Goal: Task Accomplishment & Management: Manage account settings

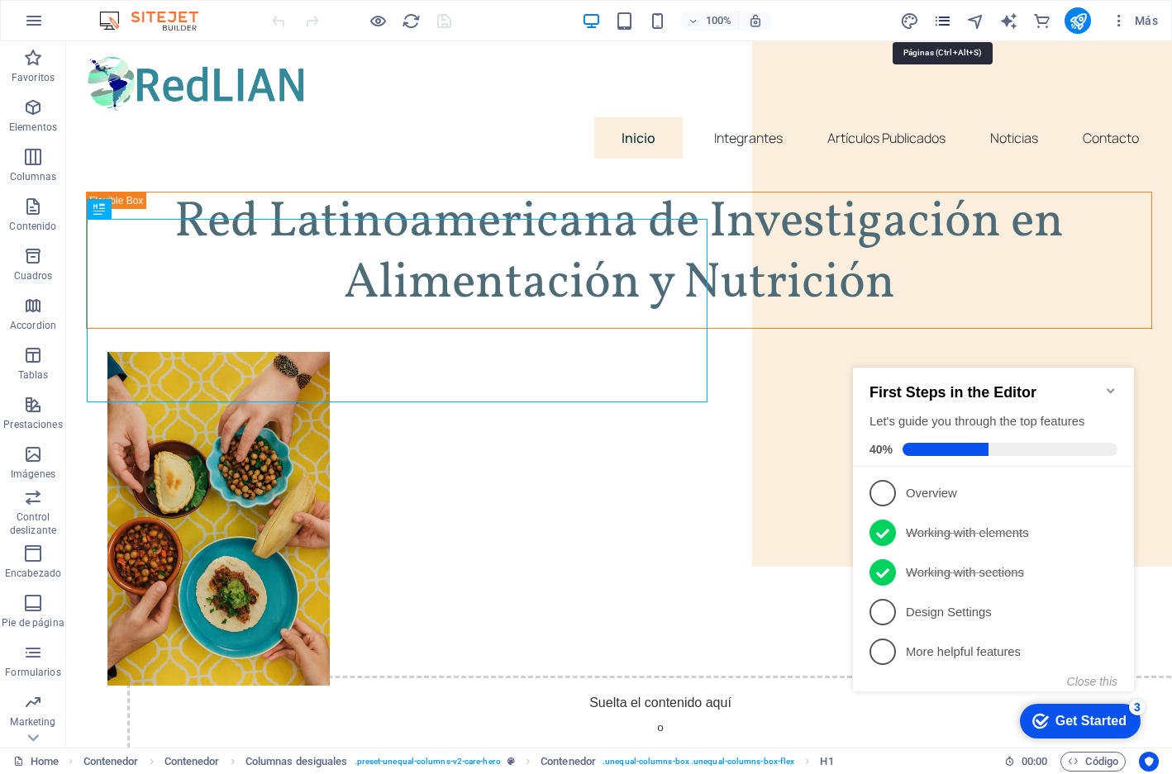
click at [949, 21] on icon "pages" at bounding box center [942, 21] width 19 height 19
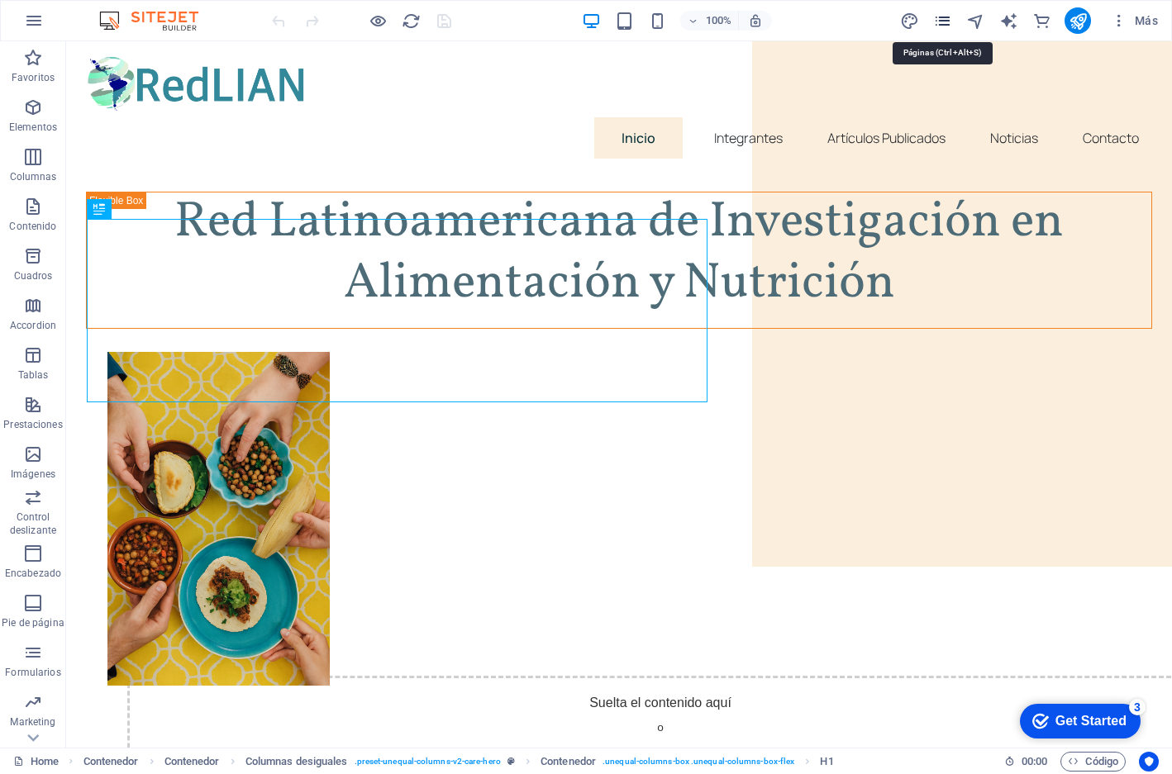
click at [944, 23] on icon "pages" at bounding box center [942, 21] width 19 height 19
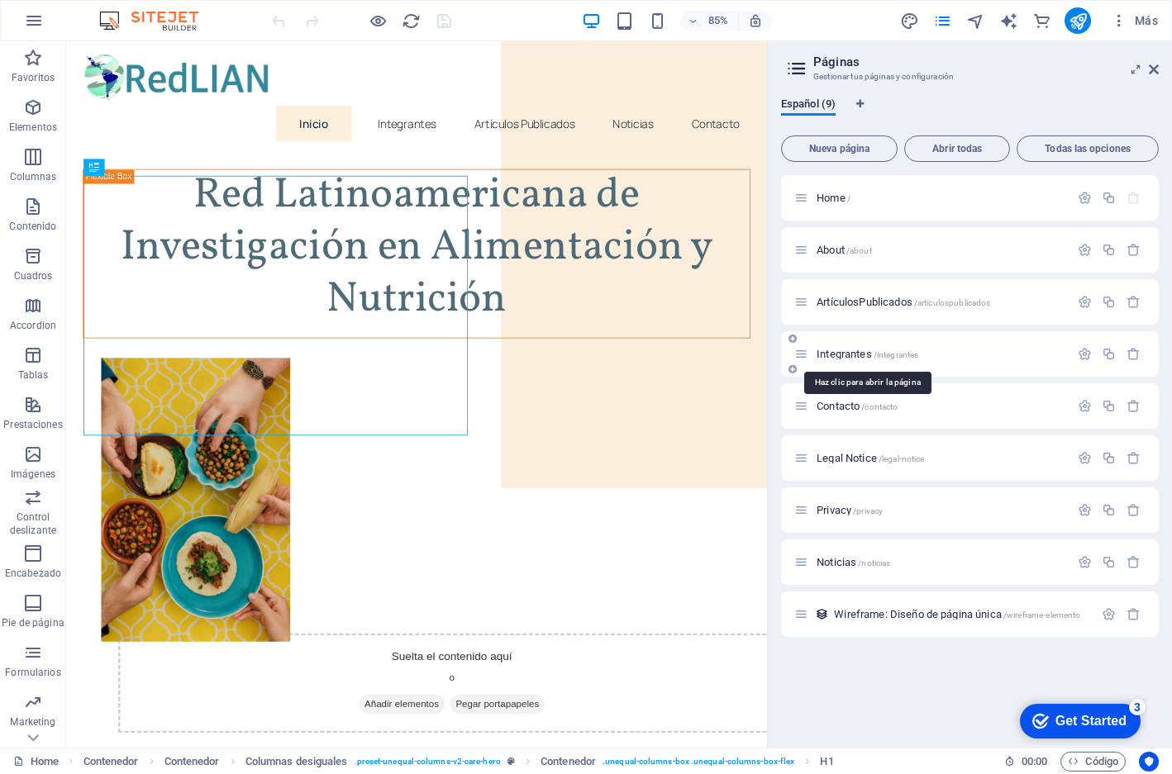
click at [854, 354] on span "Integrantes /integrantes" at bounding box center [867, 354] width 102 height 12
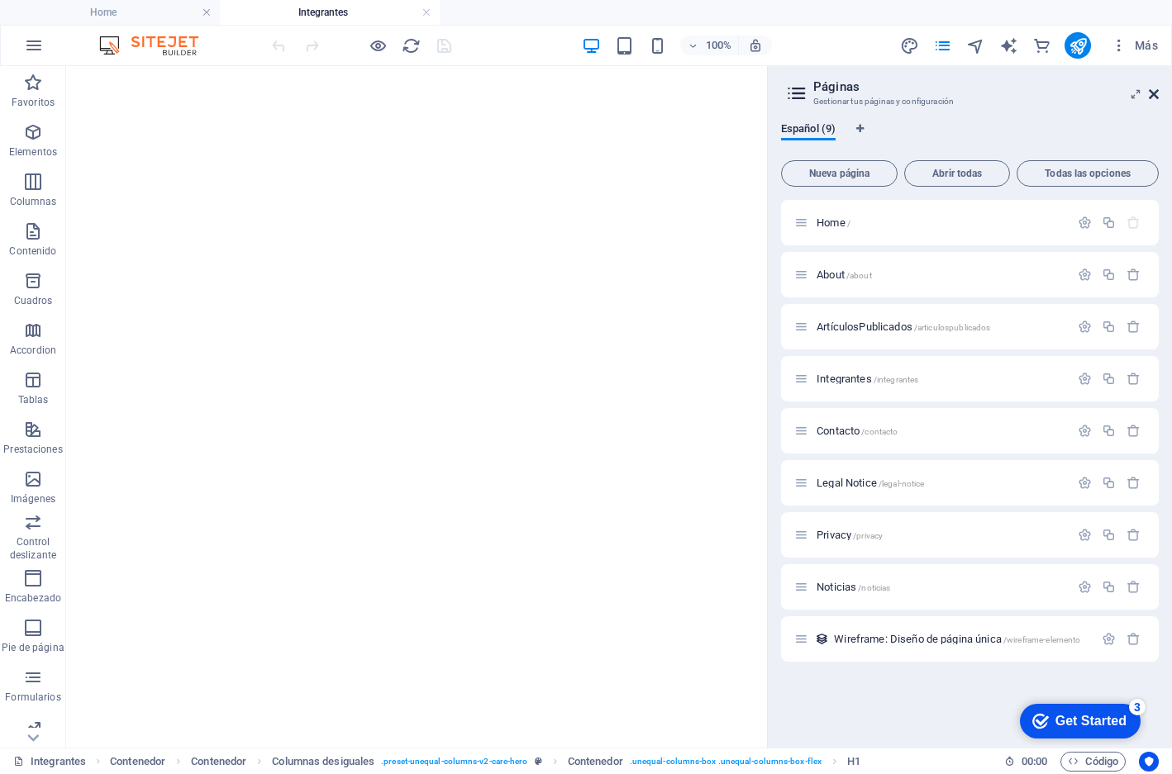
click at [1156, 57] on button "Más" at bounding box center [1134, 45] width 60 height 26
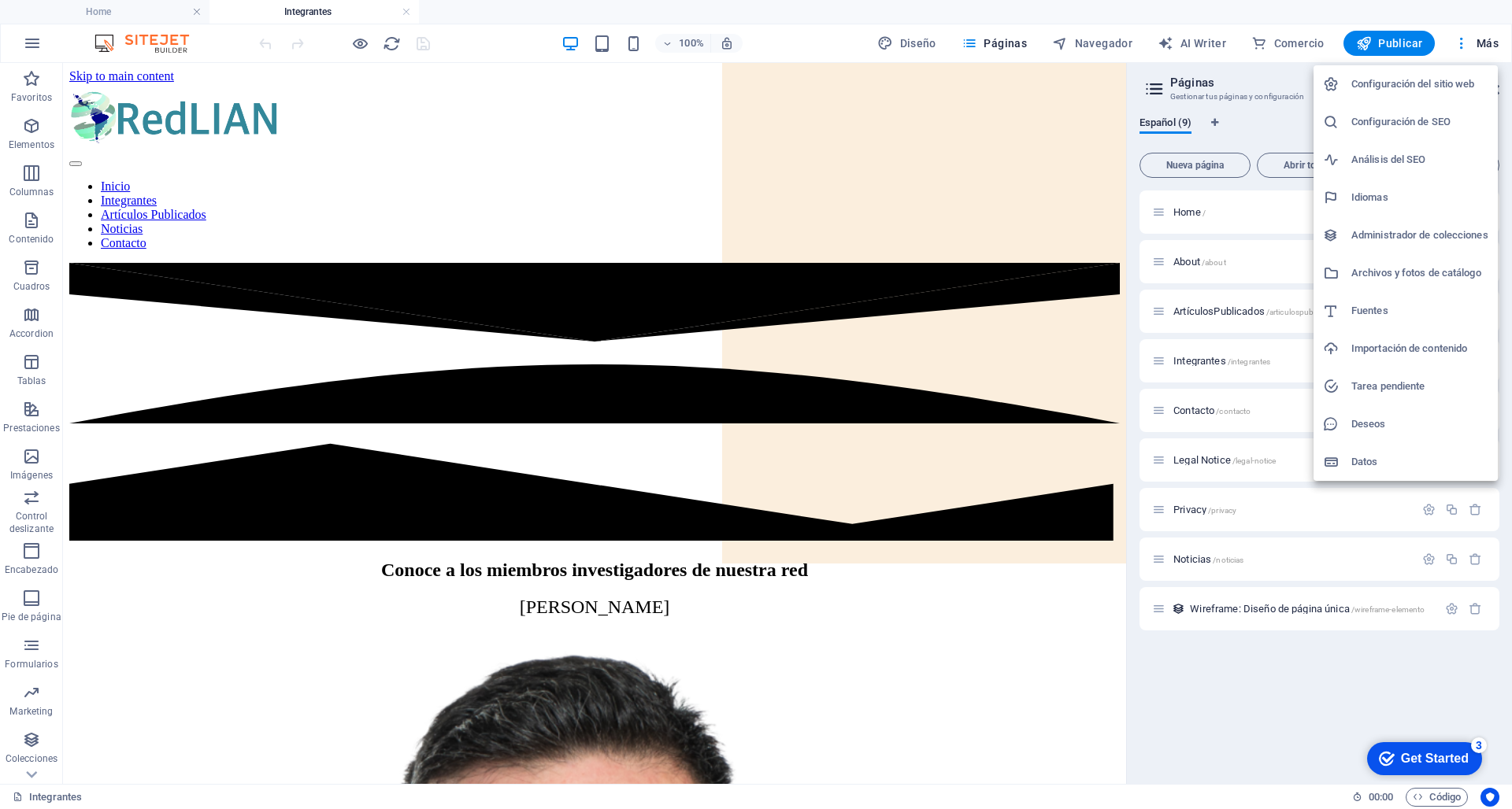
drag, startPoint x: 1119, startPoint y: 172, endPoint x: 1129, endPoint y: 384, distance: 212.2
click at [1116, 384] on div at bounding box center [756, 404] width 1512 height 809
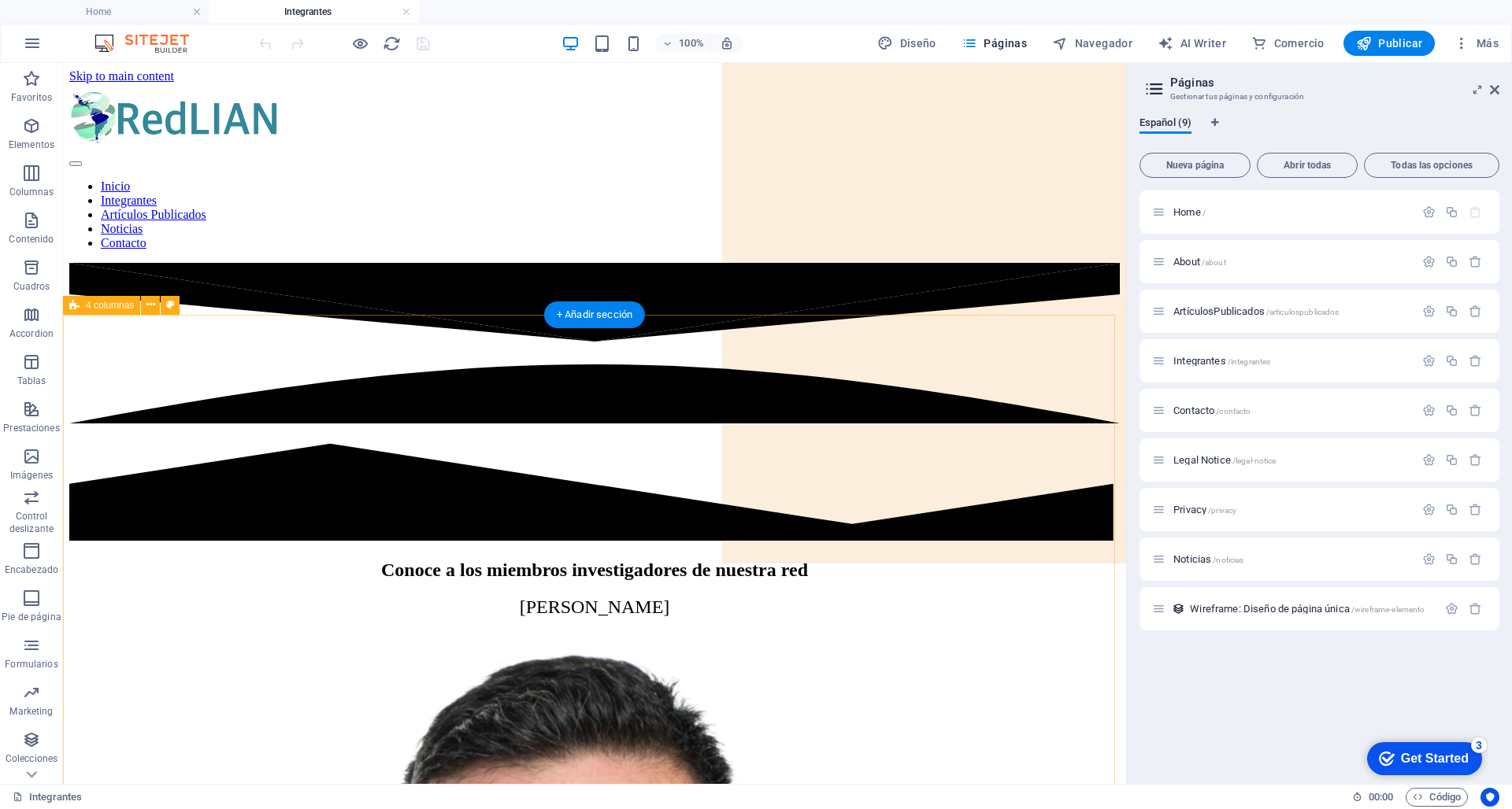
click at [1116, 92] on icon at bounding box center [1495, 90] width 10 height 12
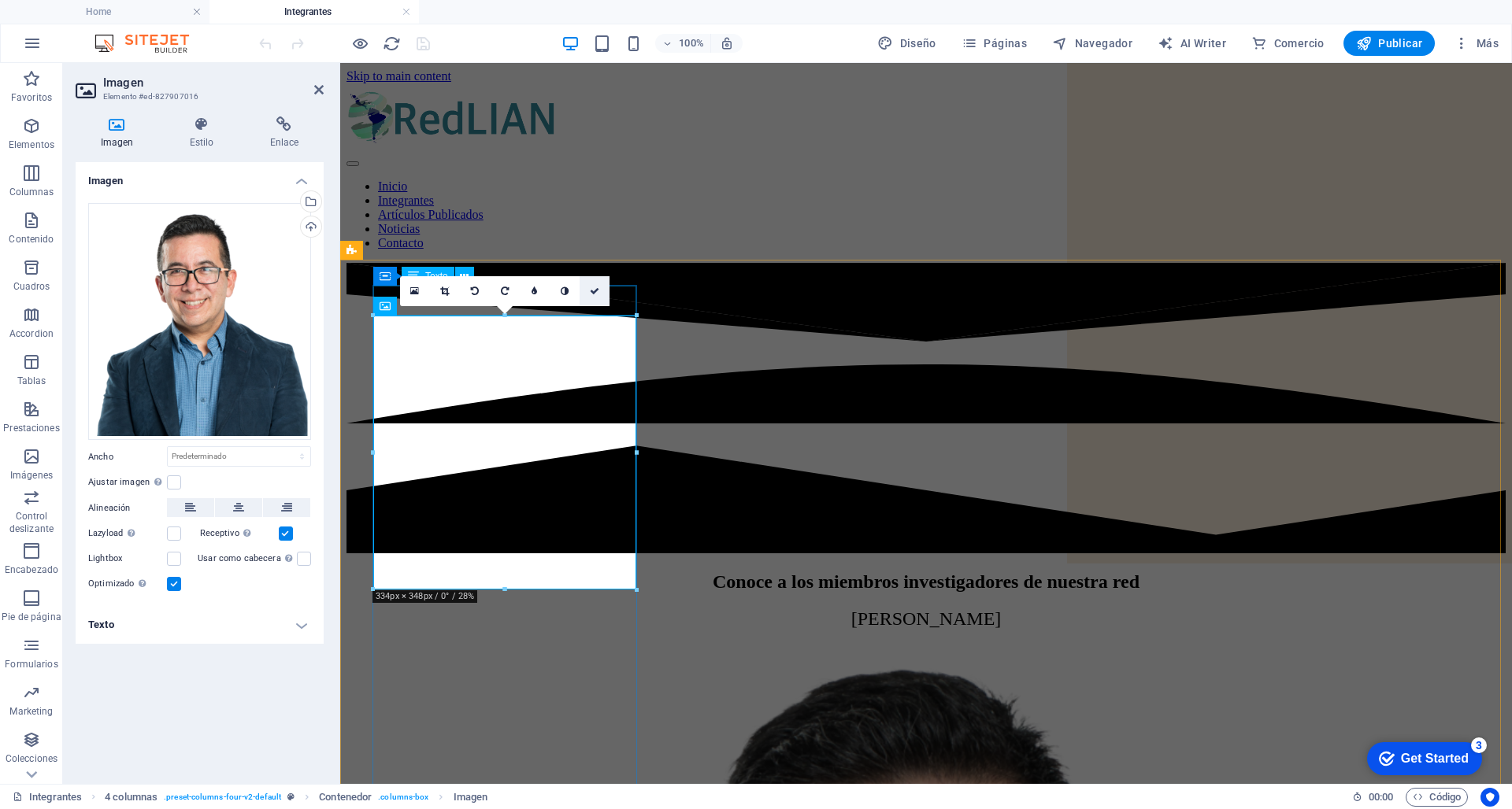
click at [593, 287] on icon at bounding box center [595, 292] width 10 height 10
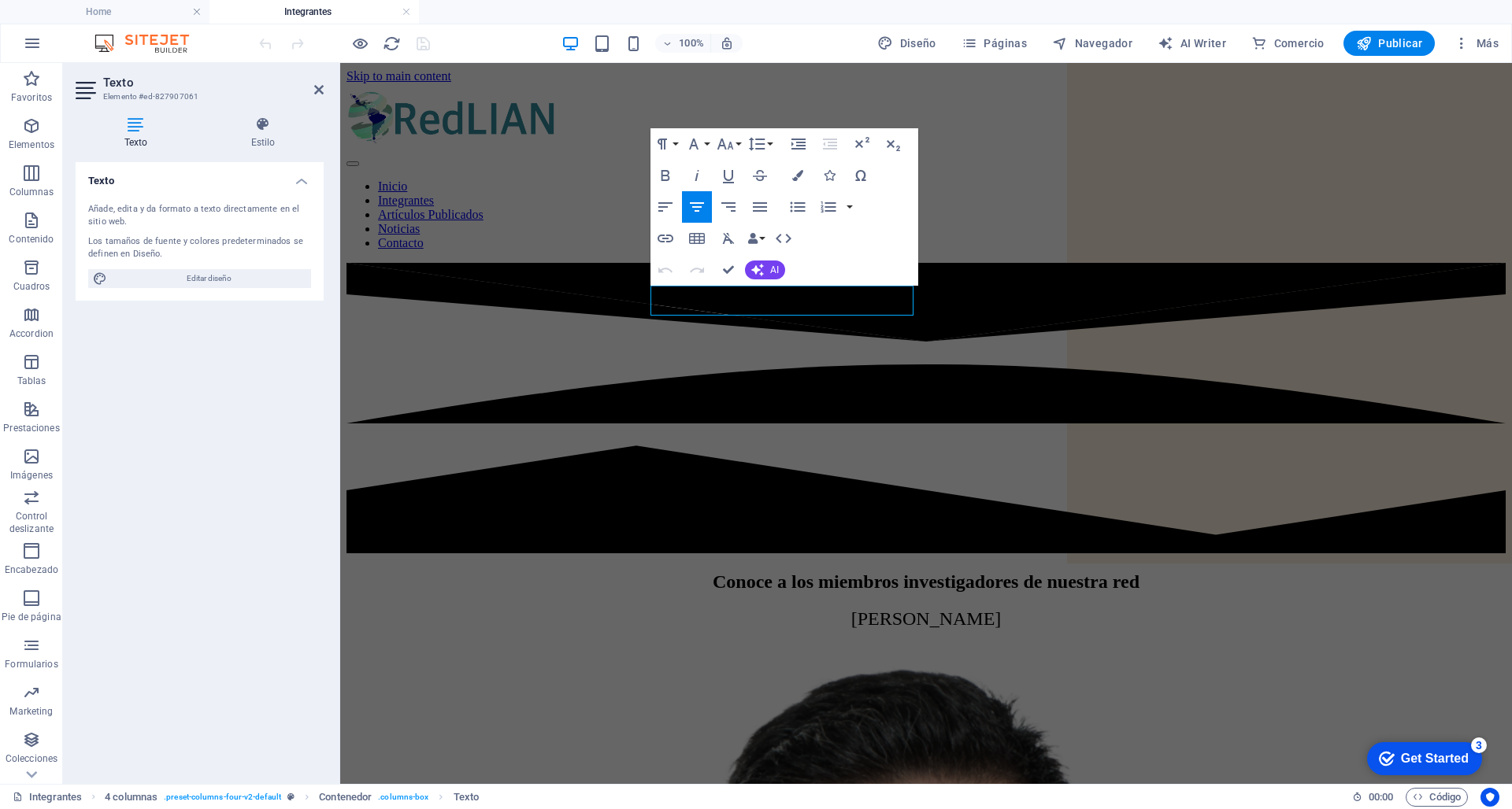
click at [326, 91] on aside "Texto Elemento #ed-827907061 Texto Estilo Texto Añade, edita y da formato a tex…" at bounding box center [201, 423] width 277 height 721
click at [317, 91] on icon at bounding box center [319, 90] width 10 height 12
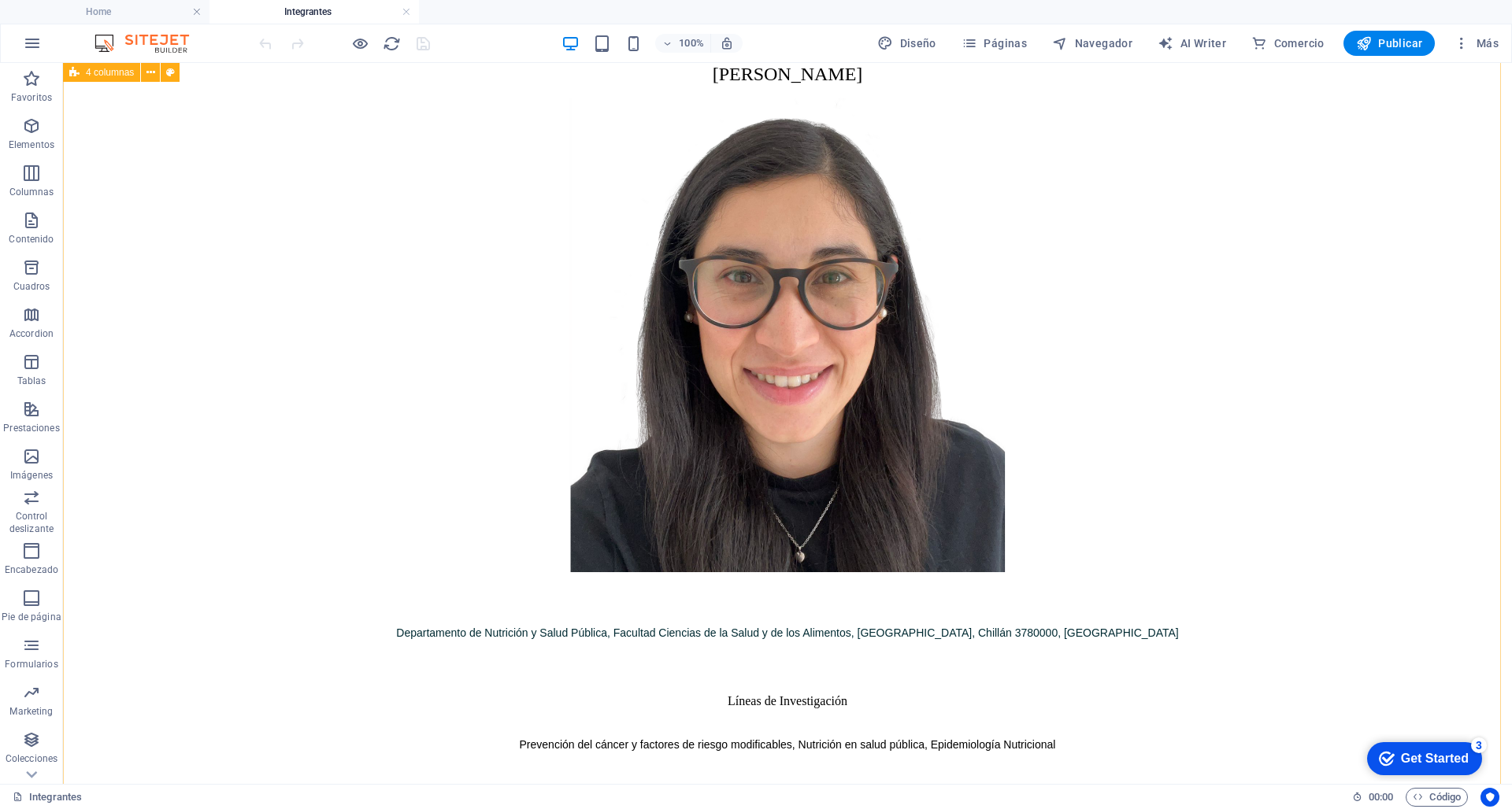
scroll to position [2520, 0]
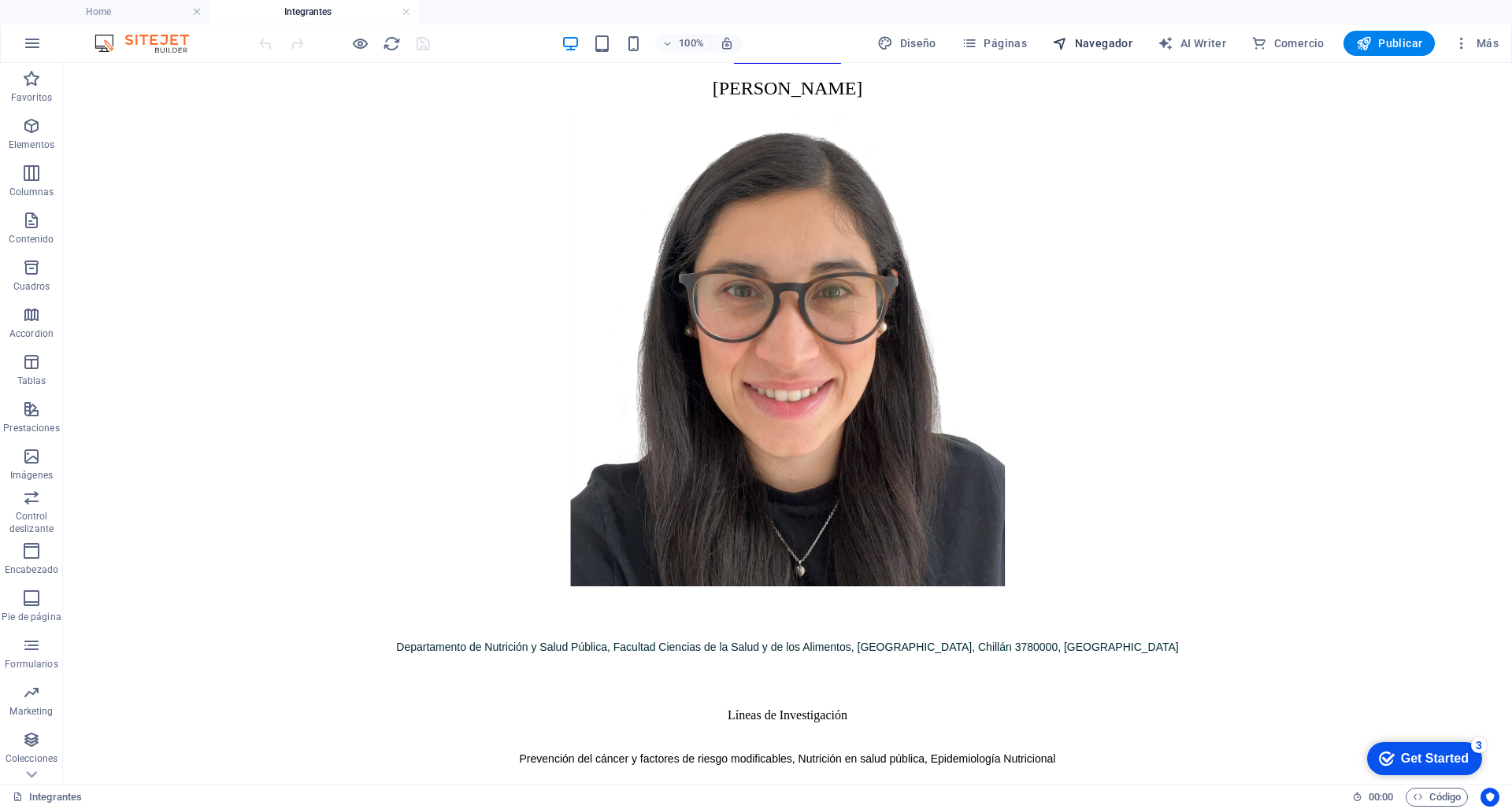
click at [1086, 47] on span "Navegador" at bounding box center [1093, 43] width 80 height 16
select select "15876217-es"
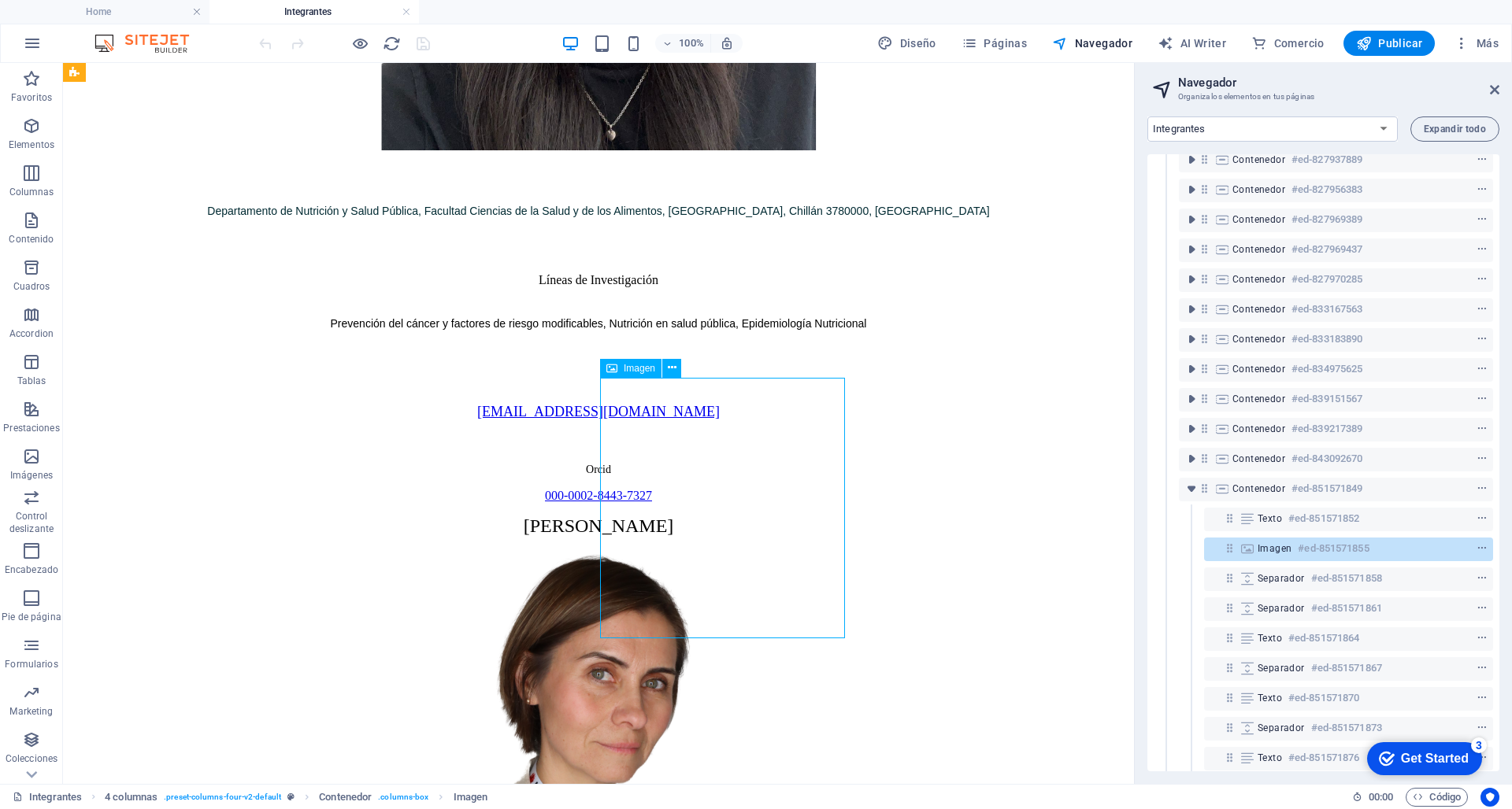
scroll to position [433, 0]
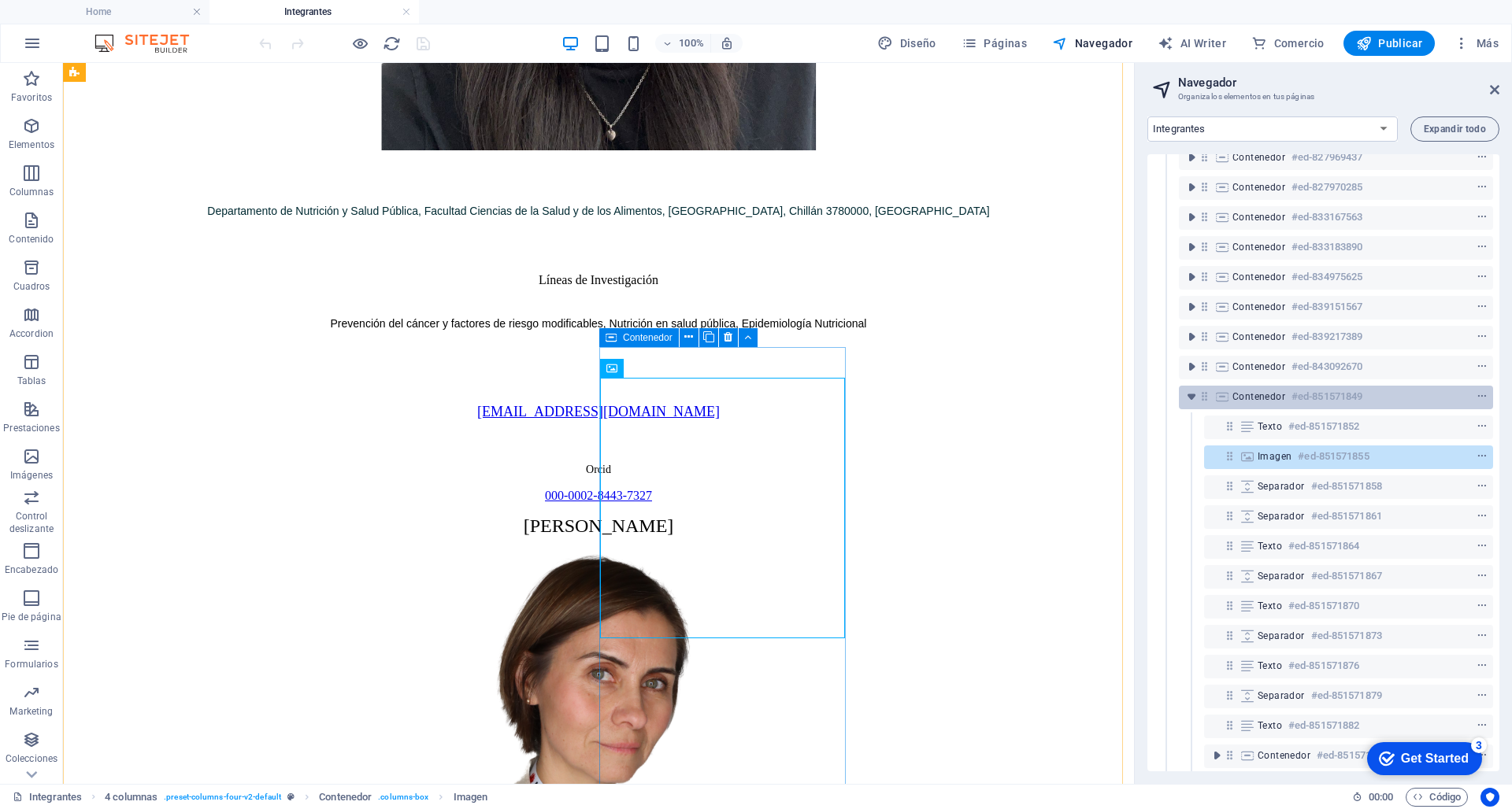
click at [1116, 390] on div "Contenedor #ed-851571849" at bounding box center [1323, 397] width 182 height 19
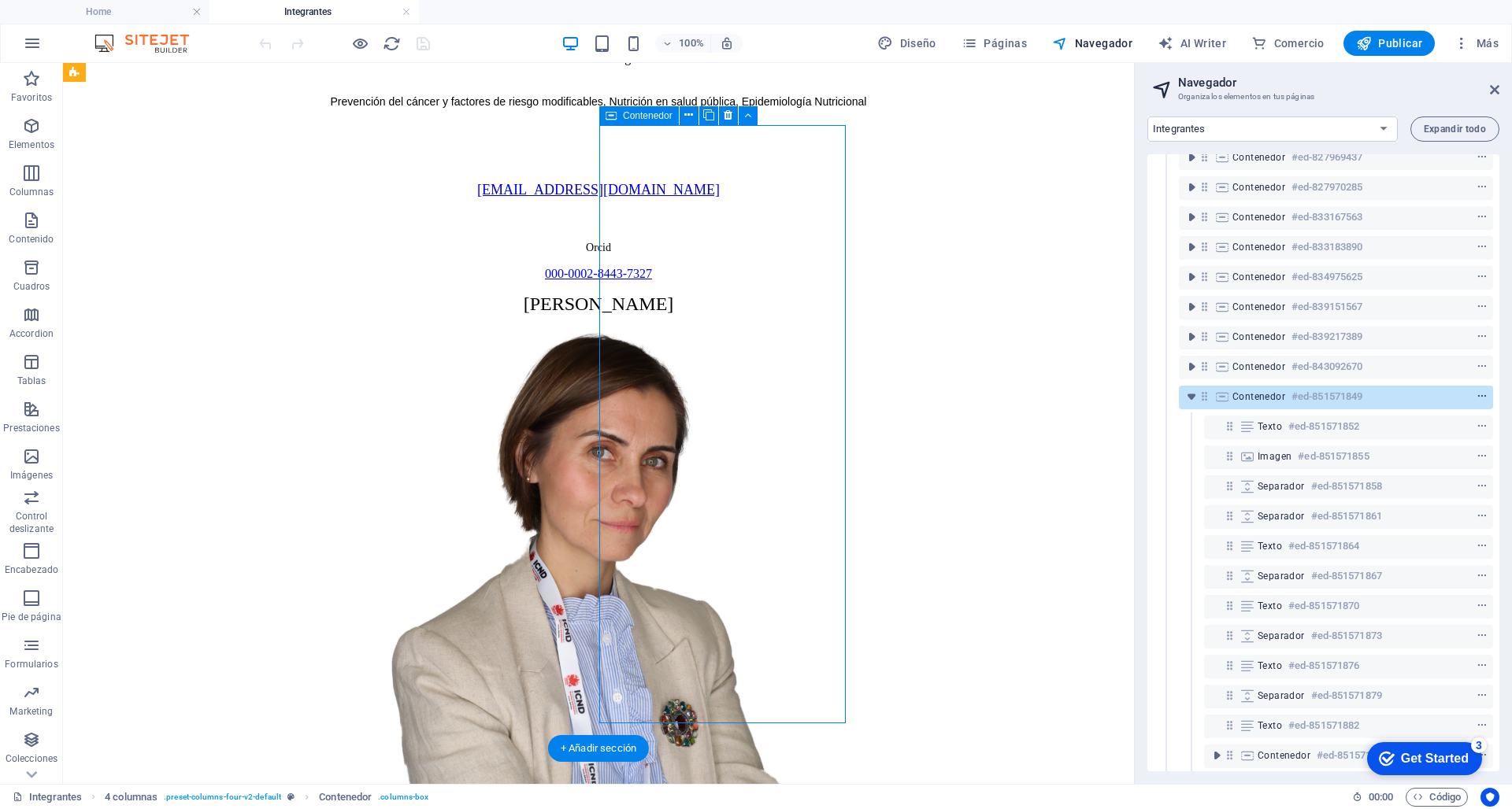
click at [1116, 396] on icon "context-menu" at bounding box center [1482, 397] width 11 height 11
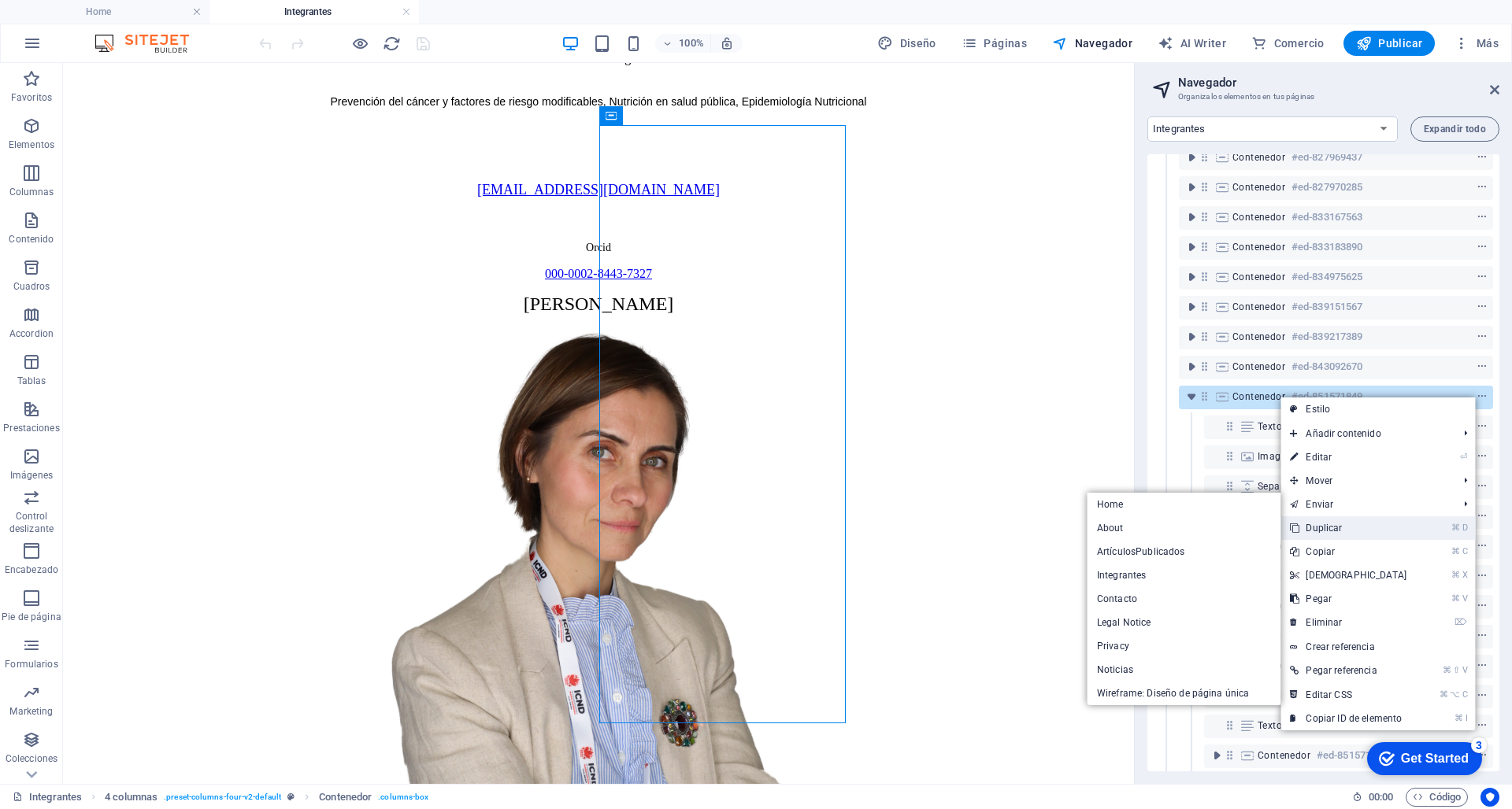
click at [1116, 526] on link "⌘ D Duplicar" at bounding box center [1348, 528] width 135 height 24
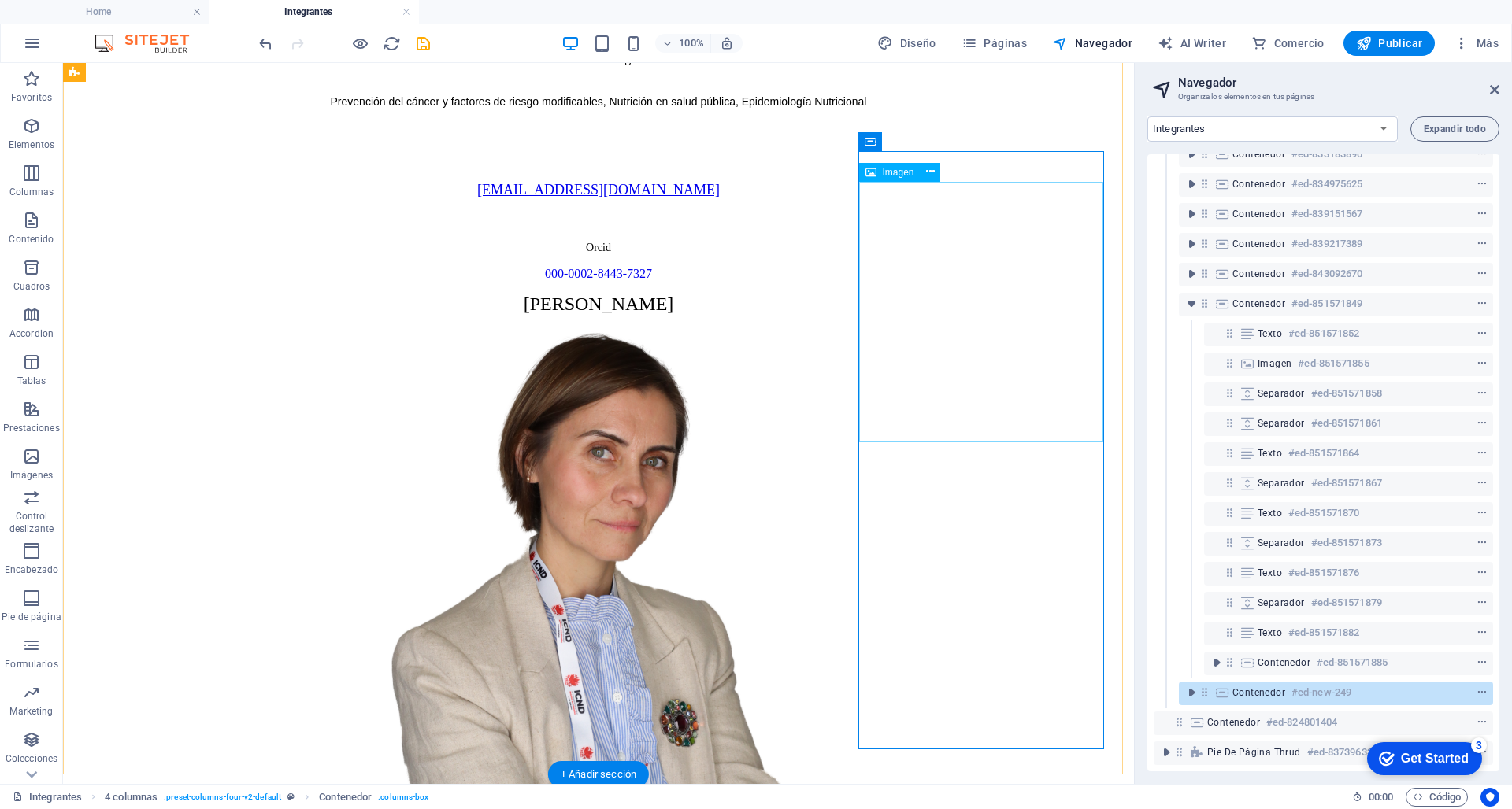
scroll to position [2640, 0]
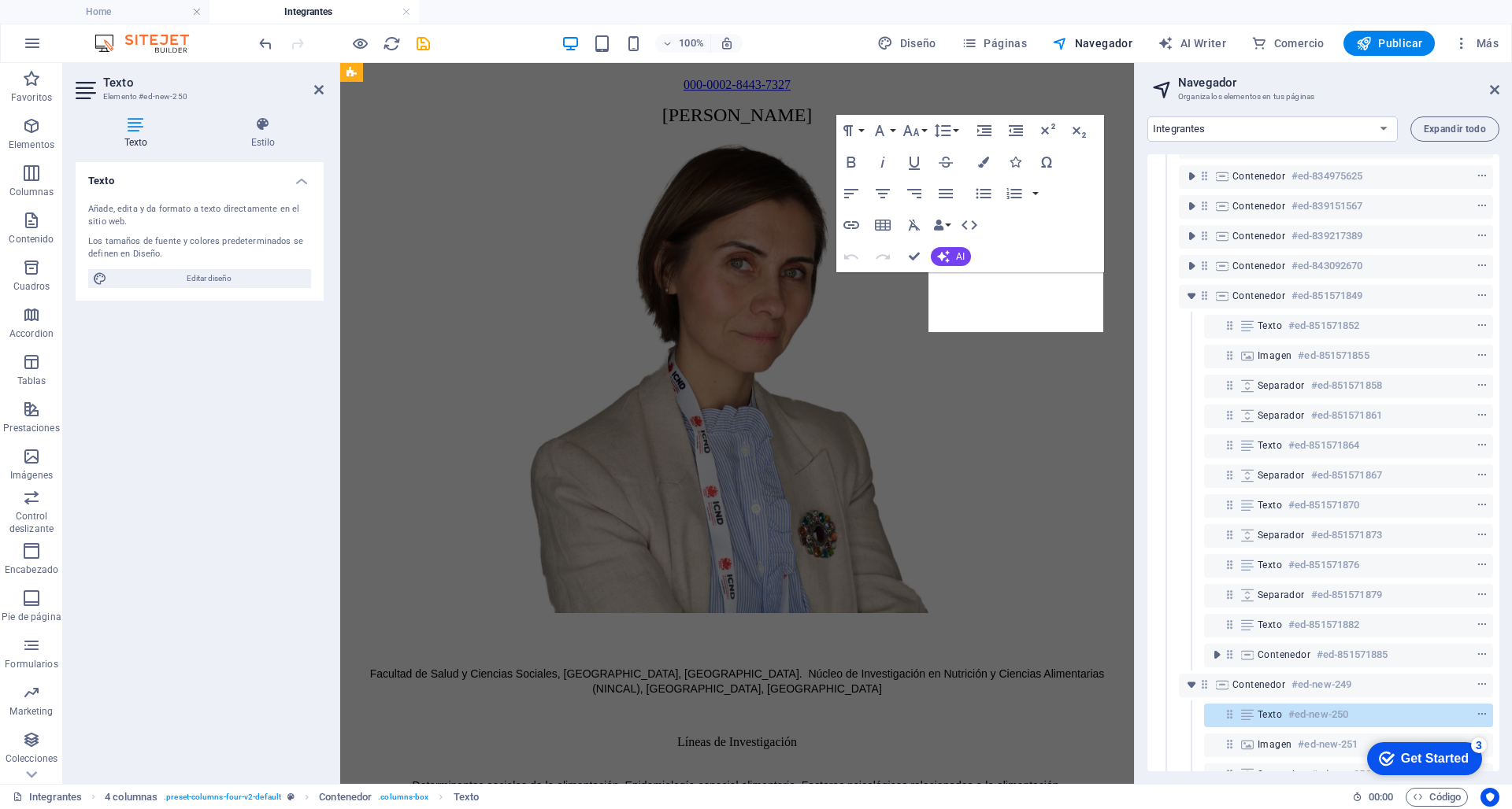
click at [976, 248] on div "Paragraph Format Normal Heading 1 Heading 2 Heading 3 Heading 4 Heading 5 Headi…" at bounding box center [970, 193] width 268 height 157
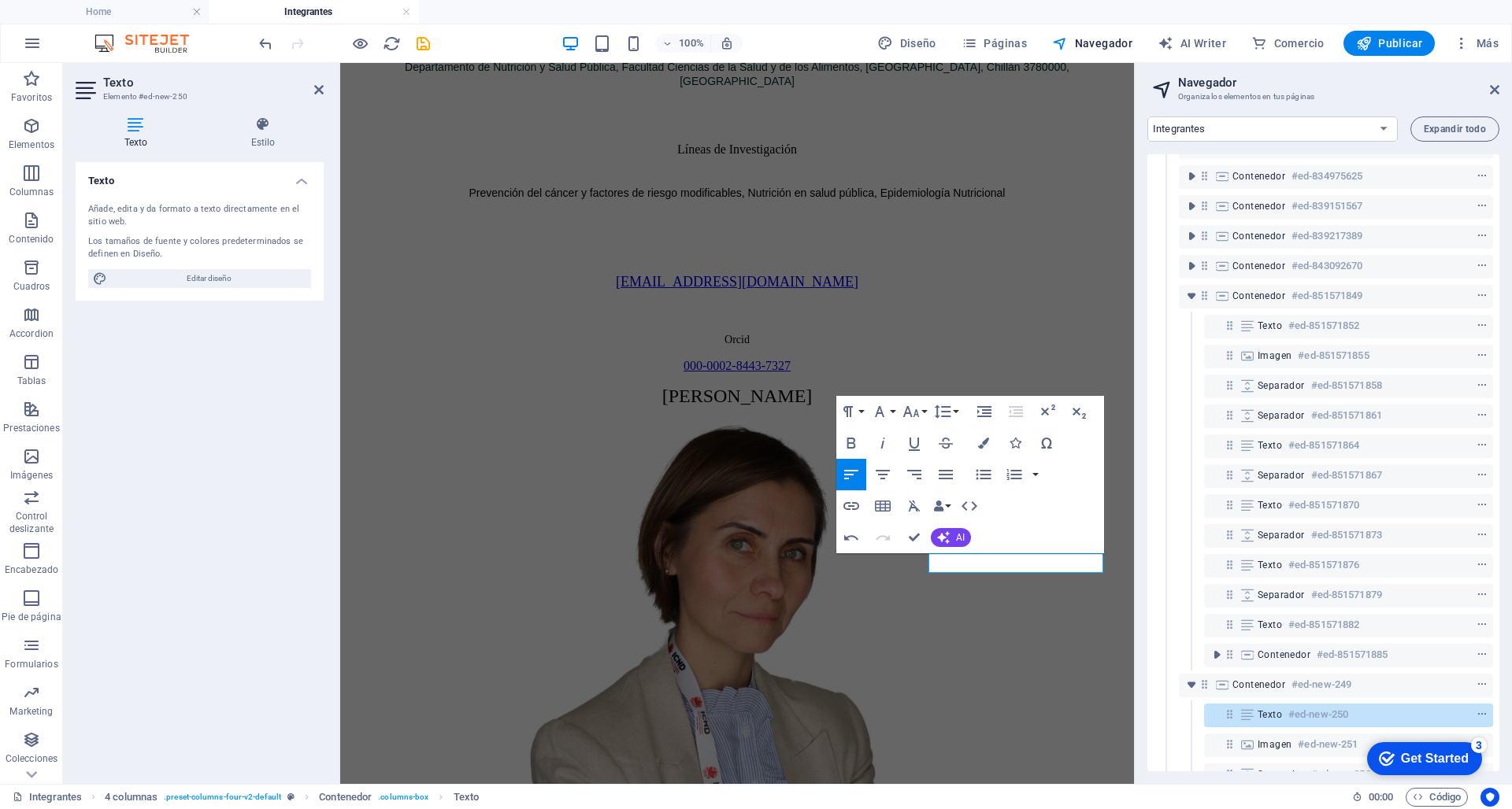
scroll to position [2342, 0]
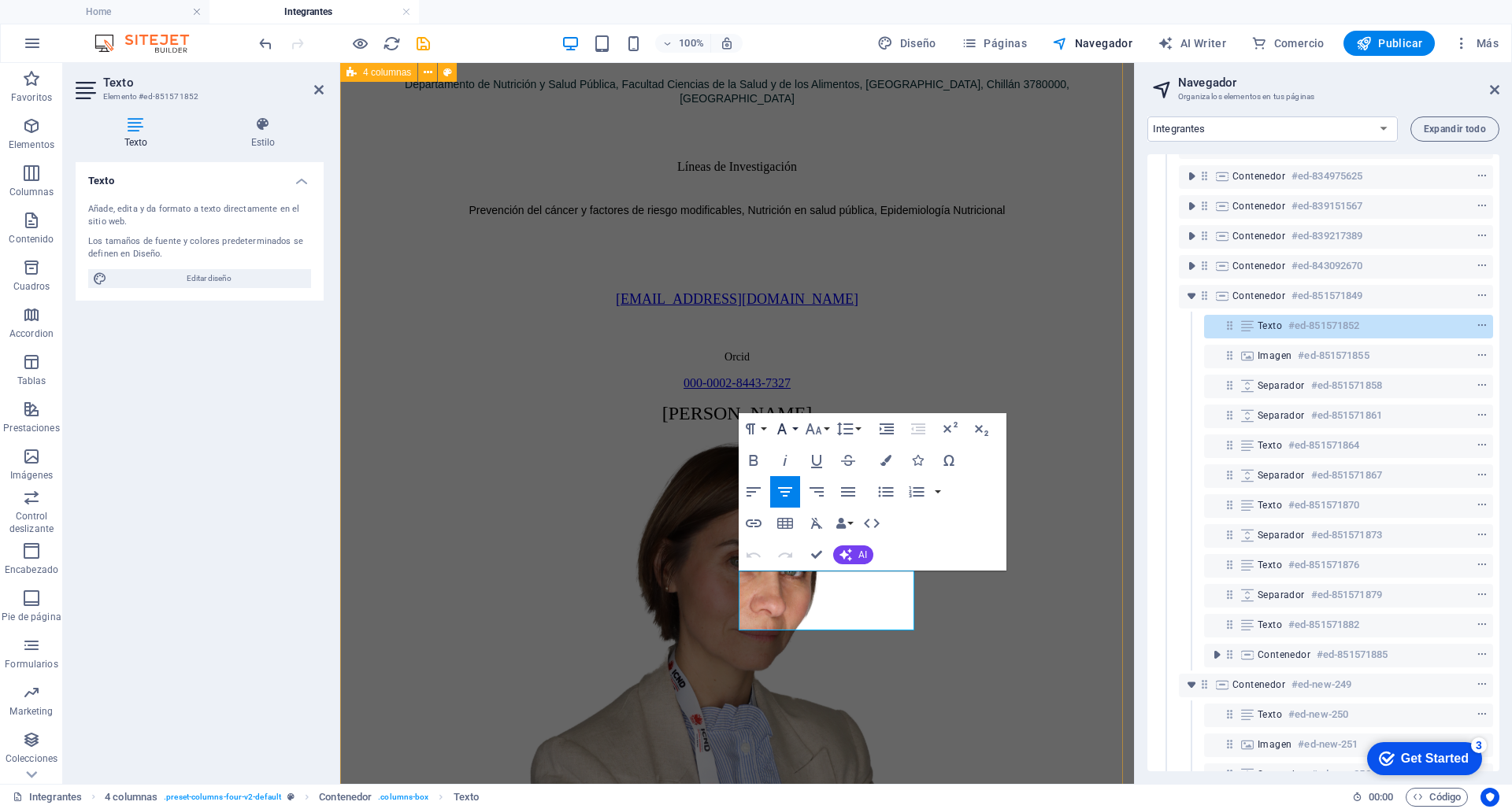
click at [796, 428] on button "Font Family" at bounding box center [785, 429] width 30 height 31
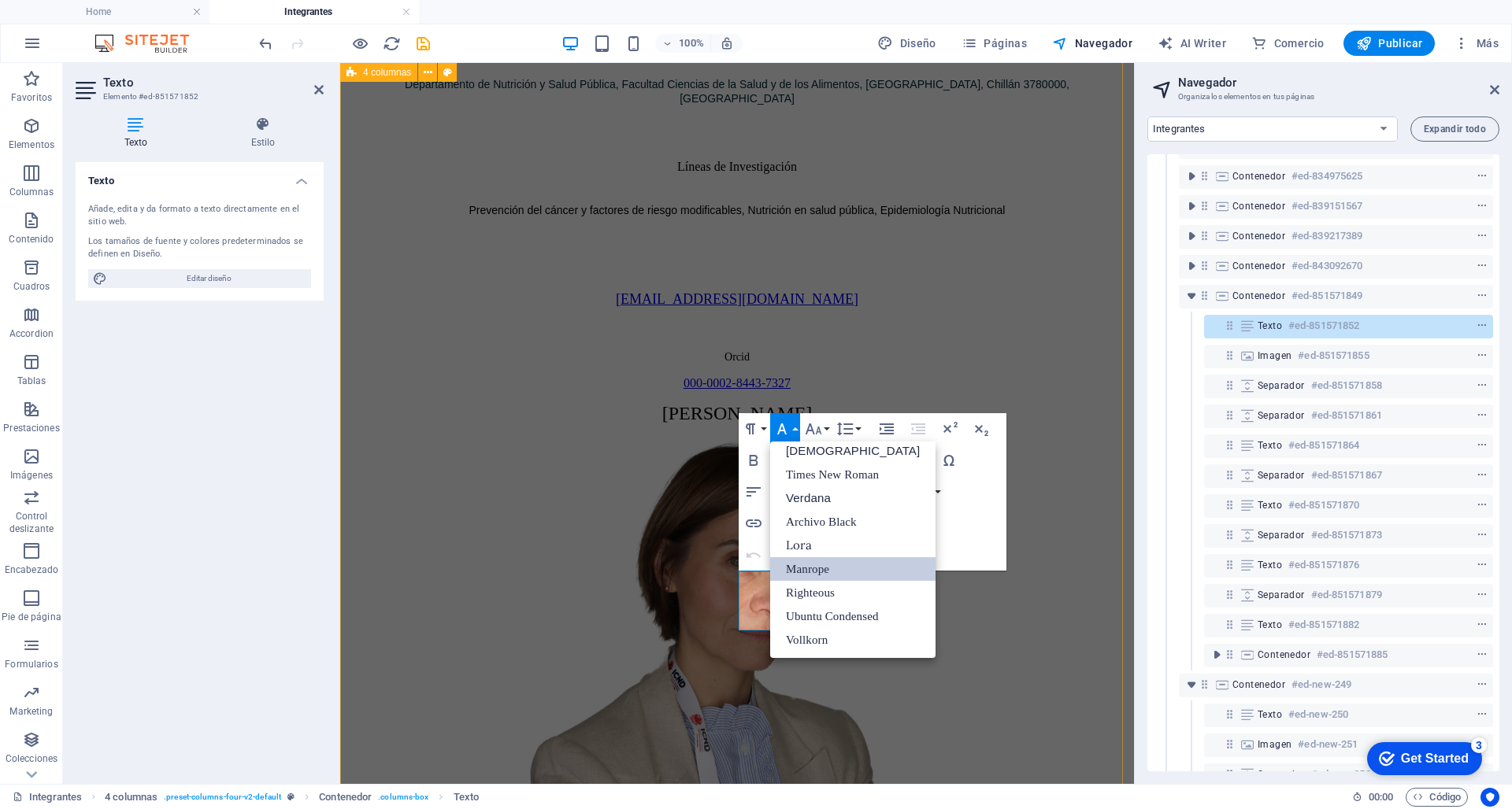
scroll to position [79, 0]
click at [826, 428] on button "Font Size" at bounding box center [816, 429] width 30 height 31
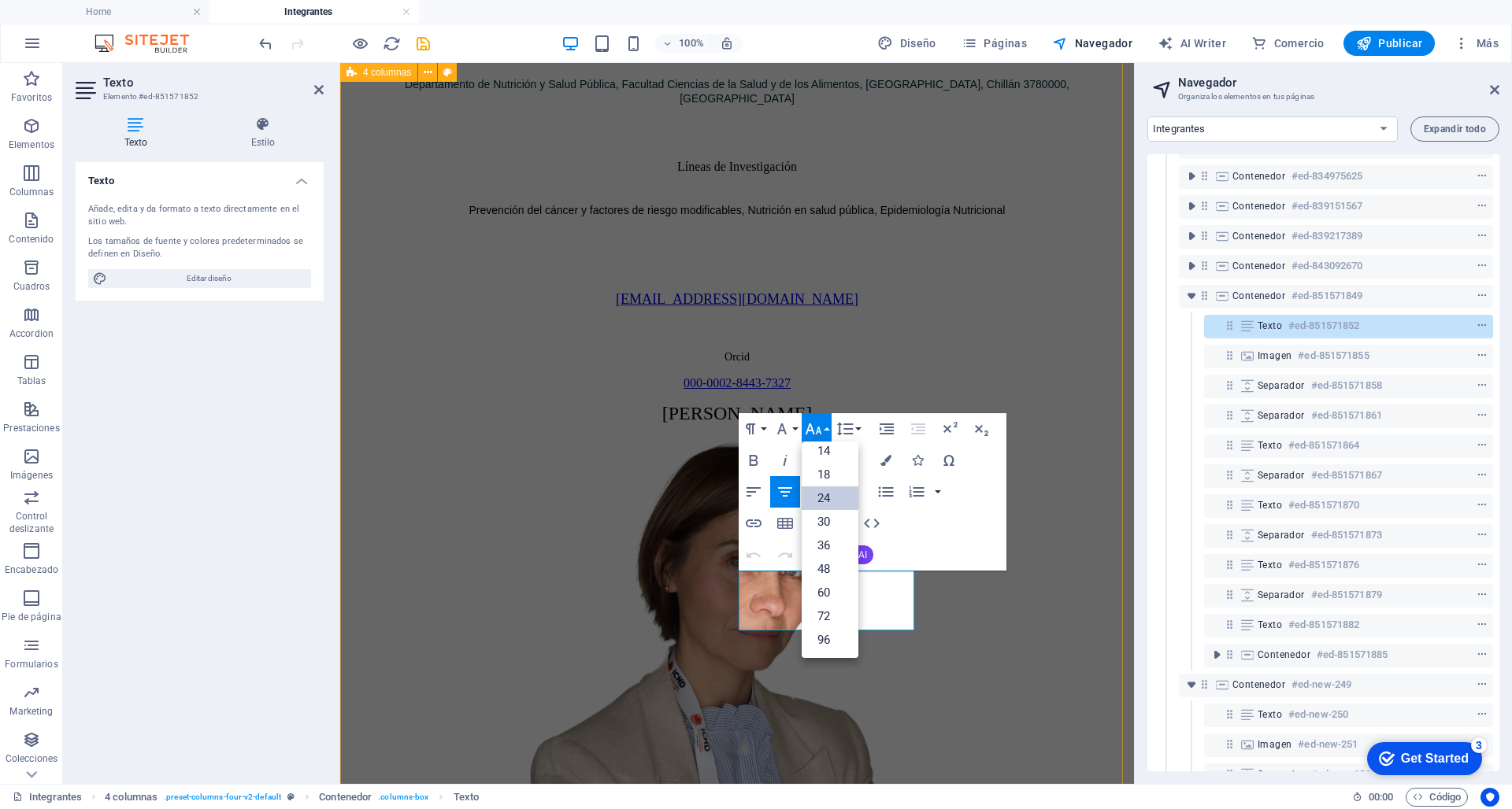
scroll to position [127, 0]
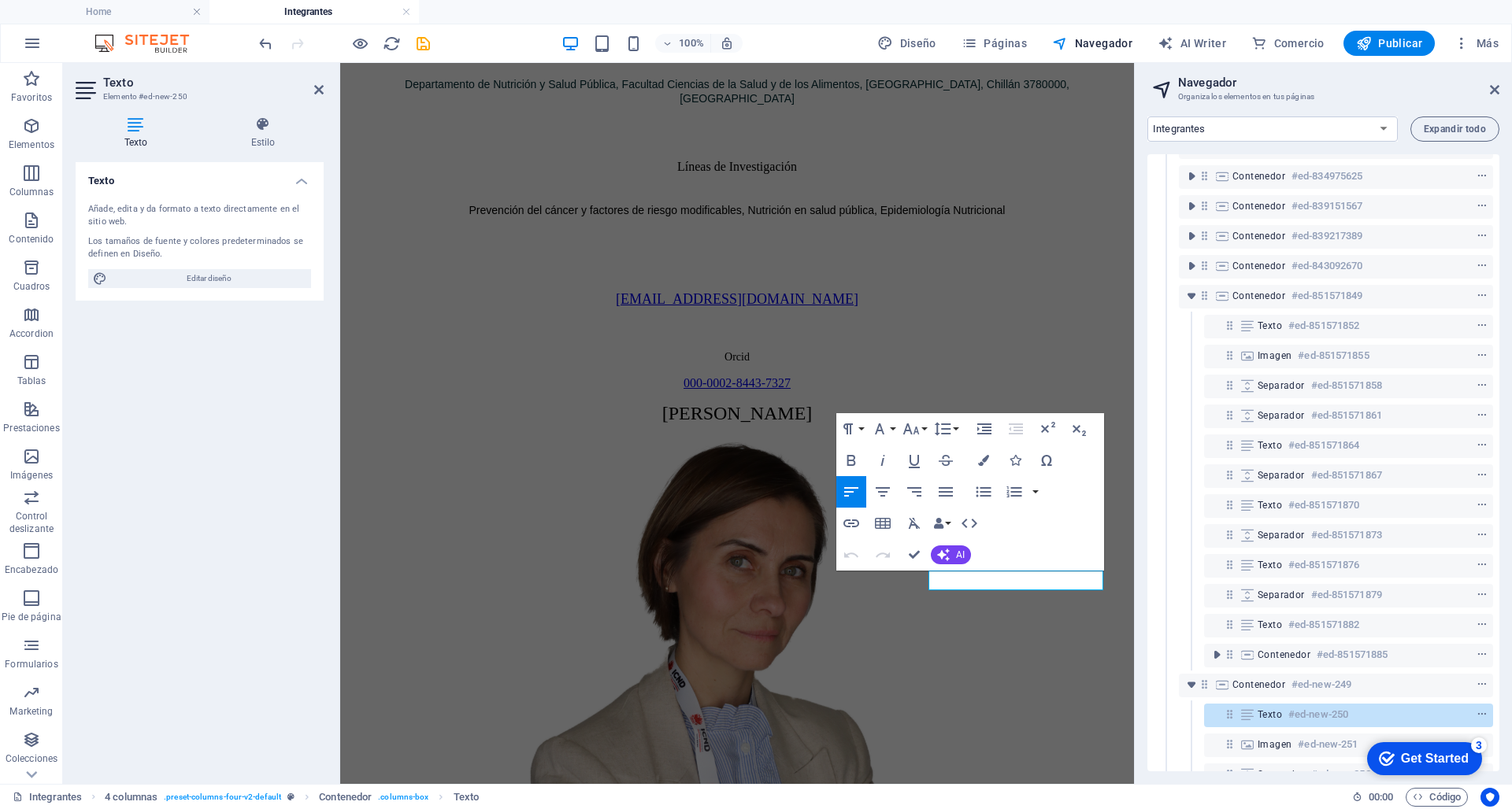
click at [895, 433] on button "Font Family" at bounding box center [883, 429] width 30 height 31
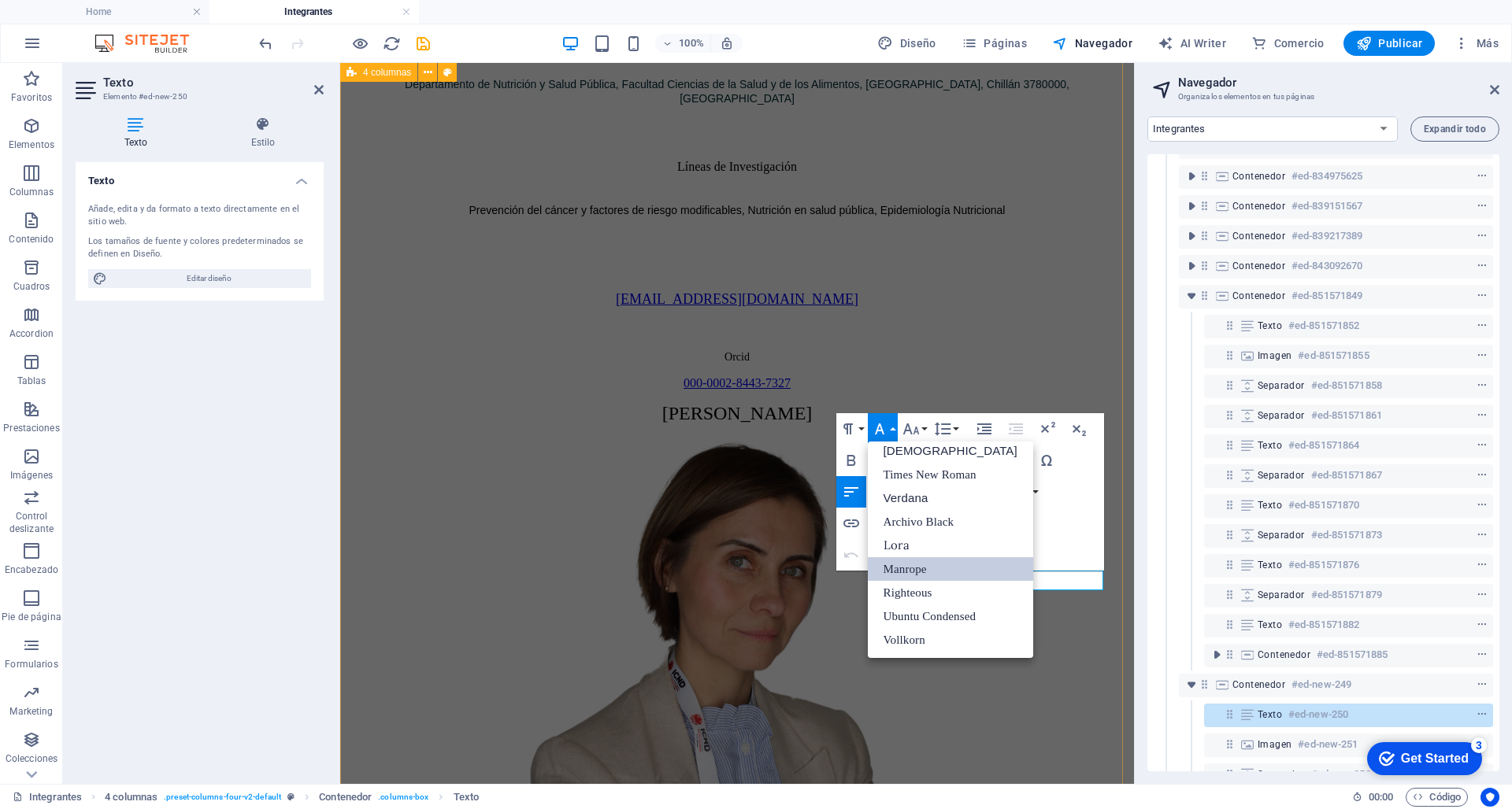
scroll to position [79, 0]
click at [894, 569] on link "Manrope" at bounding box center [951, 569] width 166 height 24
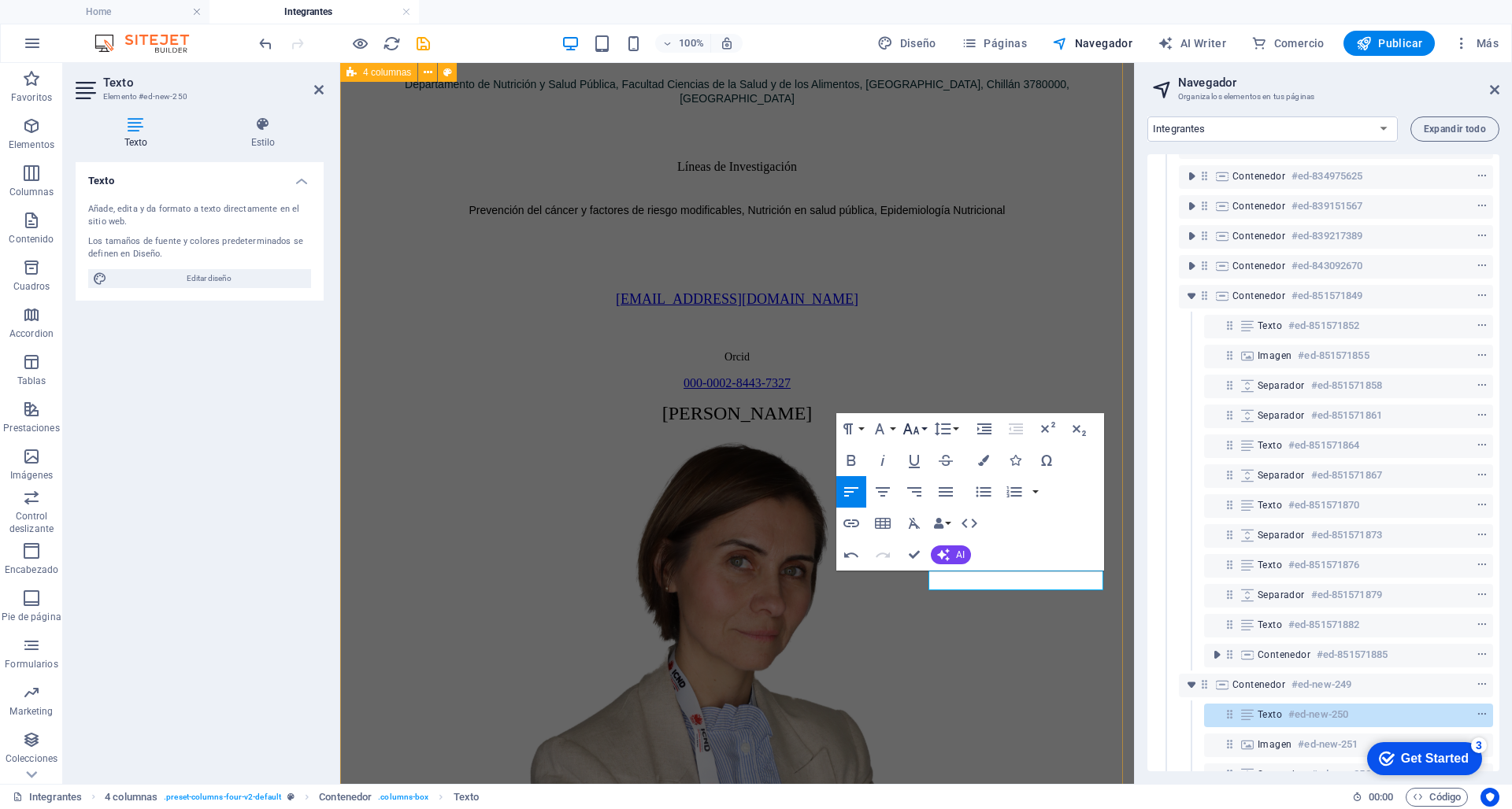
click at [921, 428] on button "Font Size" at bounding box center [914, 429] width 30 height 31
click at [921, 618] on link "24" at bounding box center [928, 625] width 56 height 24
click at [881, 492] on icon "button" at bounding box center [883, 492] width 14 height 10
click at [1116, 511] on div "Texto #ed-851571870" at bounding box center [1323, 506] width 339 height 30
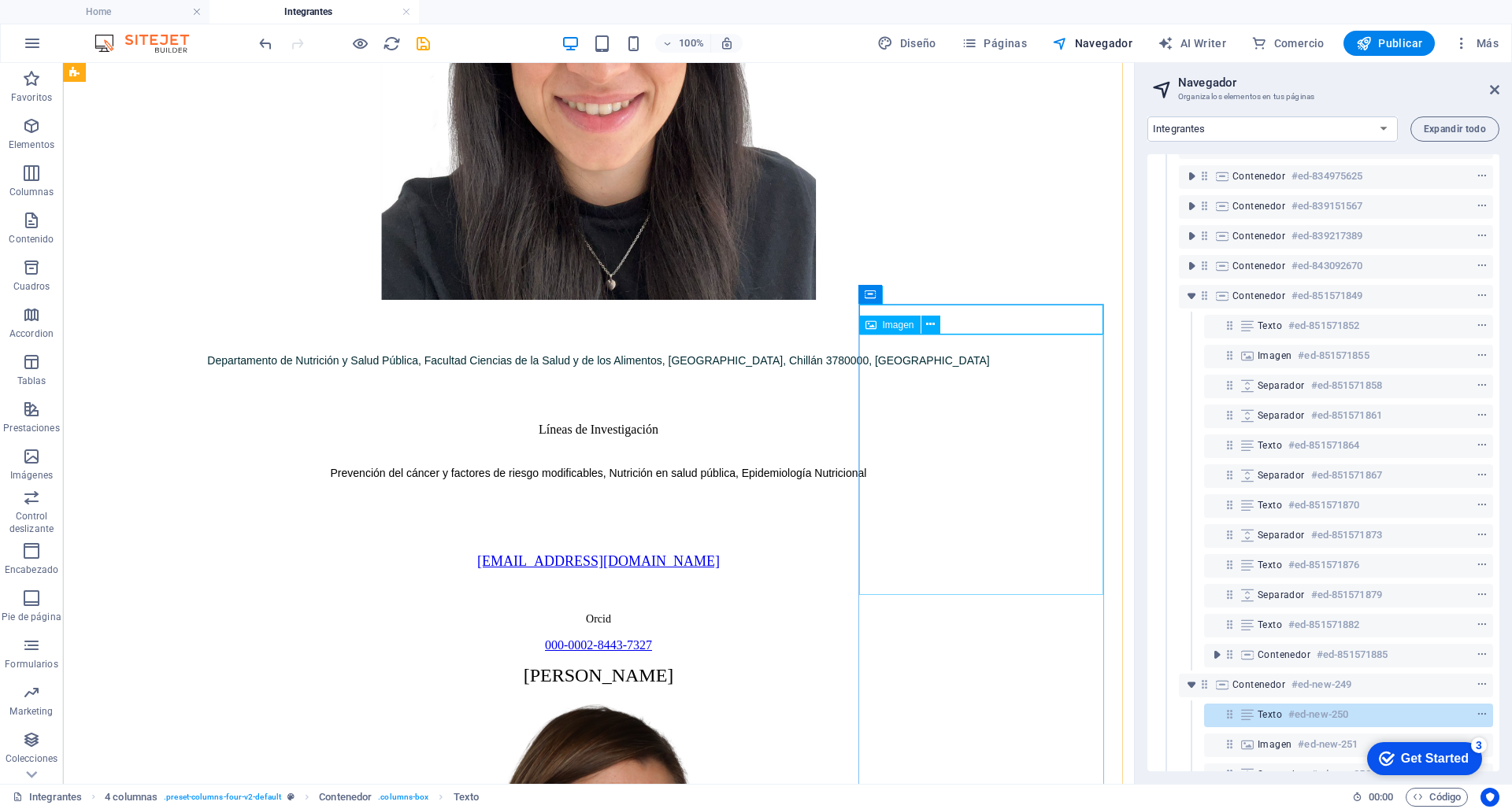
scroll to position [2563, 0]
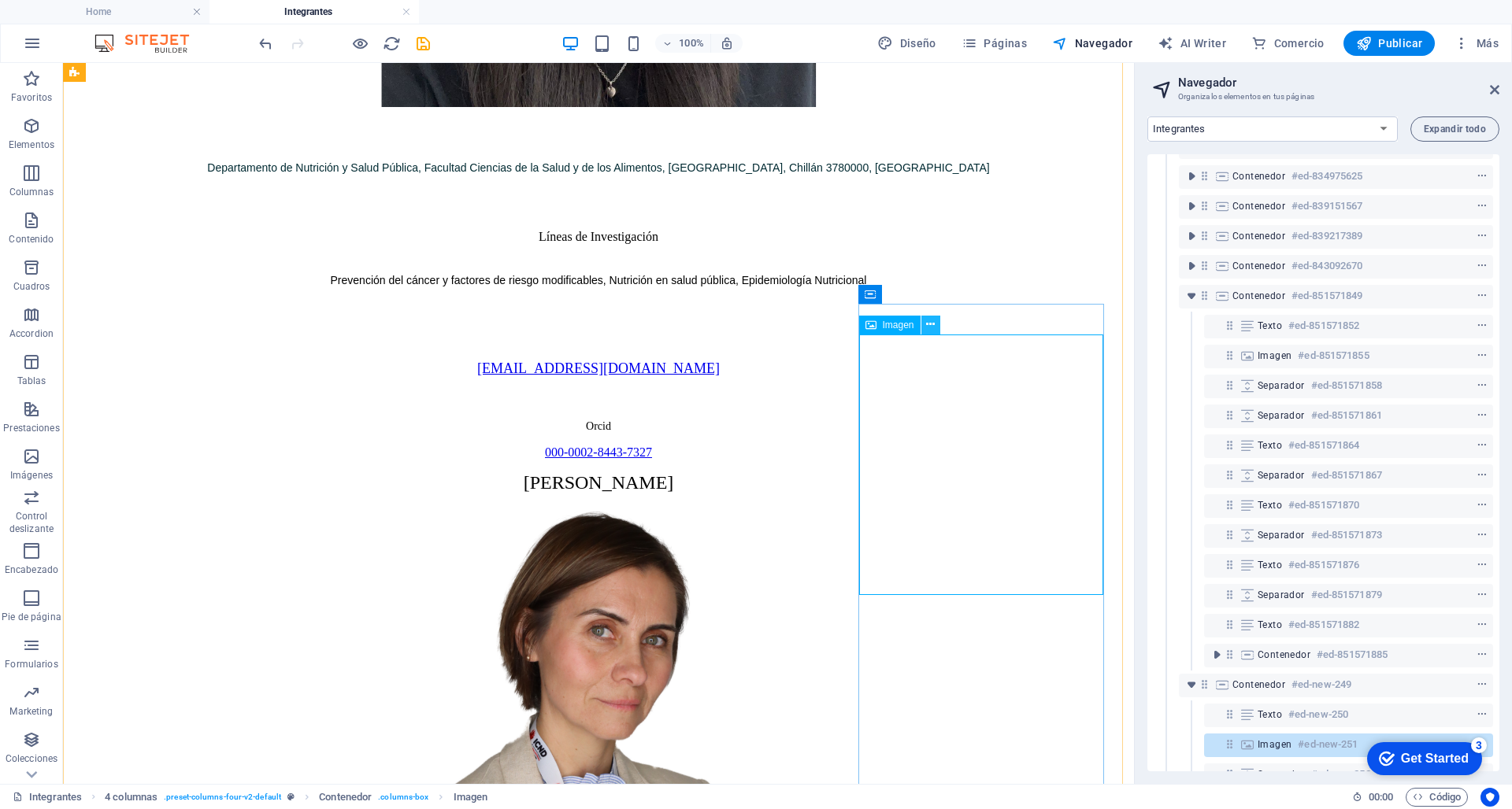
click at [934, 329] on icon at bounding box center [930, 324] width 9 height 16
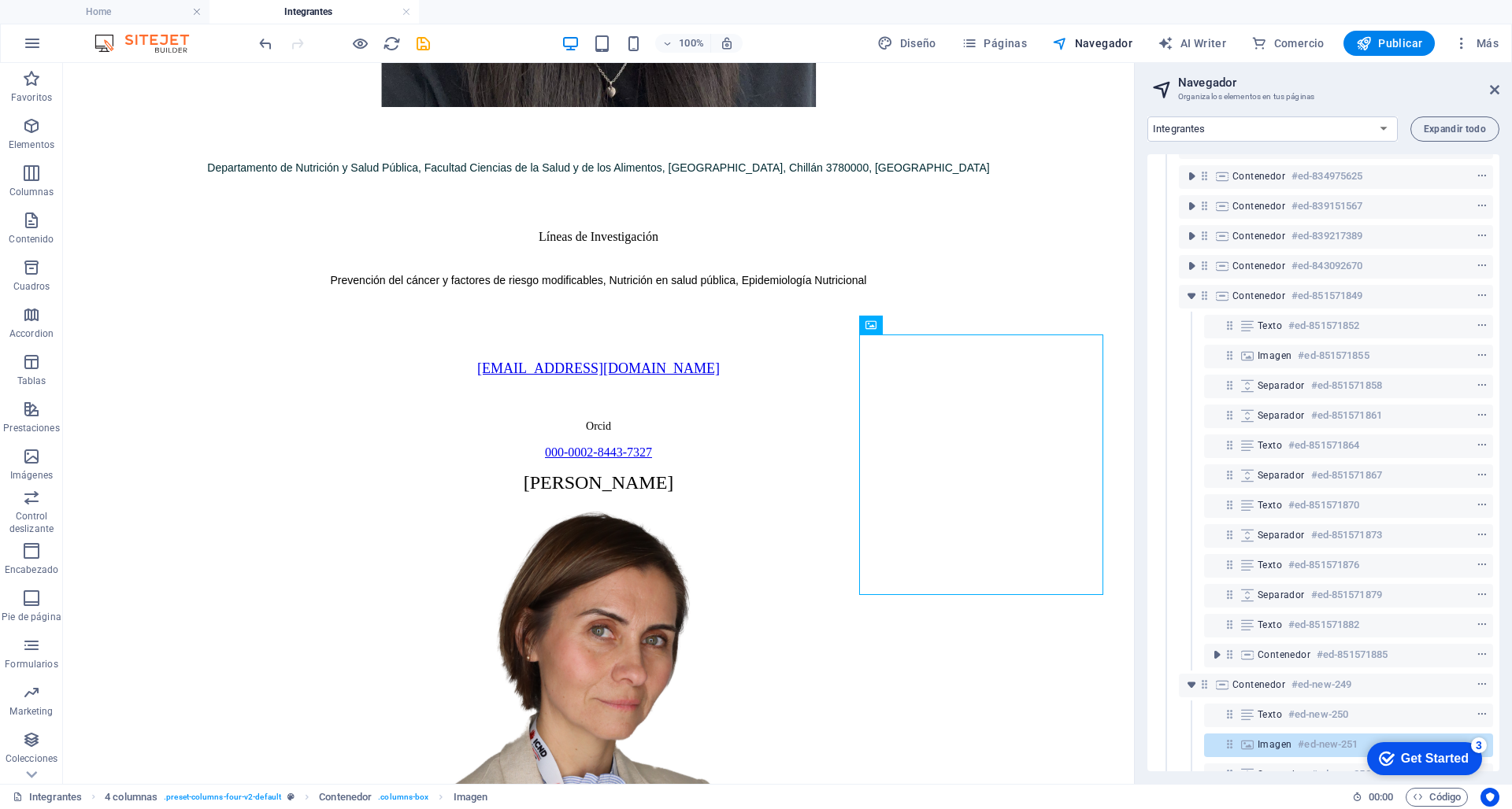
select select "px"
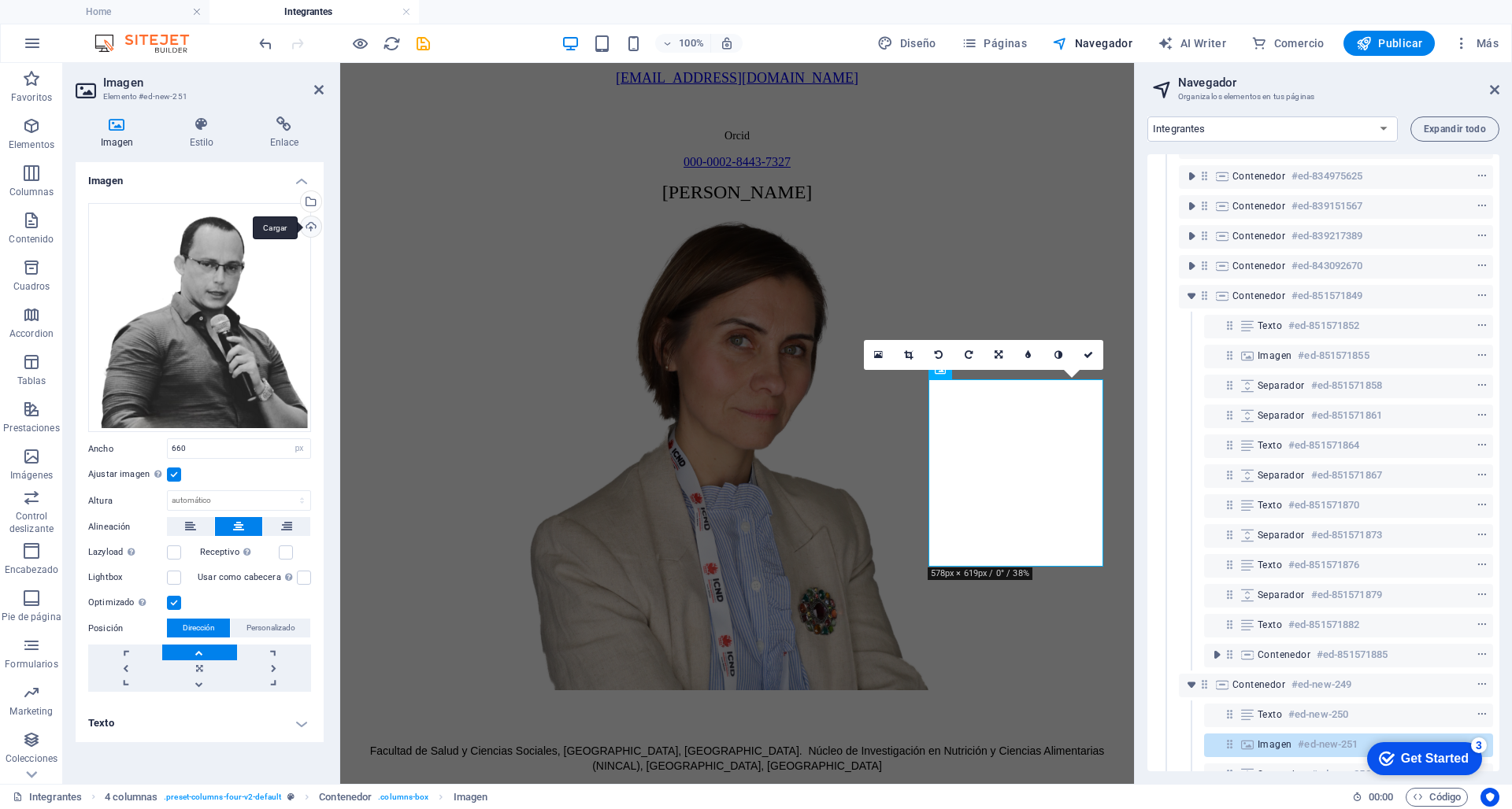
click at [315, 227] on div "Cargar" at bounding box center [309, 228] width 24 height 24
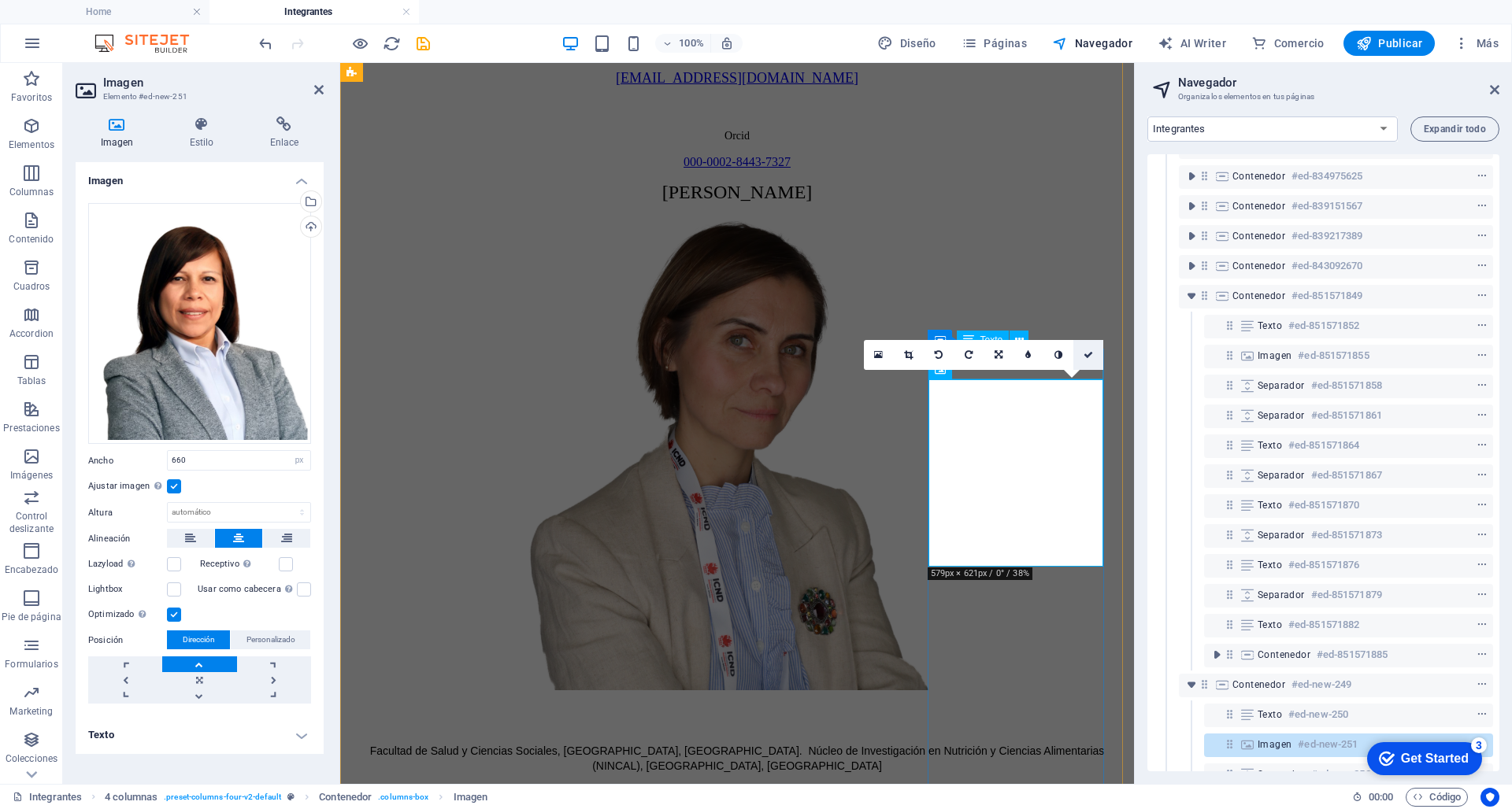
click at [1089, 356] on icon at bounding box center [1089, 355] width 10 height 10
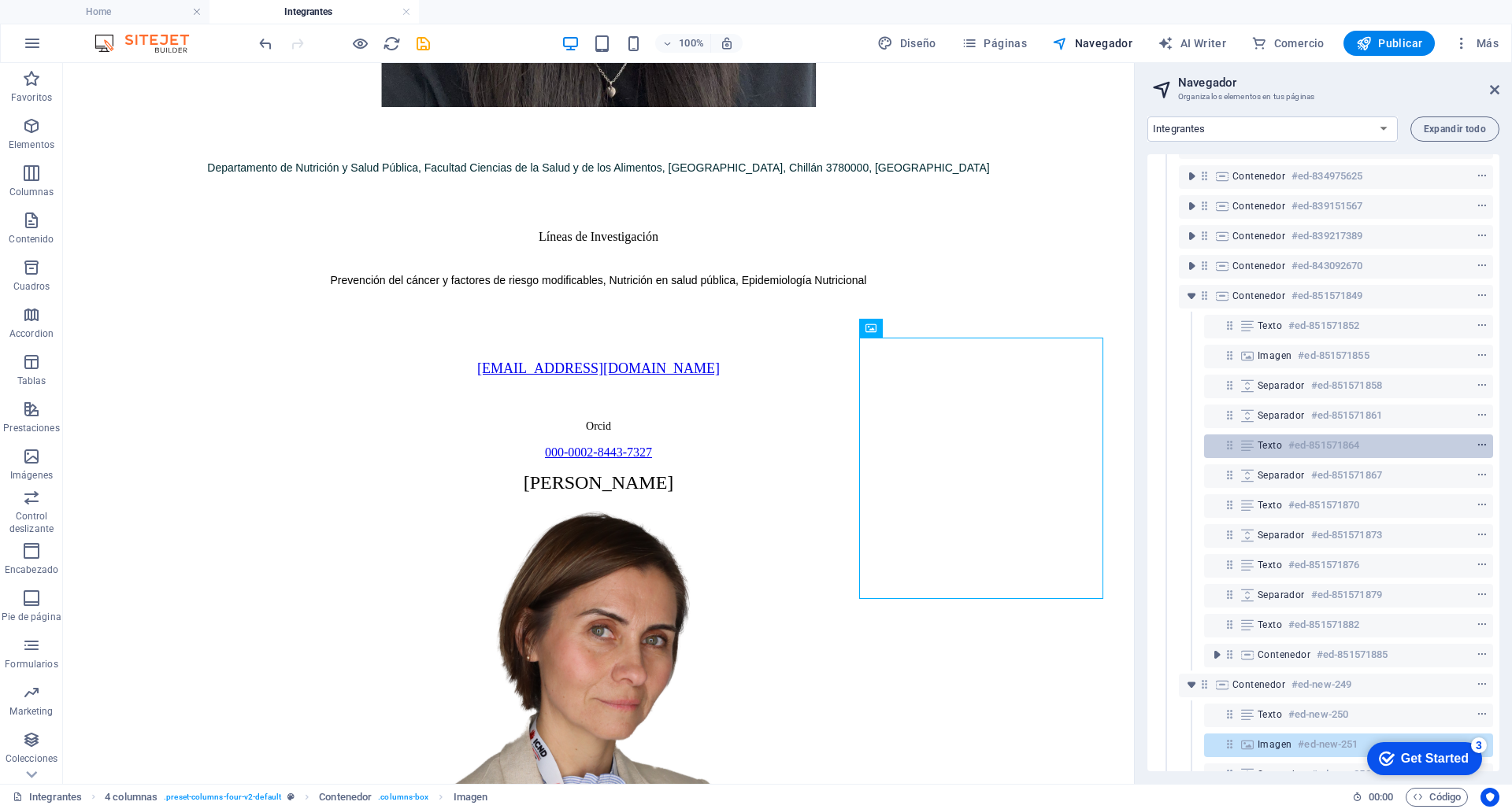
scroll to position [2560, 0]
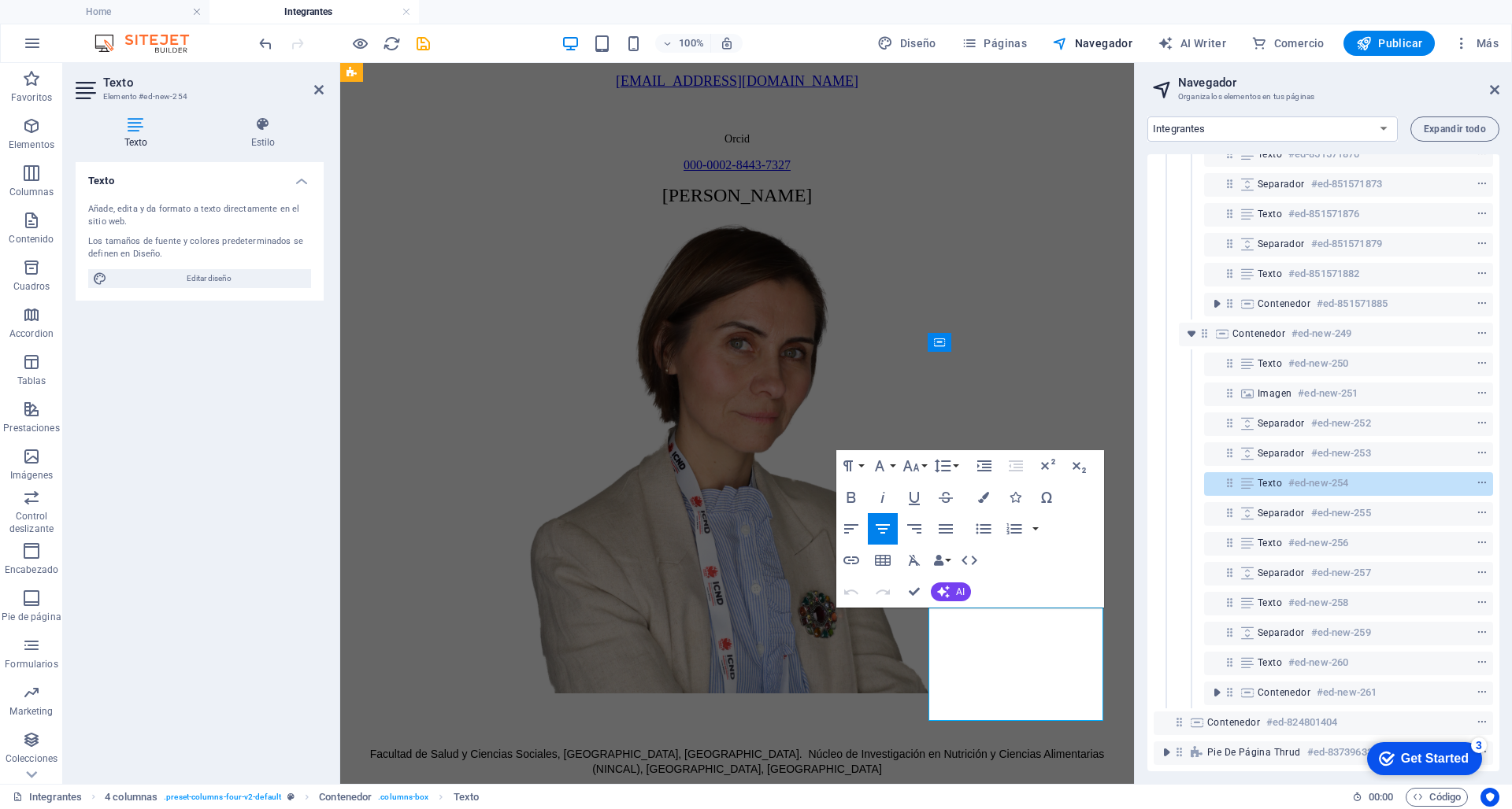
scroll to position [896, 0]
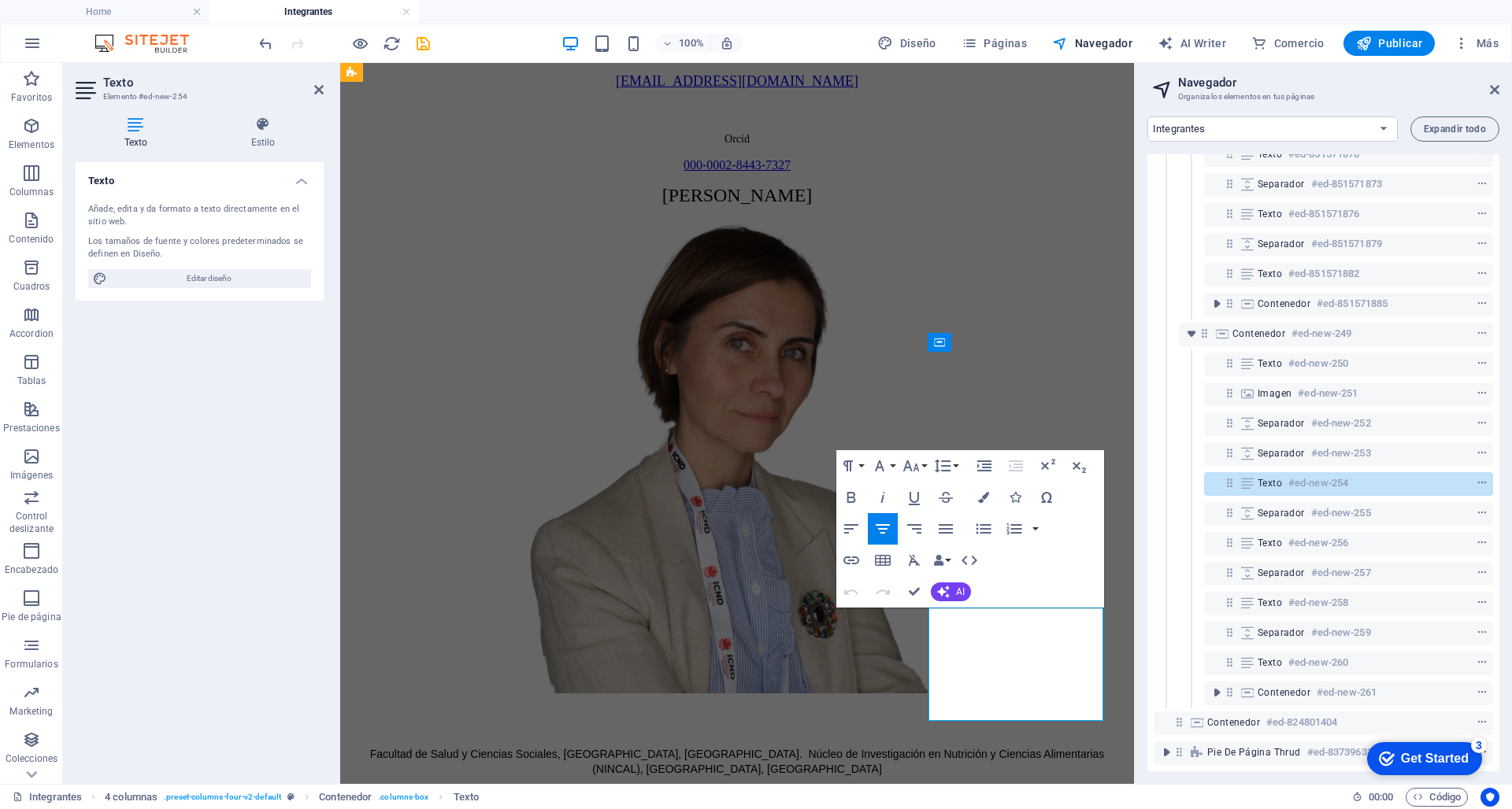
drag, startPoint x: 1032, startPoint y: 704, endPoint x: 955, endPoint y: 607, distance: 123.8
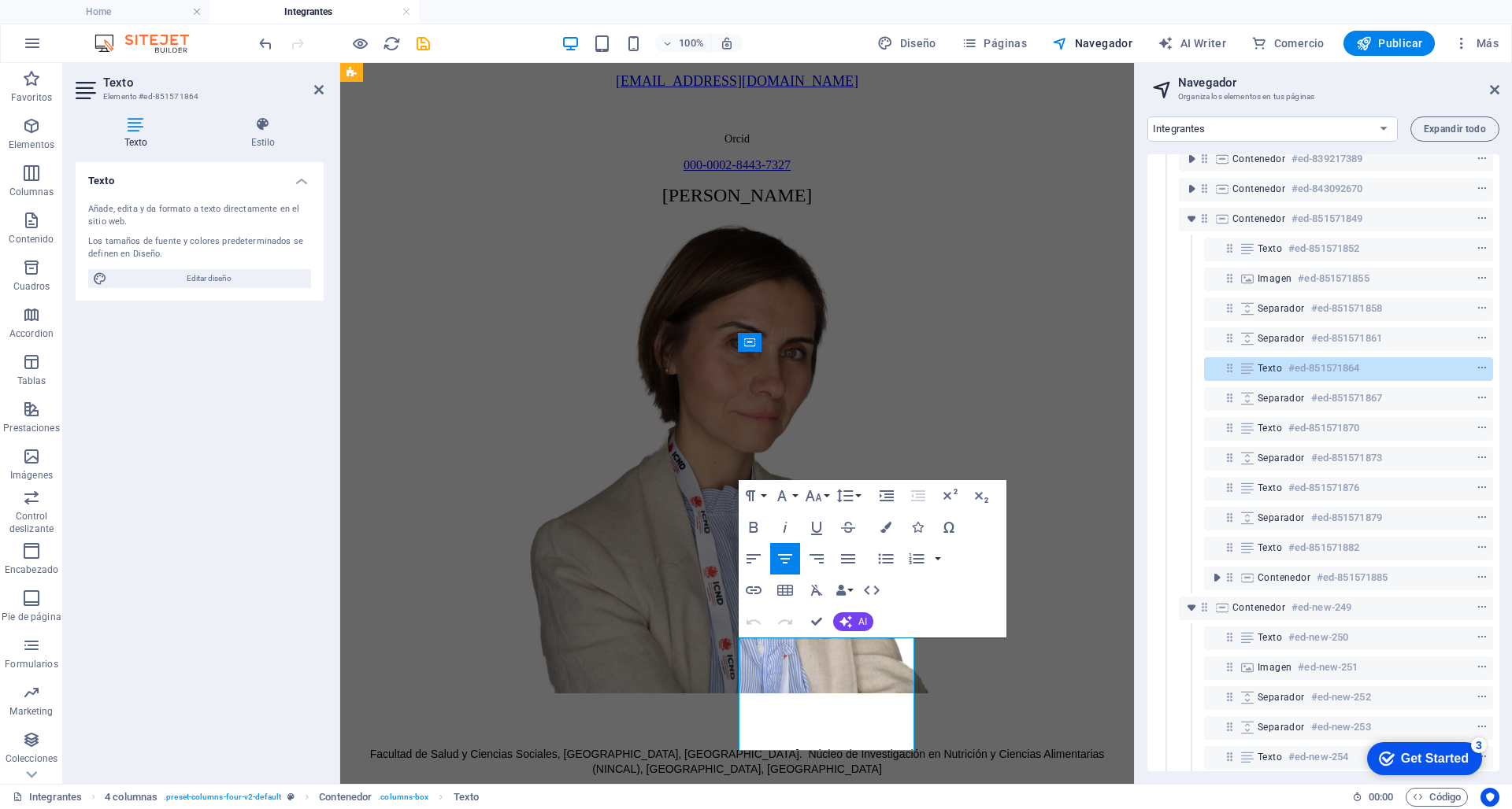
scroll to position [523, 0]
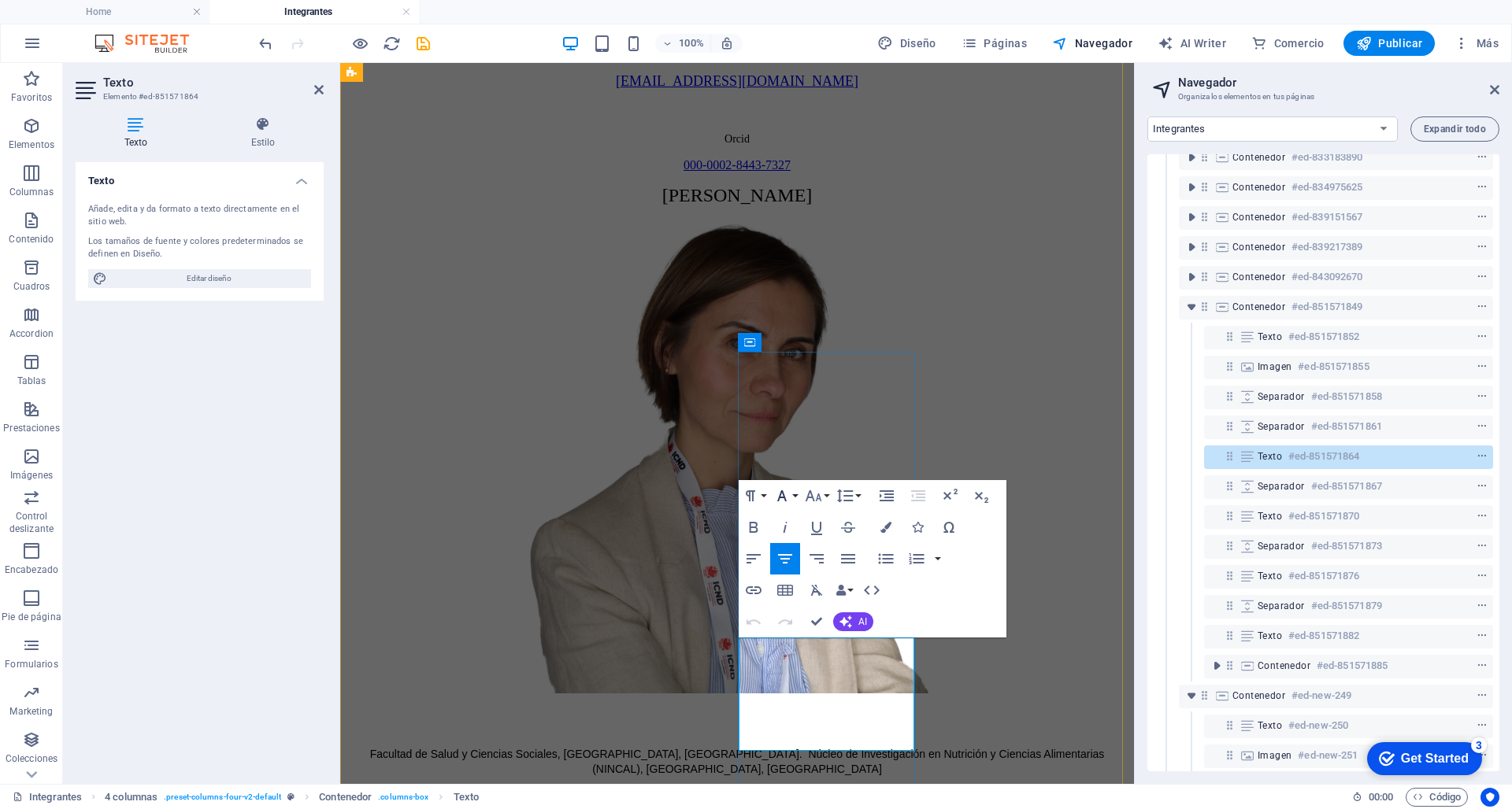
click at [793, 493] on button "Font Family" at bounding box center [785, 496] width 30 height 31
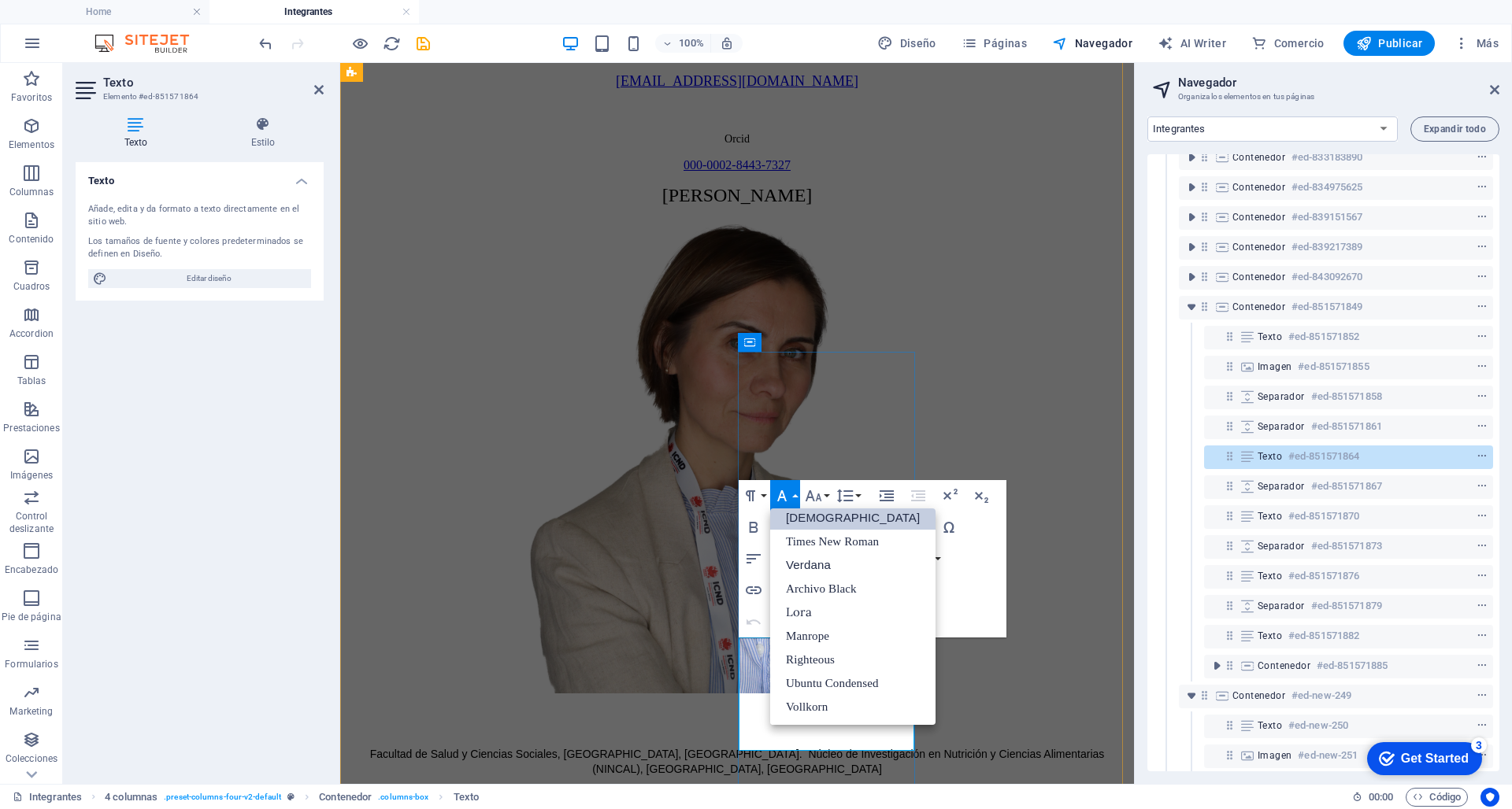
scroll to position [79, 0]
click at [825, 496] on button "Font Size" at bounding box center [816, 496] width 30 height 31
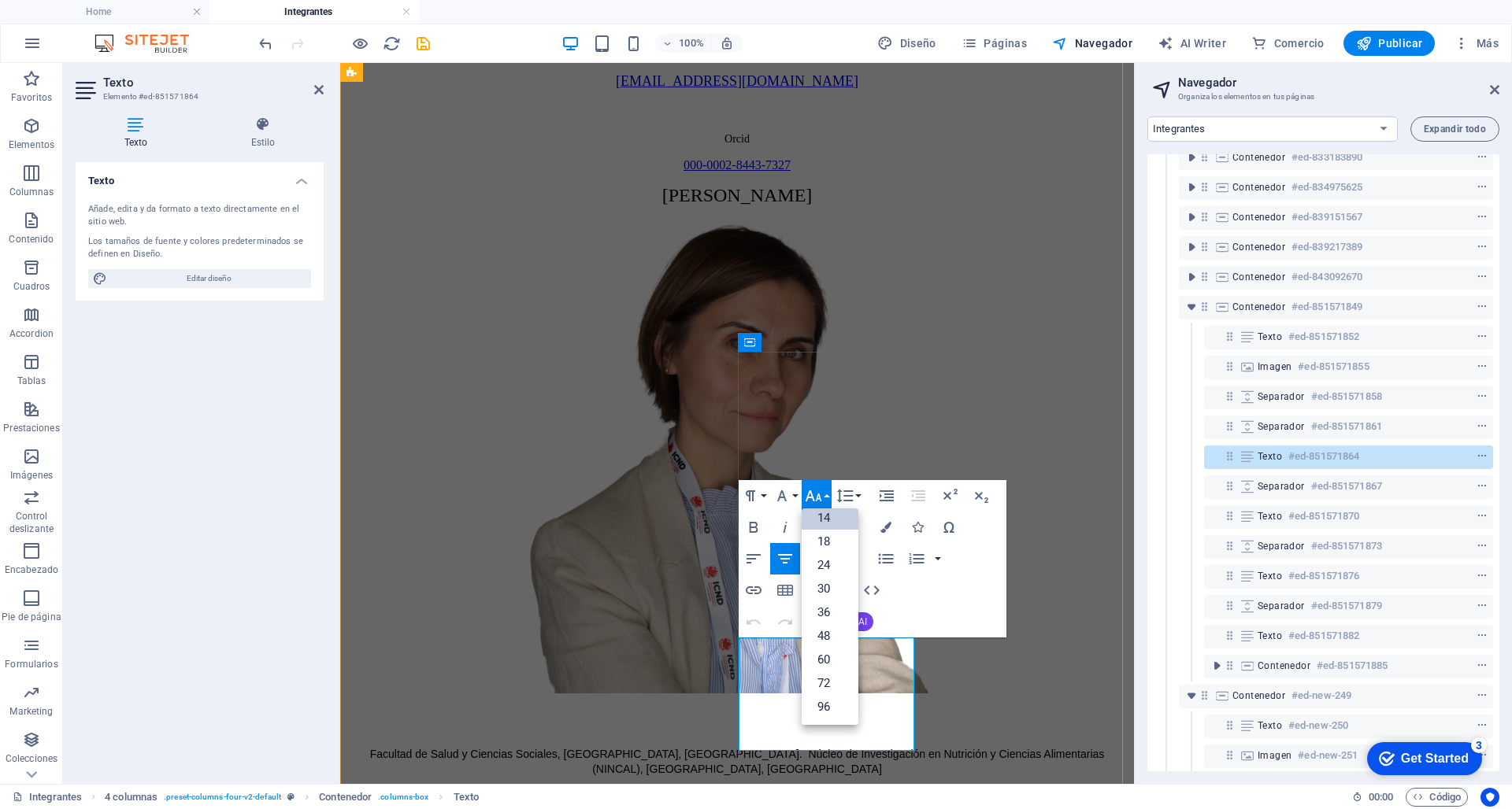
scroll to position [127, 0]
click at [825, 496] on button "Font Size" at bounding box center [816, 496] width 30 height 31
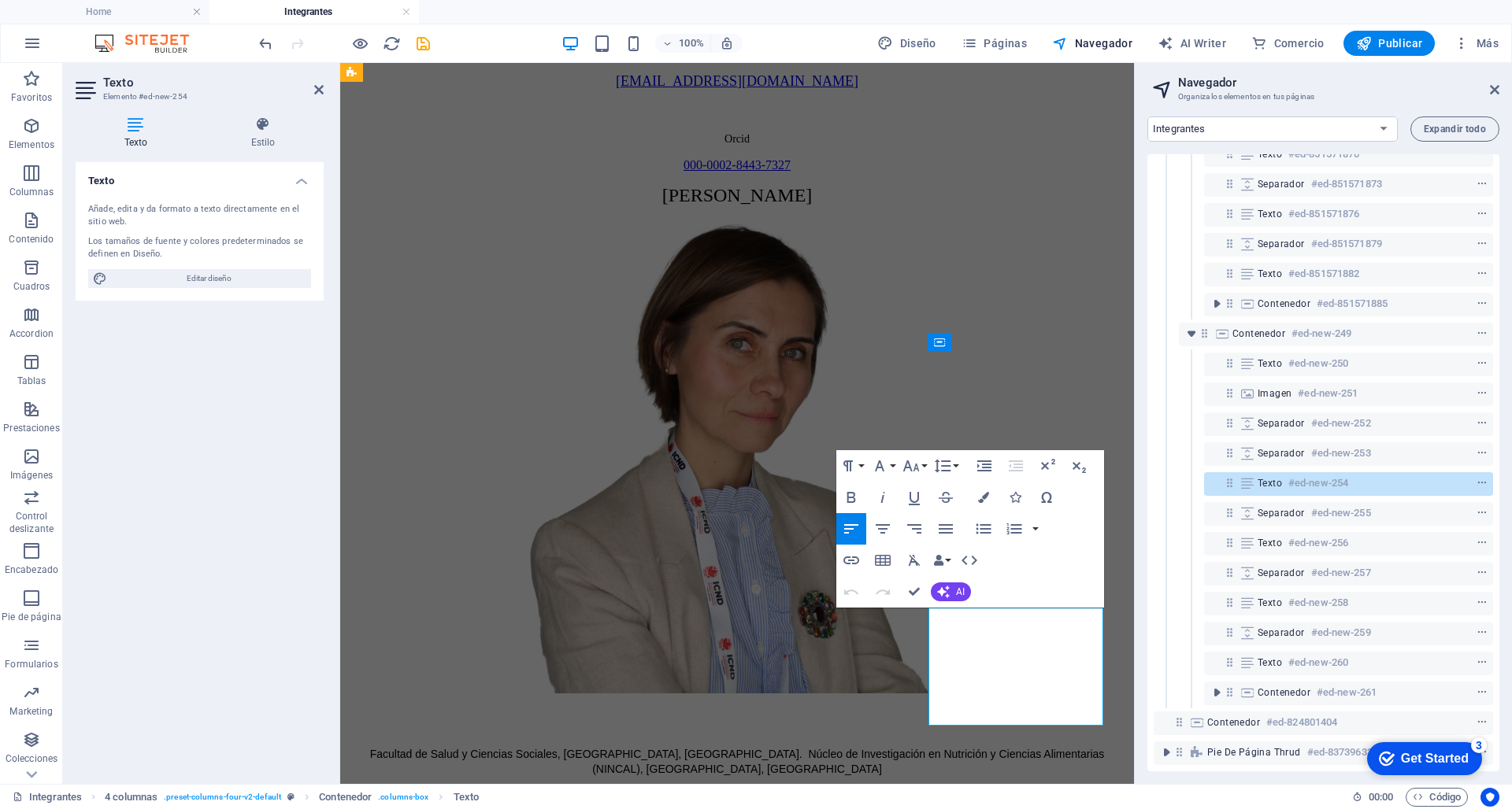
click at [897, 469] on button "Font Family" at bounding box center [883, 466] width 30 height 31
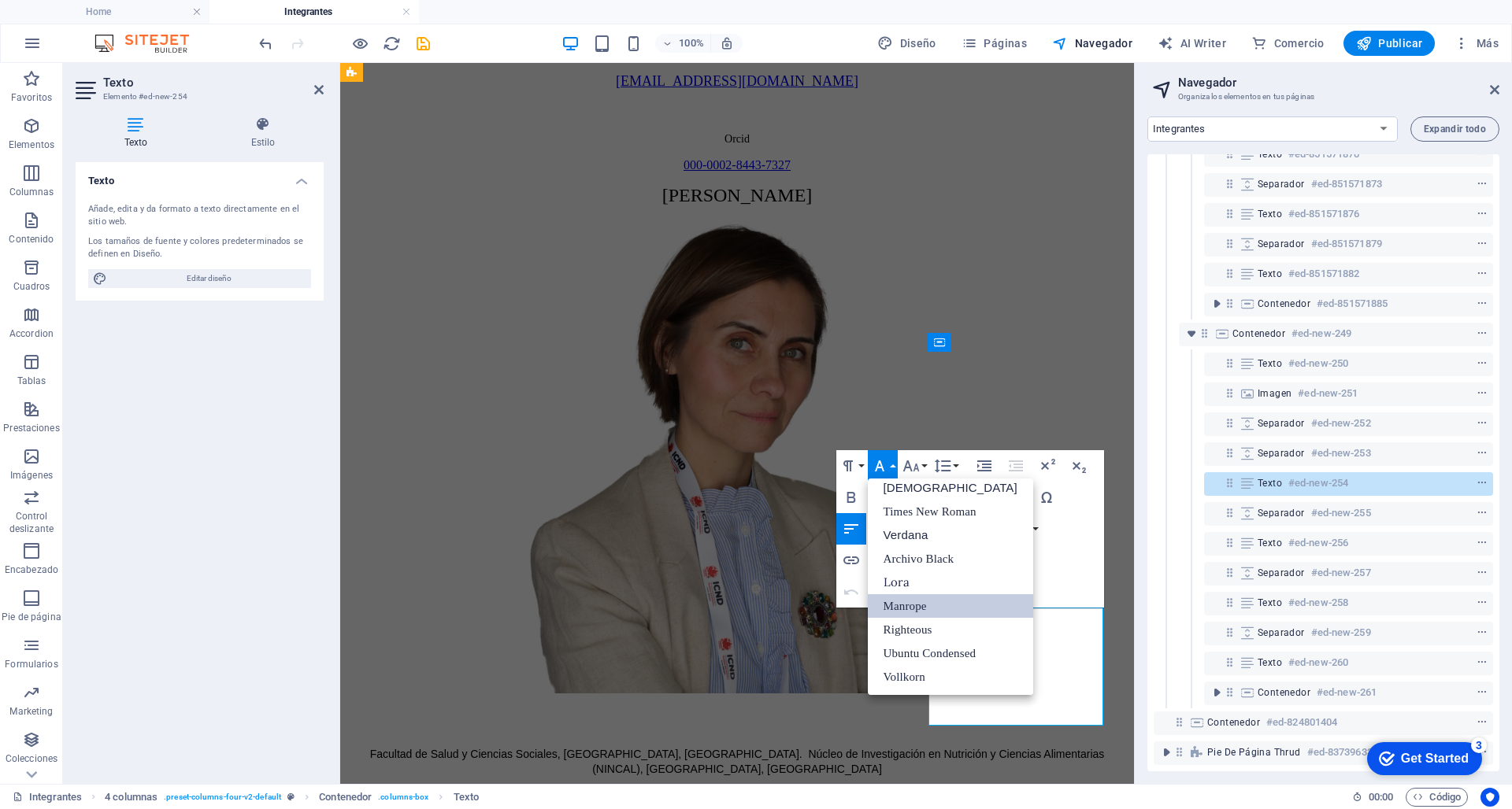
scroll to position [79, 0]
click at [904, 488] on link "[DEMOGRAPHIC_DATA]" at bounding box center [951, 488] width 166 height 24
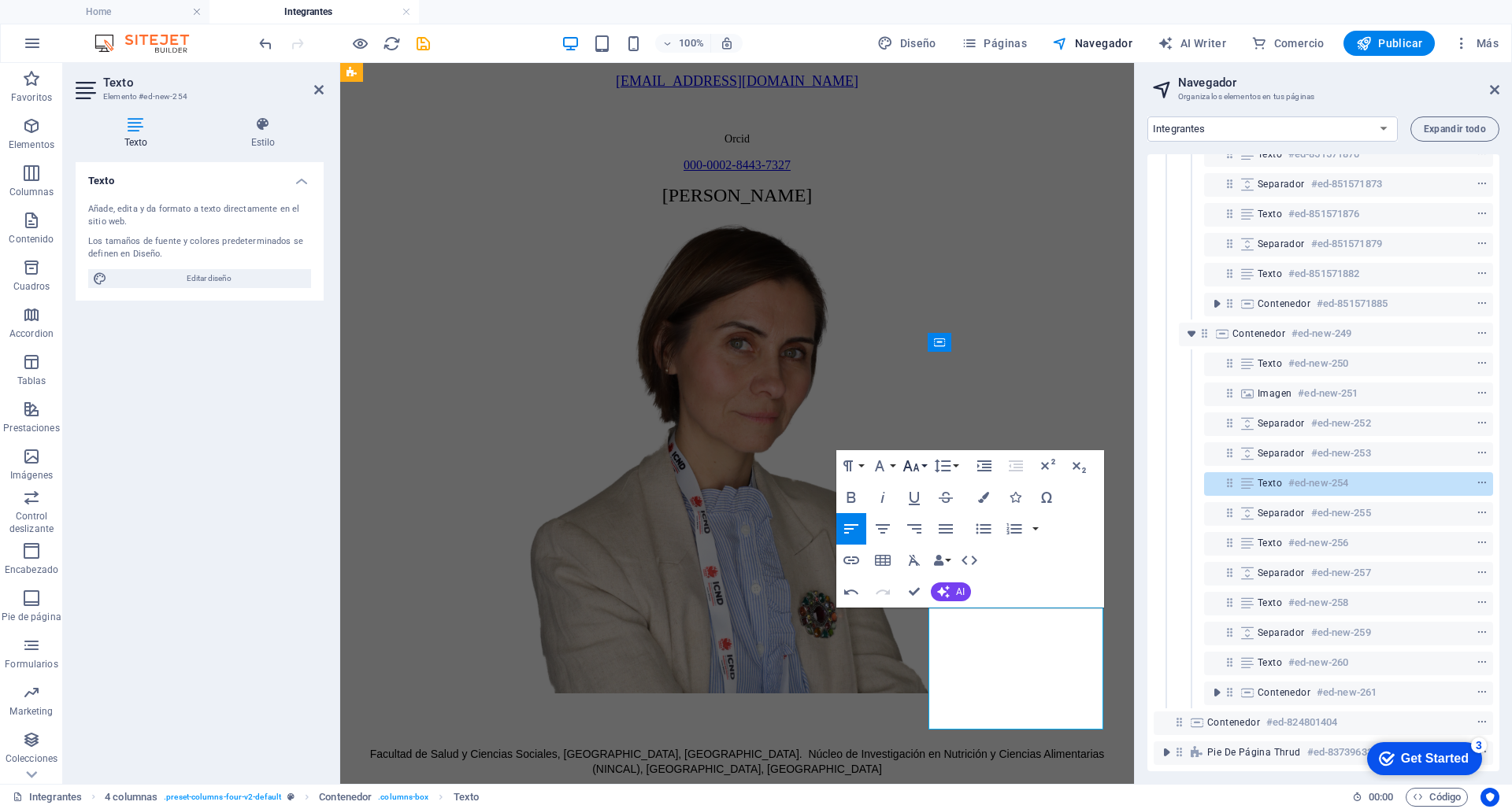
click at [921, 466] on button "Font Size" at bounding box center [914, 466] width 30 height 31
click at [930, 618] on link "14" at bounding box center [928, 615] width 56 height 24
click at [958, 466] on button "Line Height" at bounding box center [946, 466] width 30 height 31
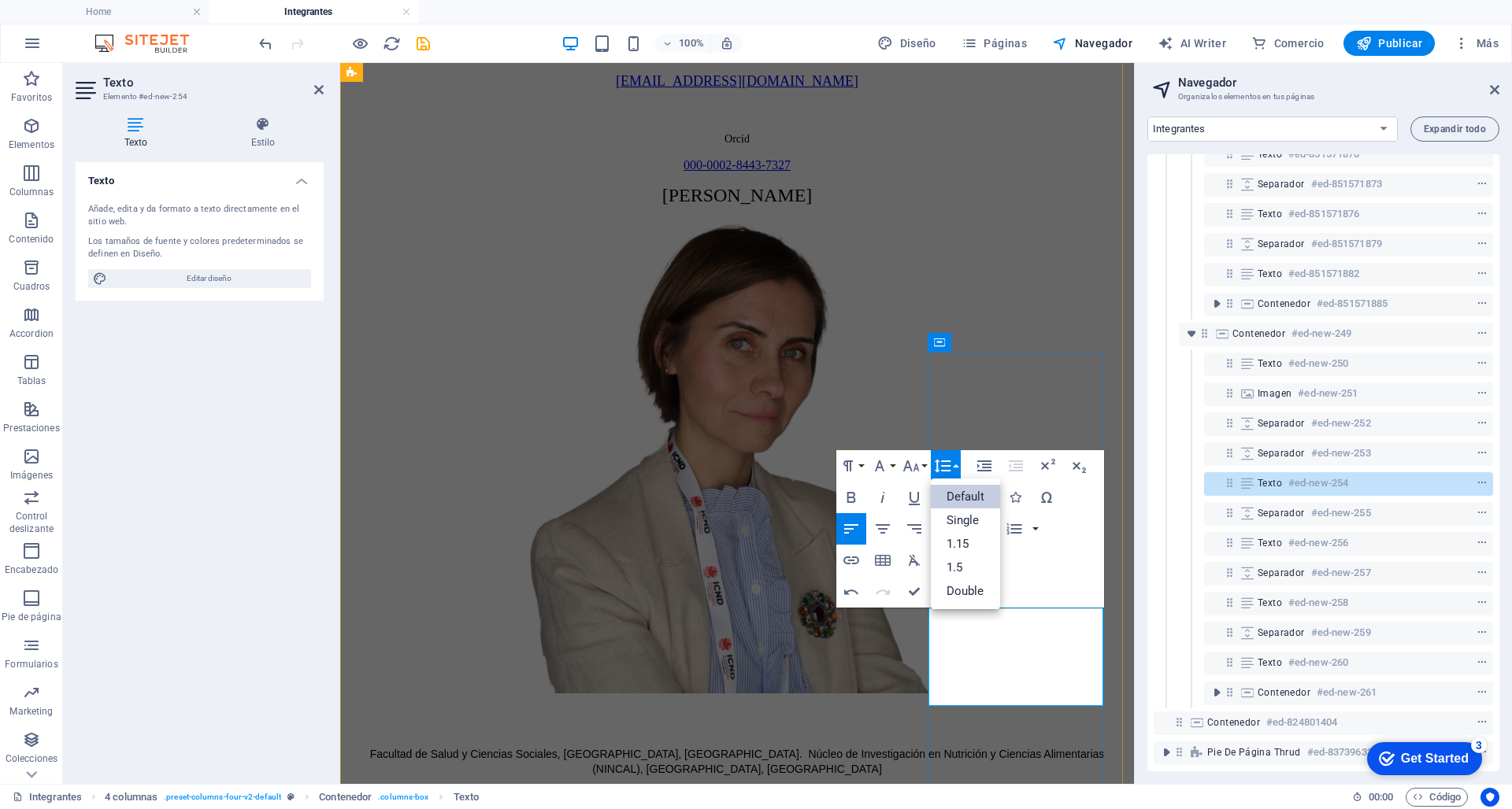
scroll to position [0, 0]
click at [962, 540] on link "1.15" at bounding box center [967, 544] width 71 height 24
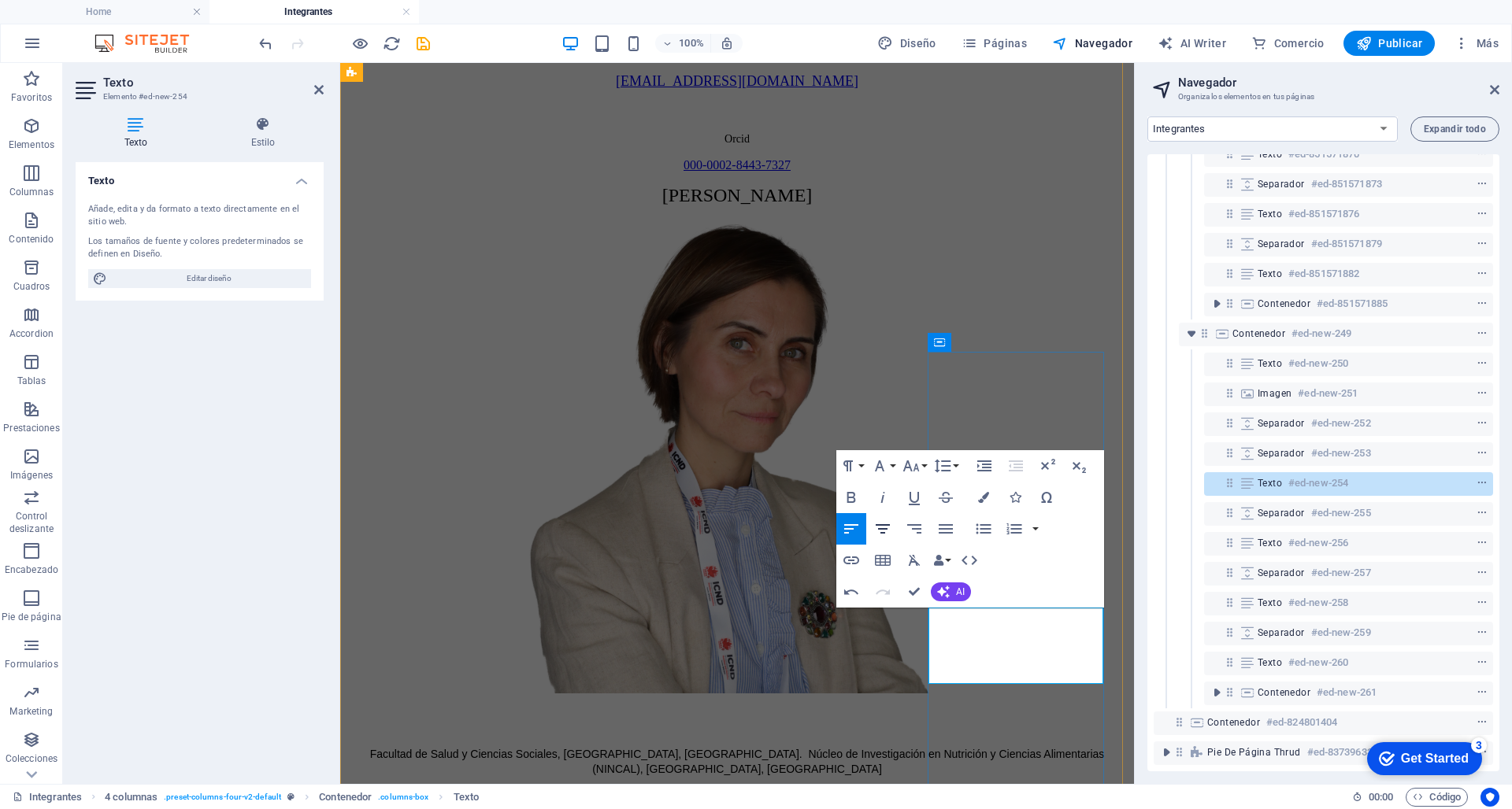
click at [887, 528] on icon "button" at bounding box center [883, 529] width 14 height 10
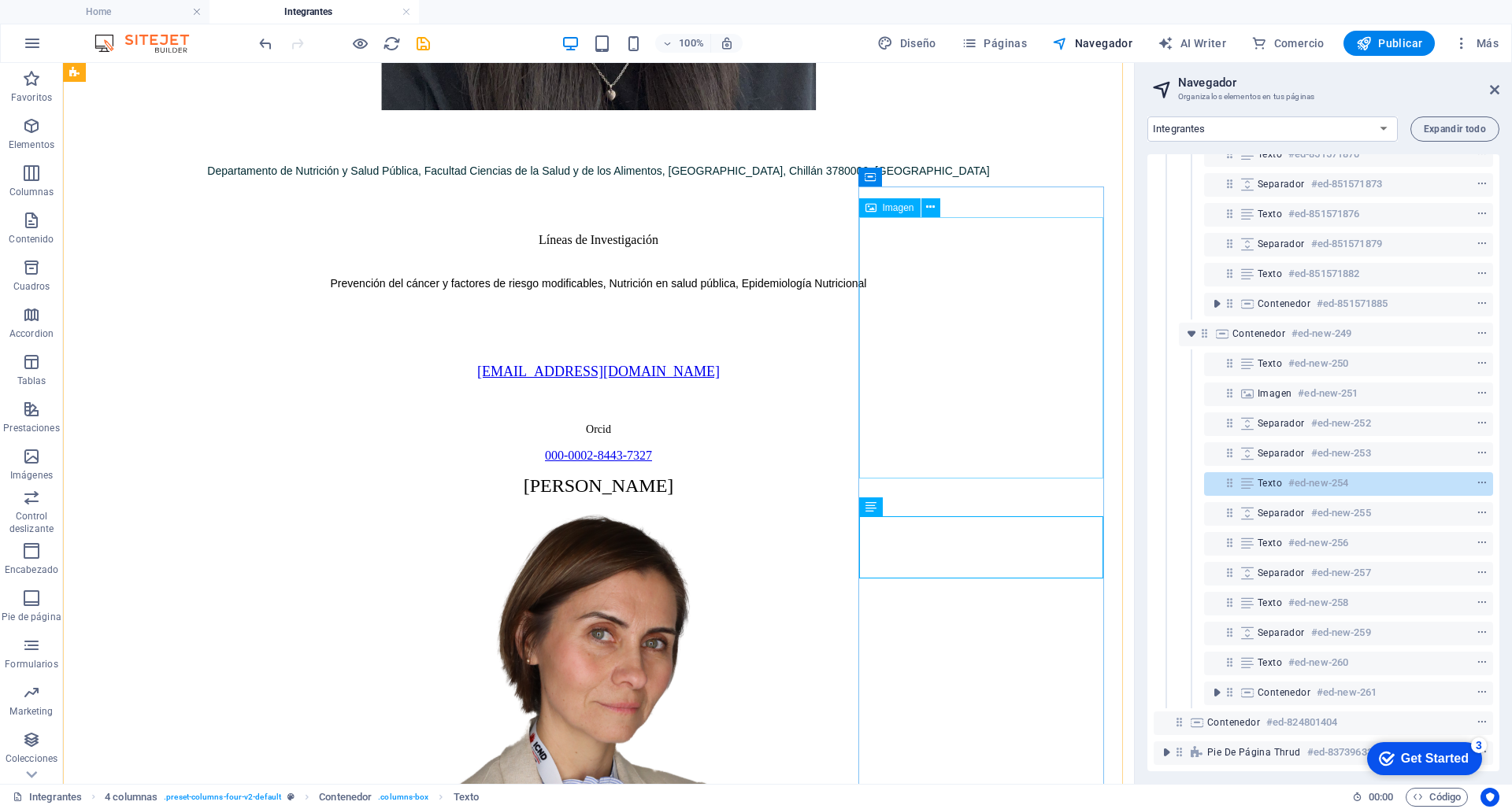
scroll to position [2680, 0]
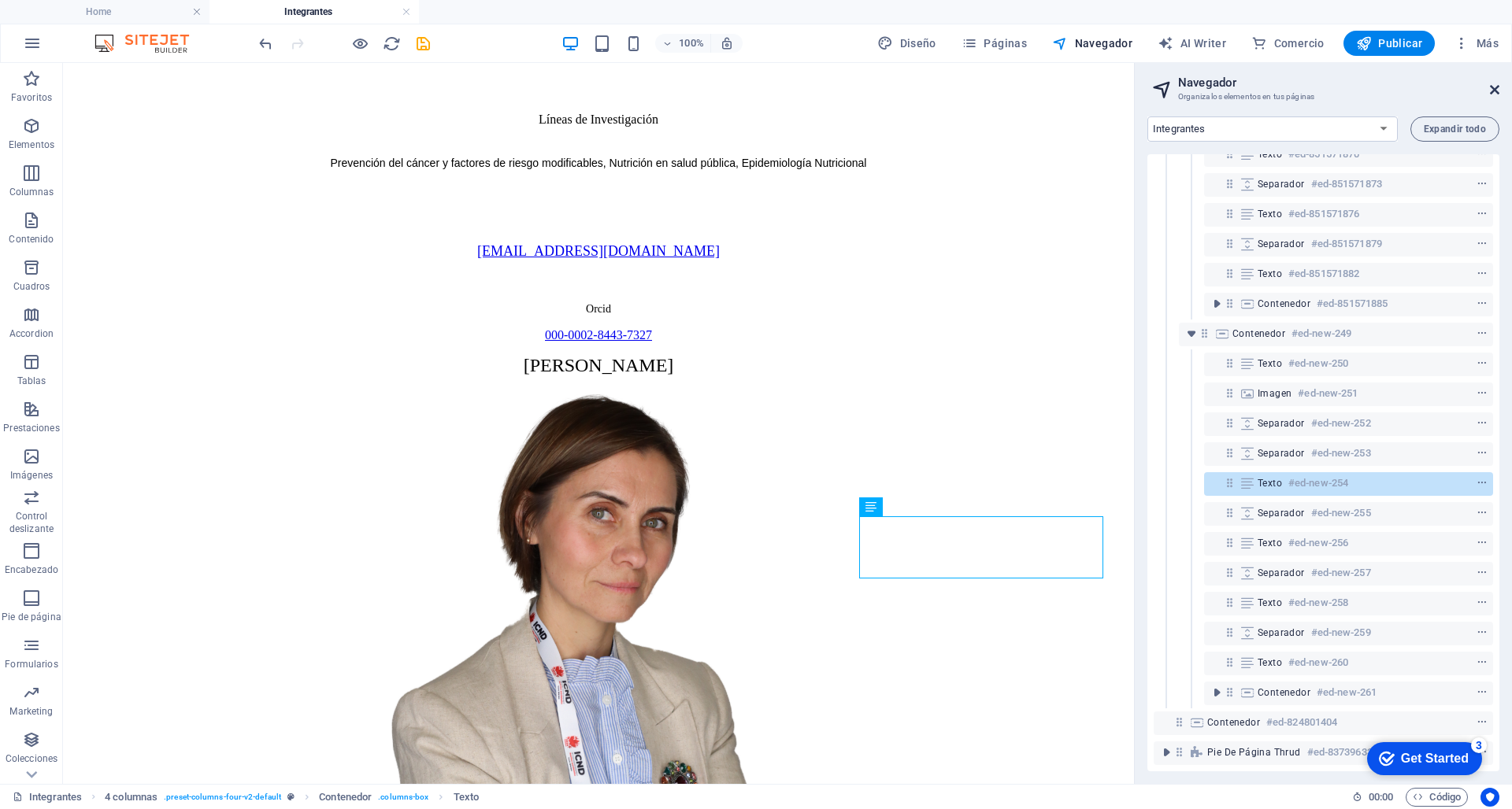
click at [1116, 91] on icon at bounding box center [1495, 90] width 10 height 12
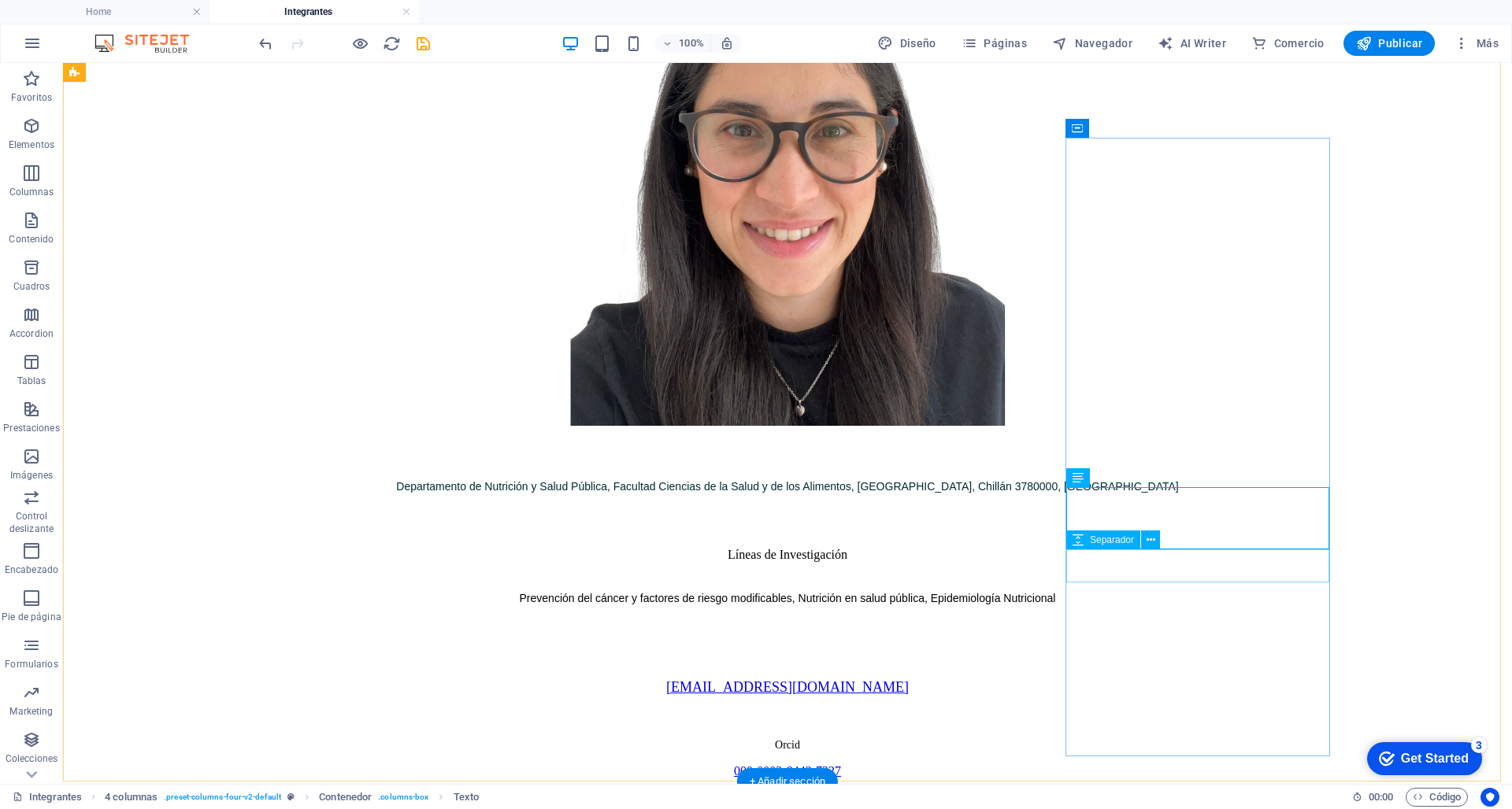
select select "px"
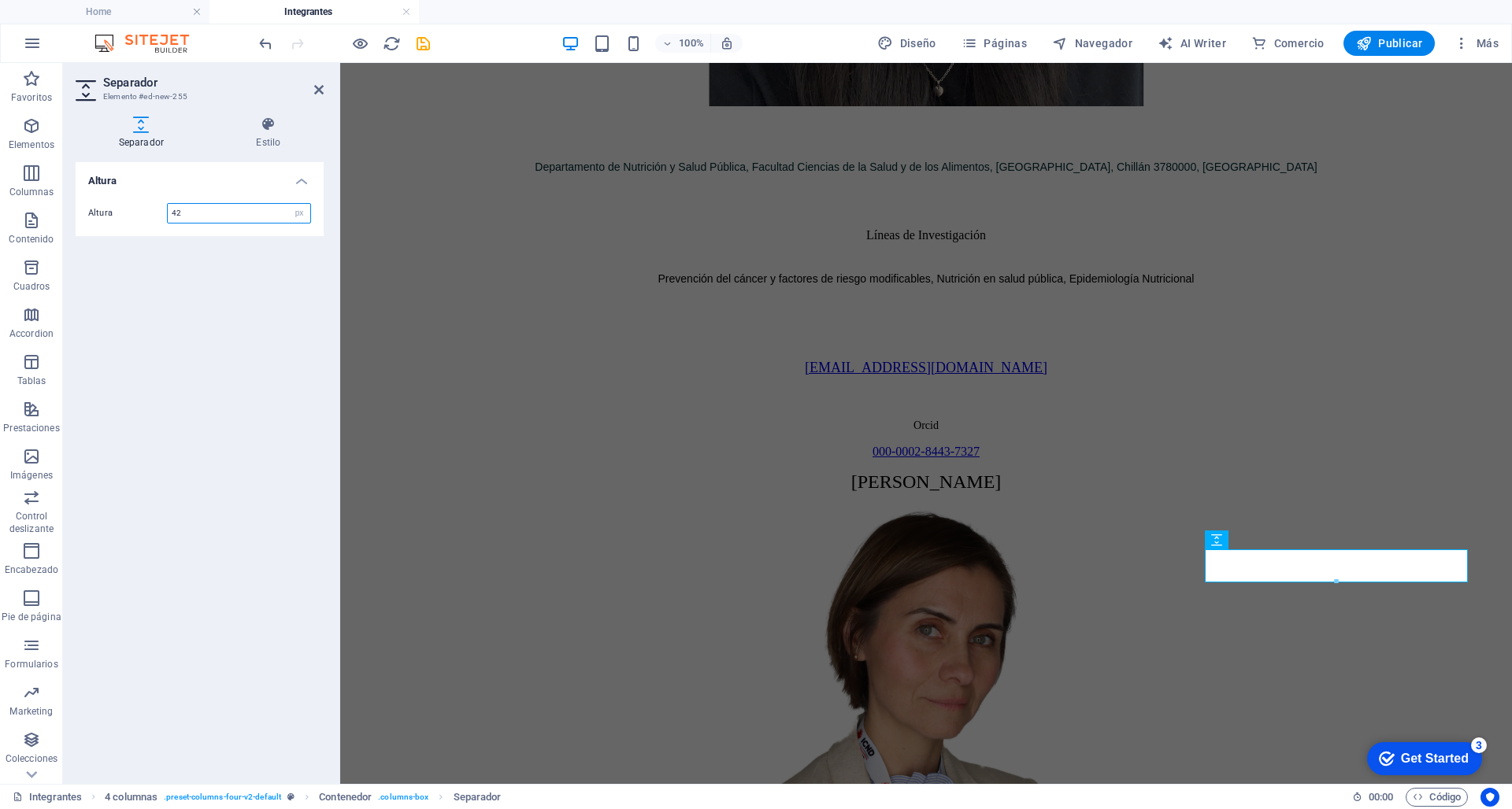
click at [230, 211] on input "42" at bounding box center [239, 213] width 143 height 19
type input "48"
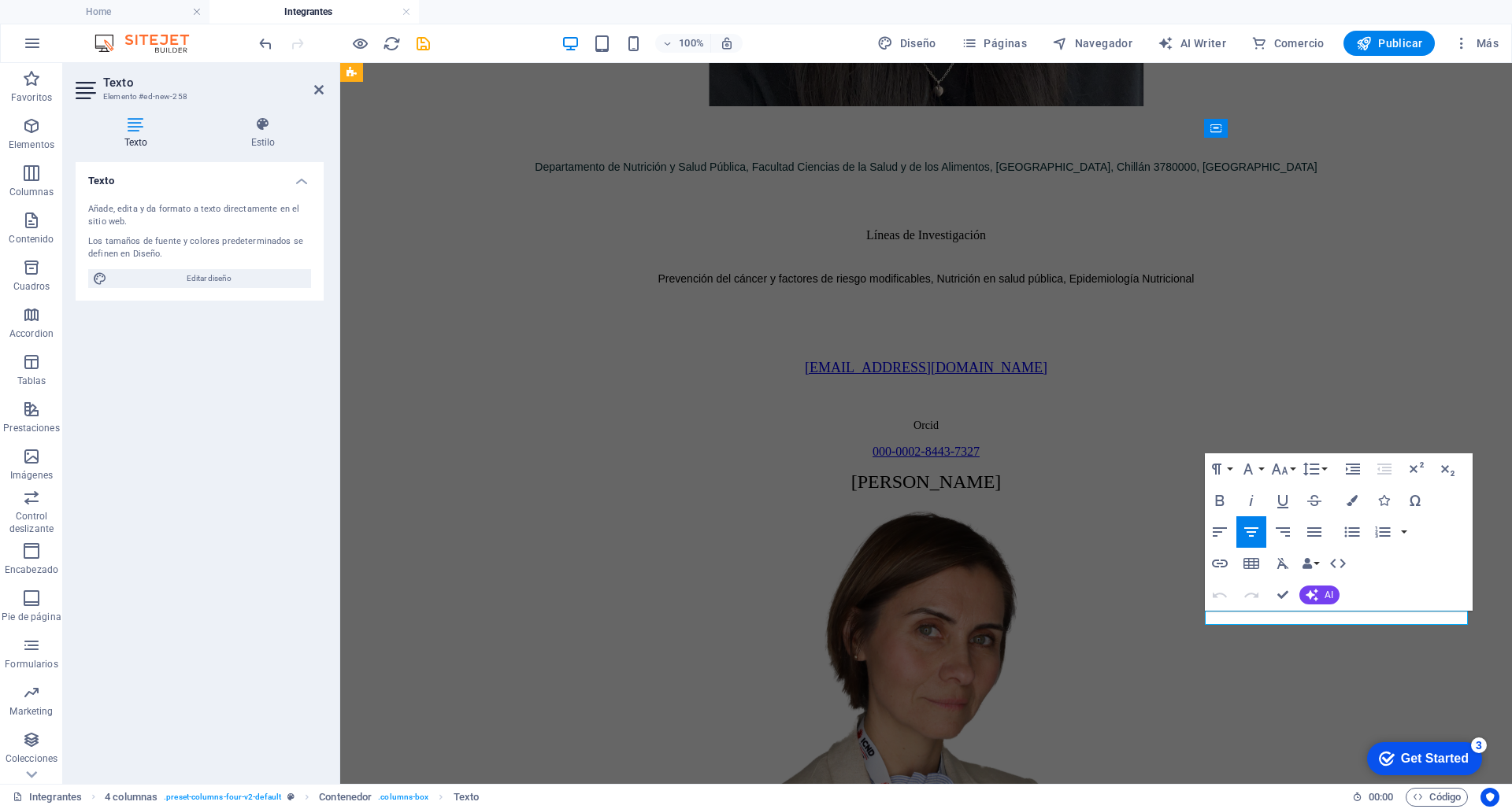
drag, startPoint x: 1274, startPoint y: 620, endPoint x: 1445, endPoint y: 619, distance: 171.0
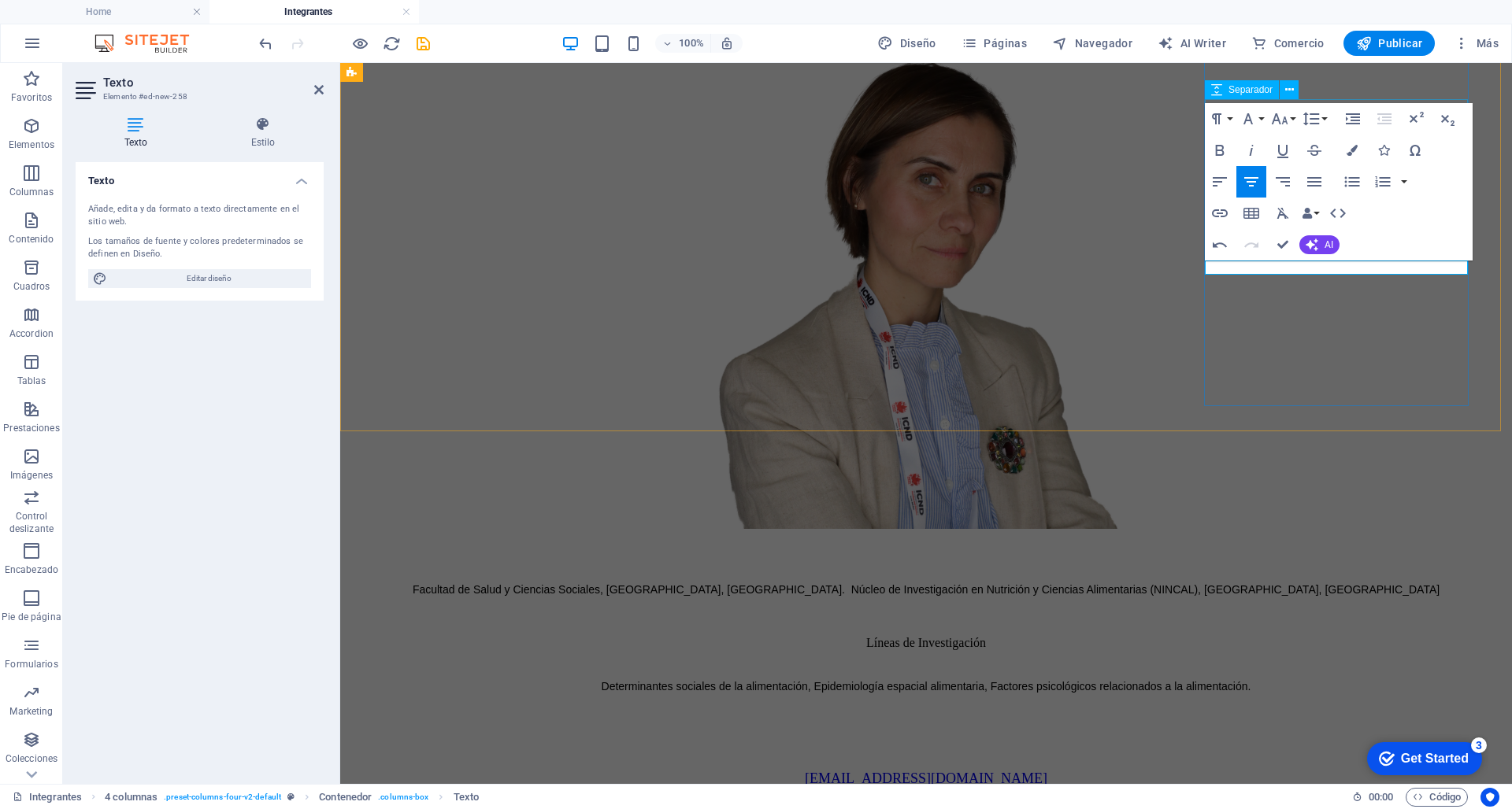
scroll to position [3133, 0]
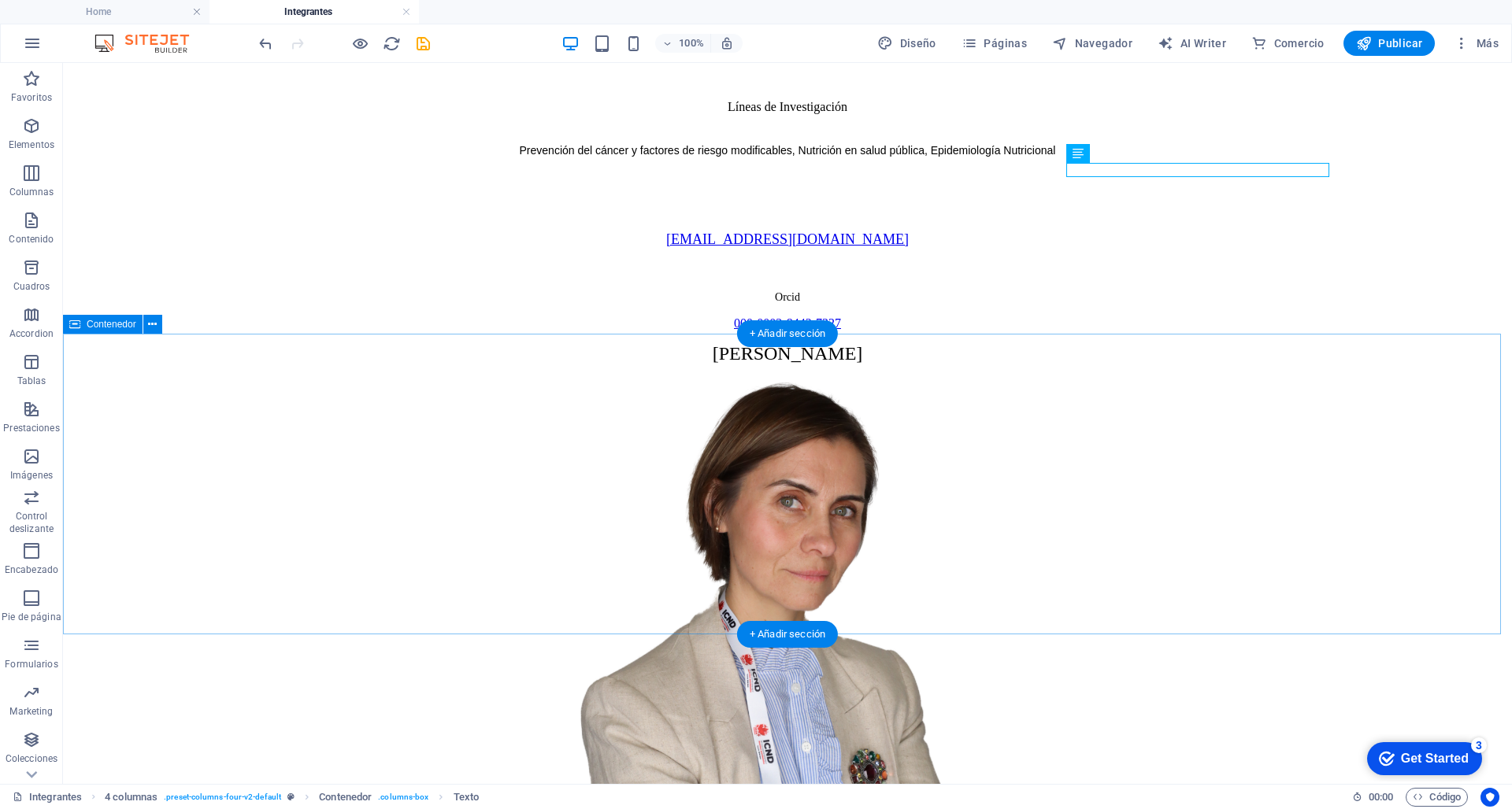
scroll to position [3098, 0]
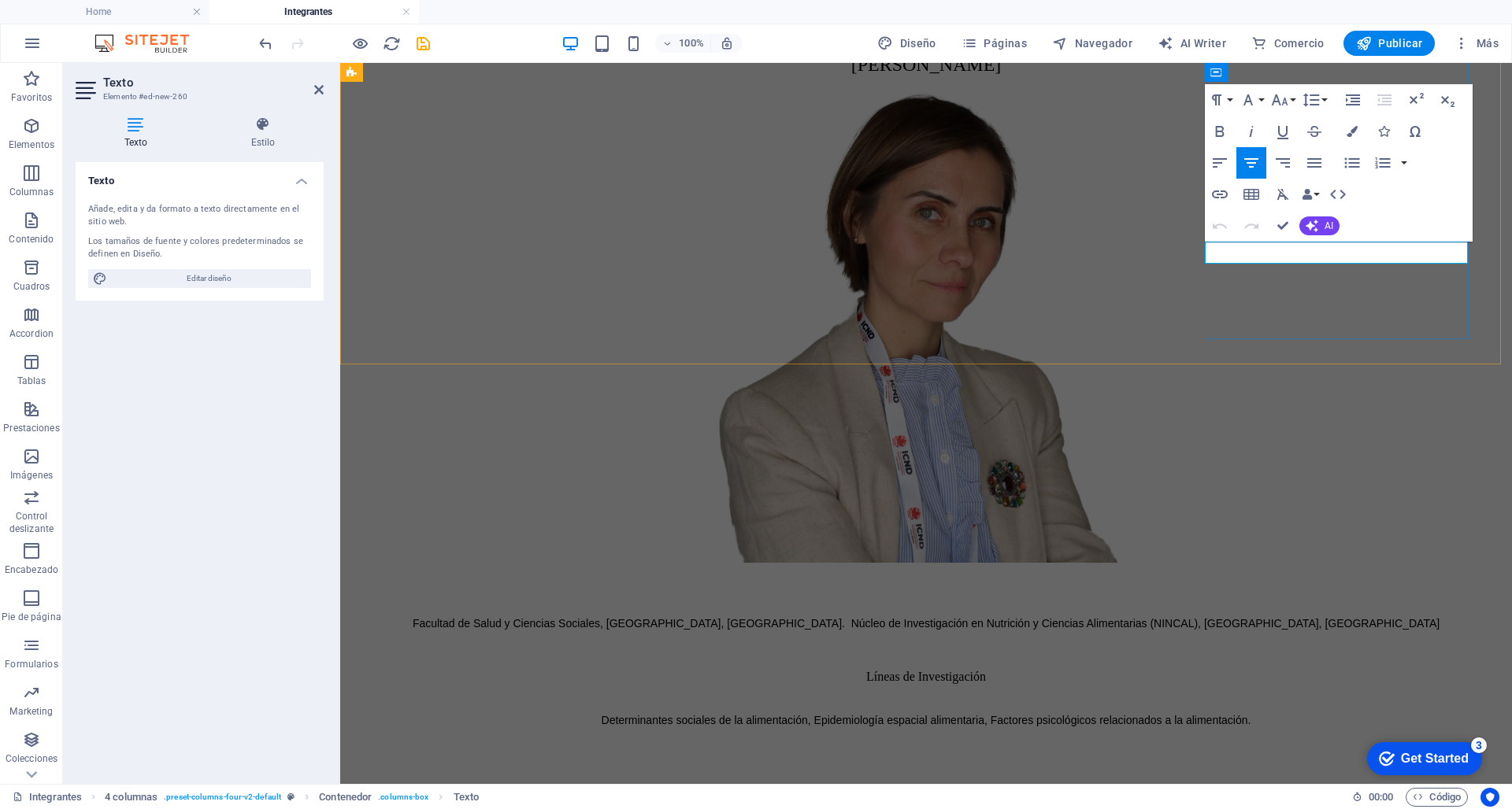
drag, startPoint x: 1285, startPoint y: 253, endPoint x: 1444, endPoint y: 256, distance: 159.0
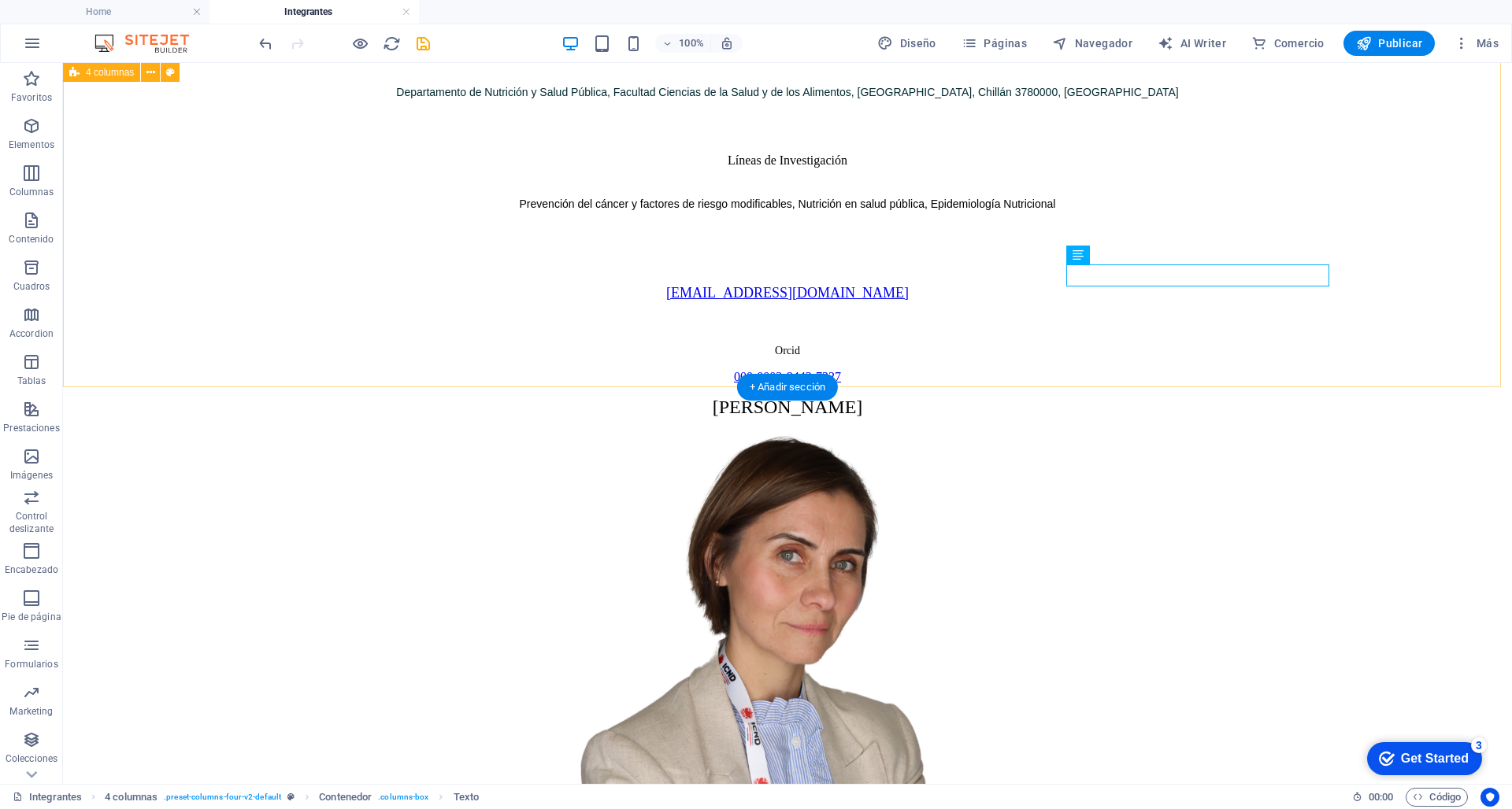
scroll to position [3072, 0]
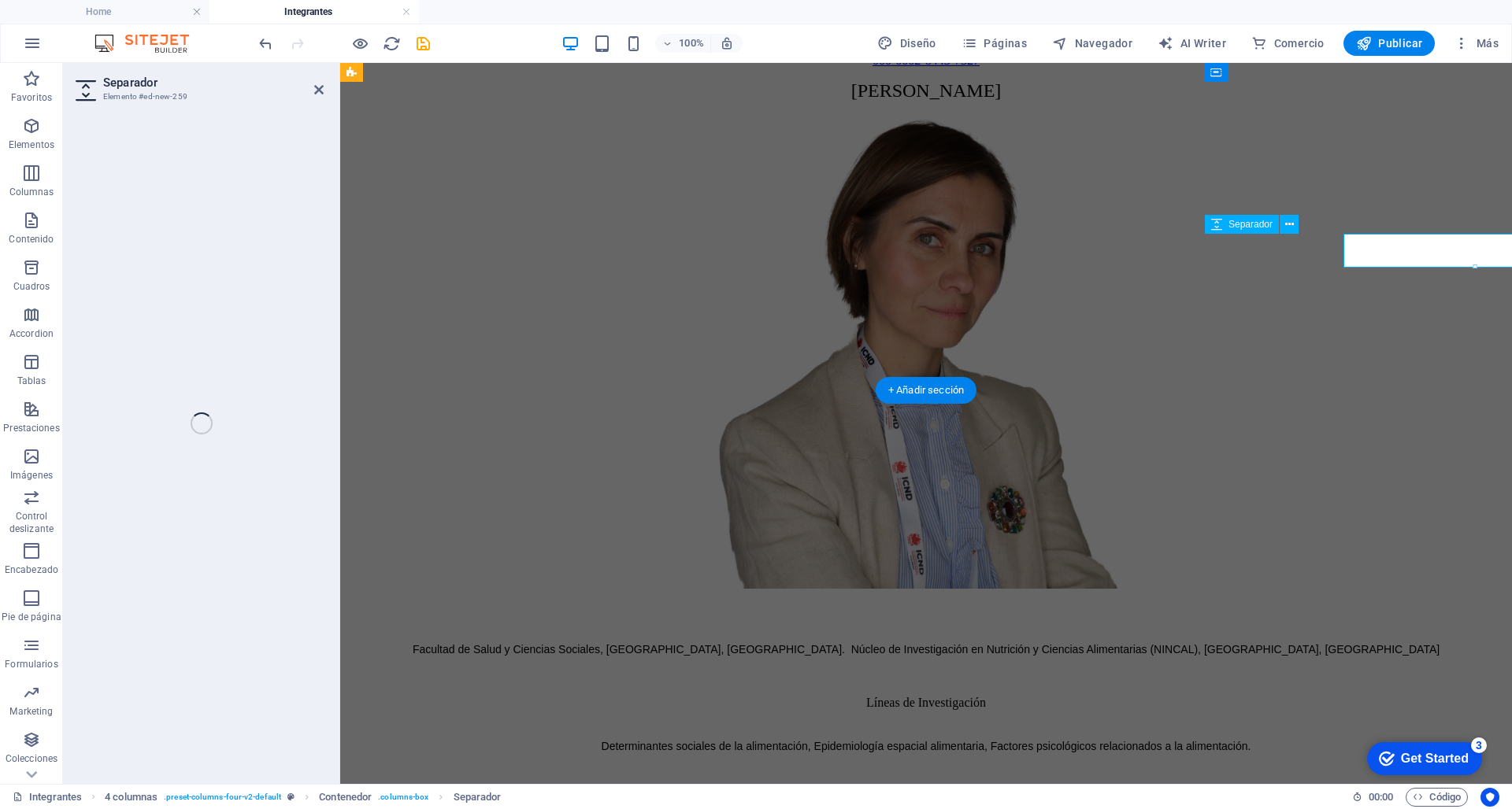
select select "px"
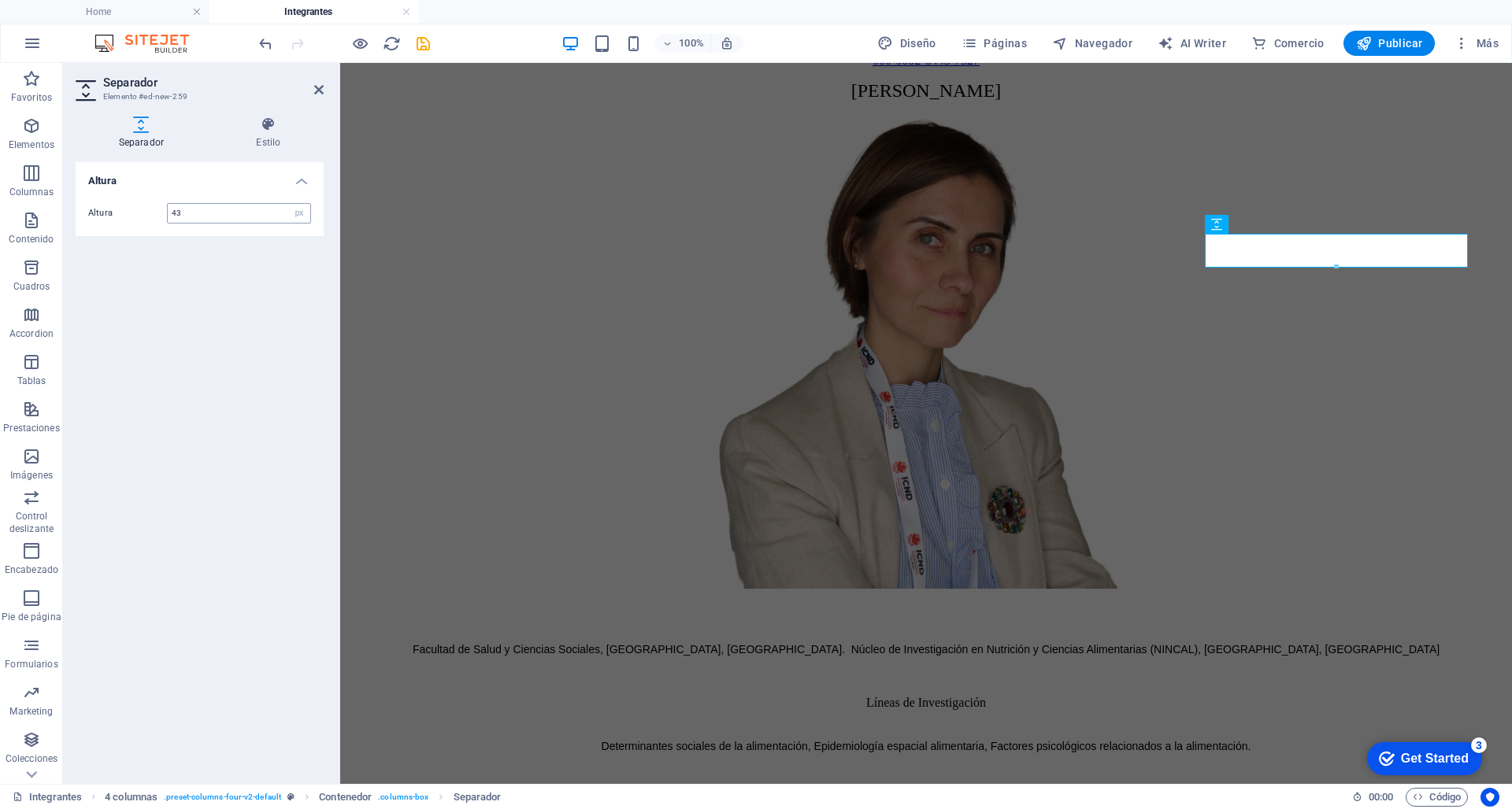
click at [199, 215] on input "43" at bounding box center [239, 213] width 143 height 19
type input "48"
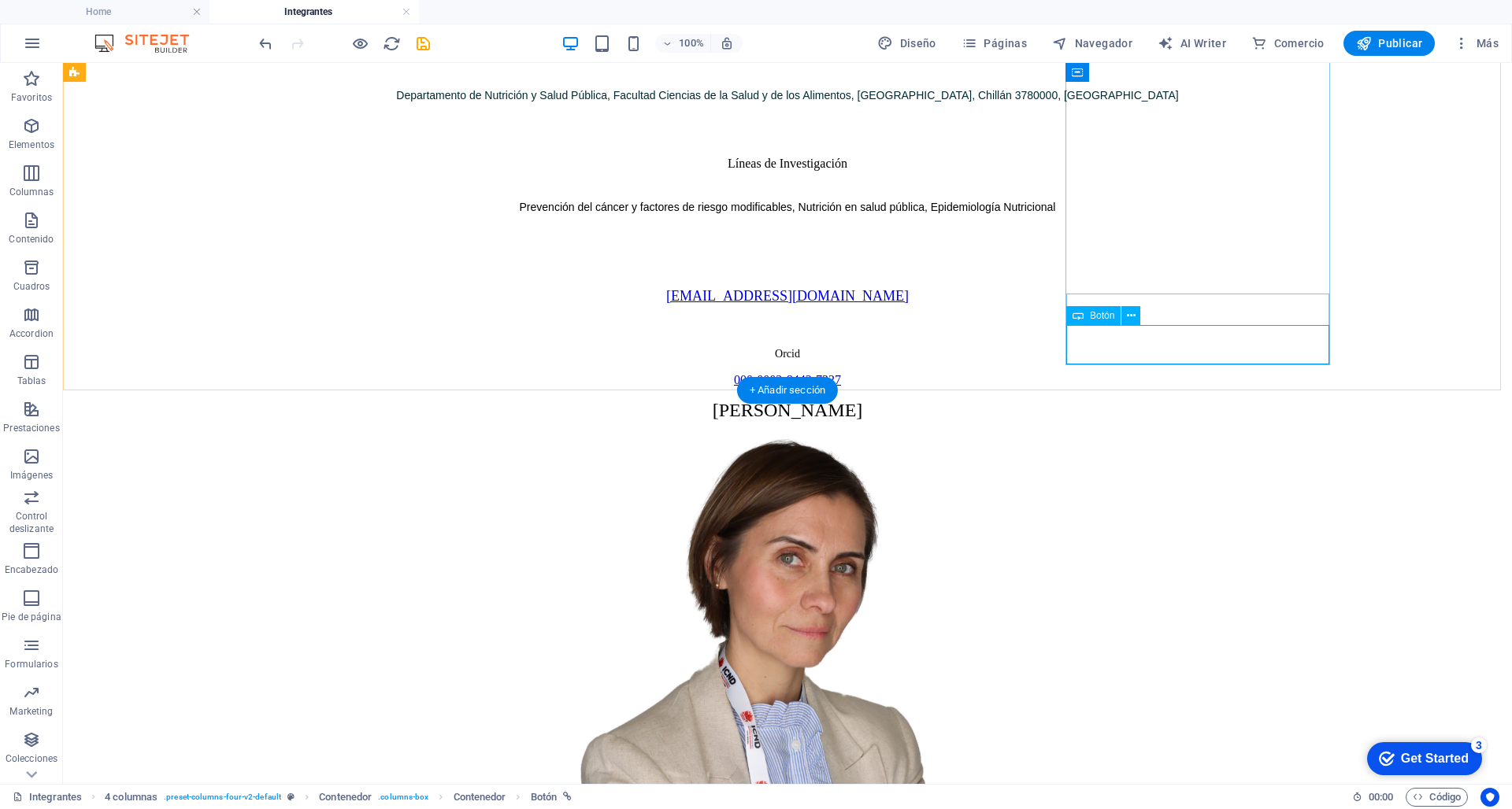
select select "%"
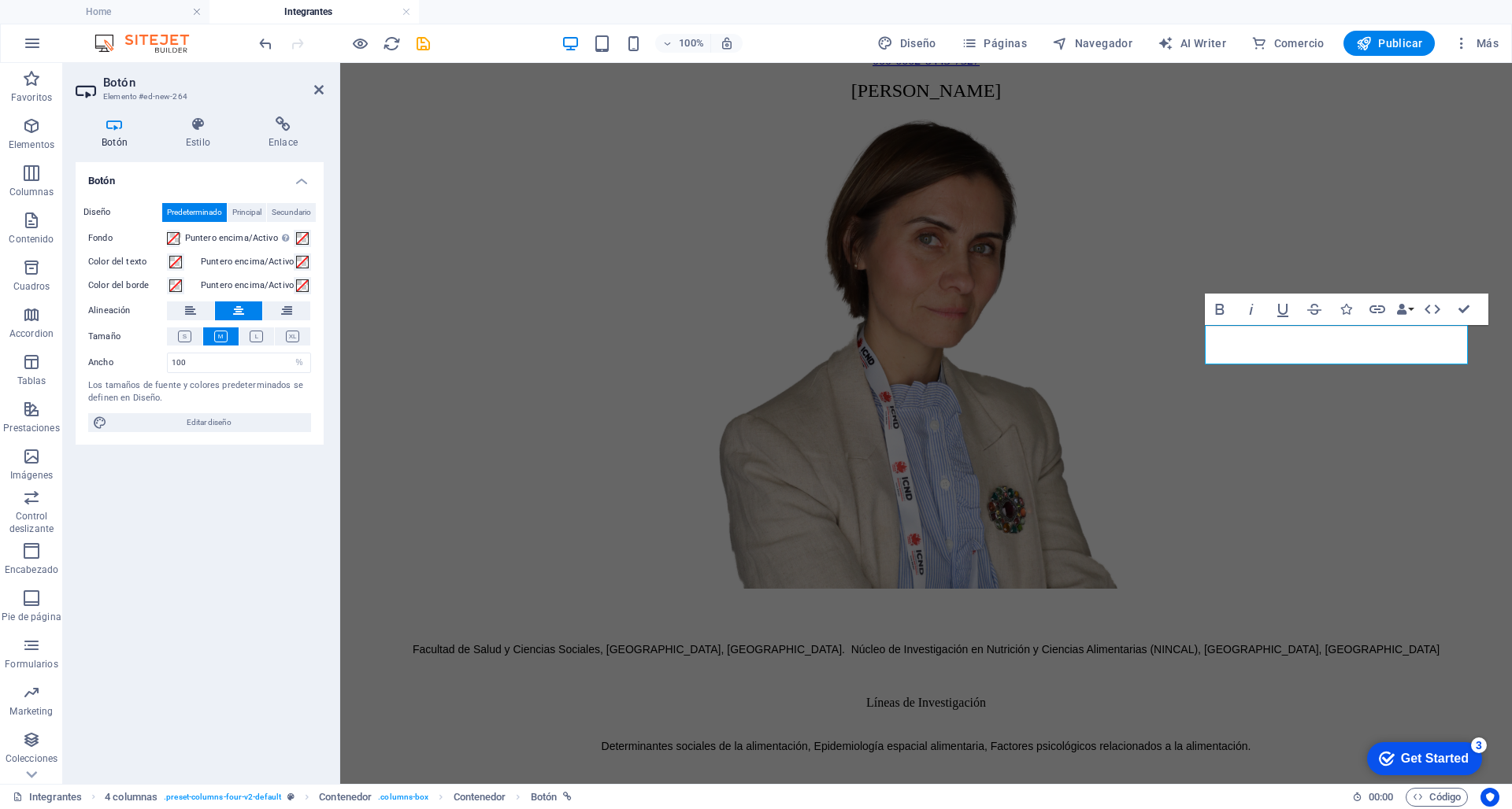
scroll to position [0, 4]
click at [1116, 311] on icon "button" at bounding box center [1378, 310] width 19 height 19
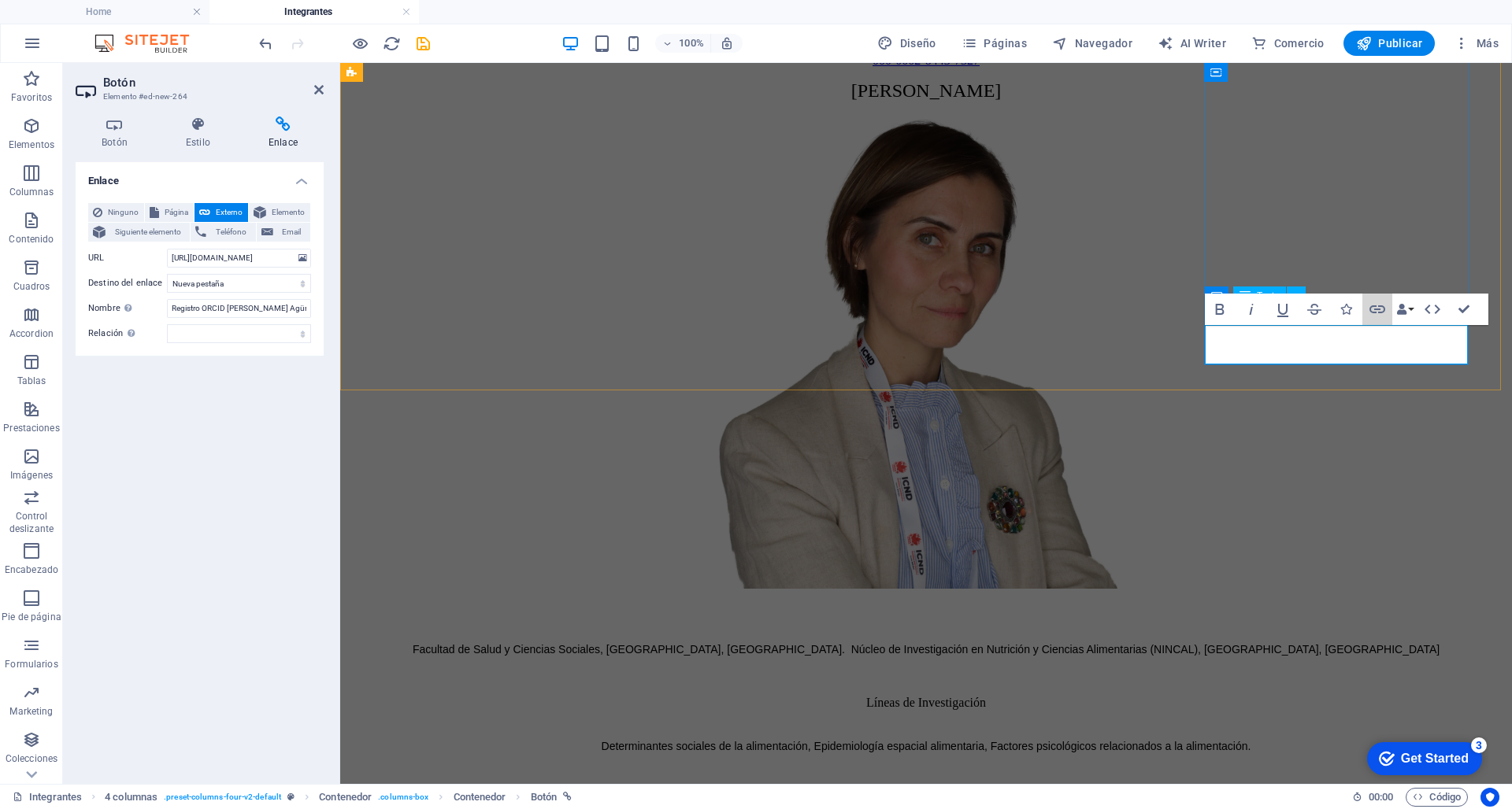
click at [1116, 311] on icon "button" at bounding box center [1378, 310] width 19 height 19
click at [1116, 309] on icon "button" at bounding box center [1378, 310] width 19 height 19
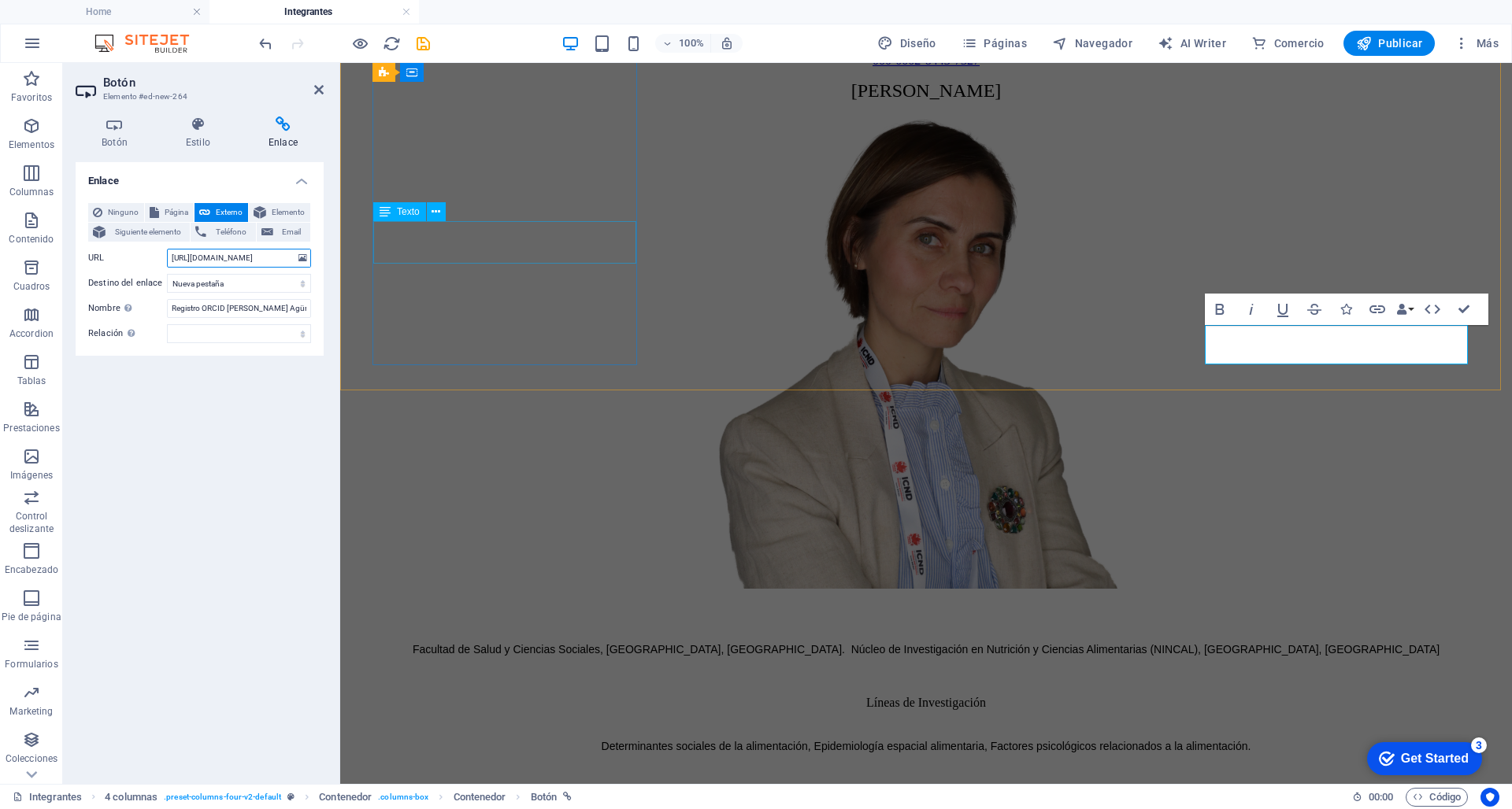
drag, startPoint x: 573, startPoint y: 320, endPoint x: 636, endPoint y: 322, distance: 63.0
drag, startPoint x: 573, startPoint y: 318, endPoint x: 359, endPoint y: 258, distance: 222.3
drag, startPoint x: 235, startPoint y: 259, endPoint x: 308, endPoint y: 258, distance: 73.0
click at [308, 258] on div "URL [URL][DOMAIN_NAME]" at bounding box center [200, 258] width 223 height 19
paste input "0000-0001-7921-7111"
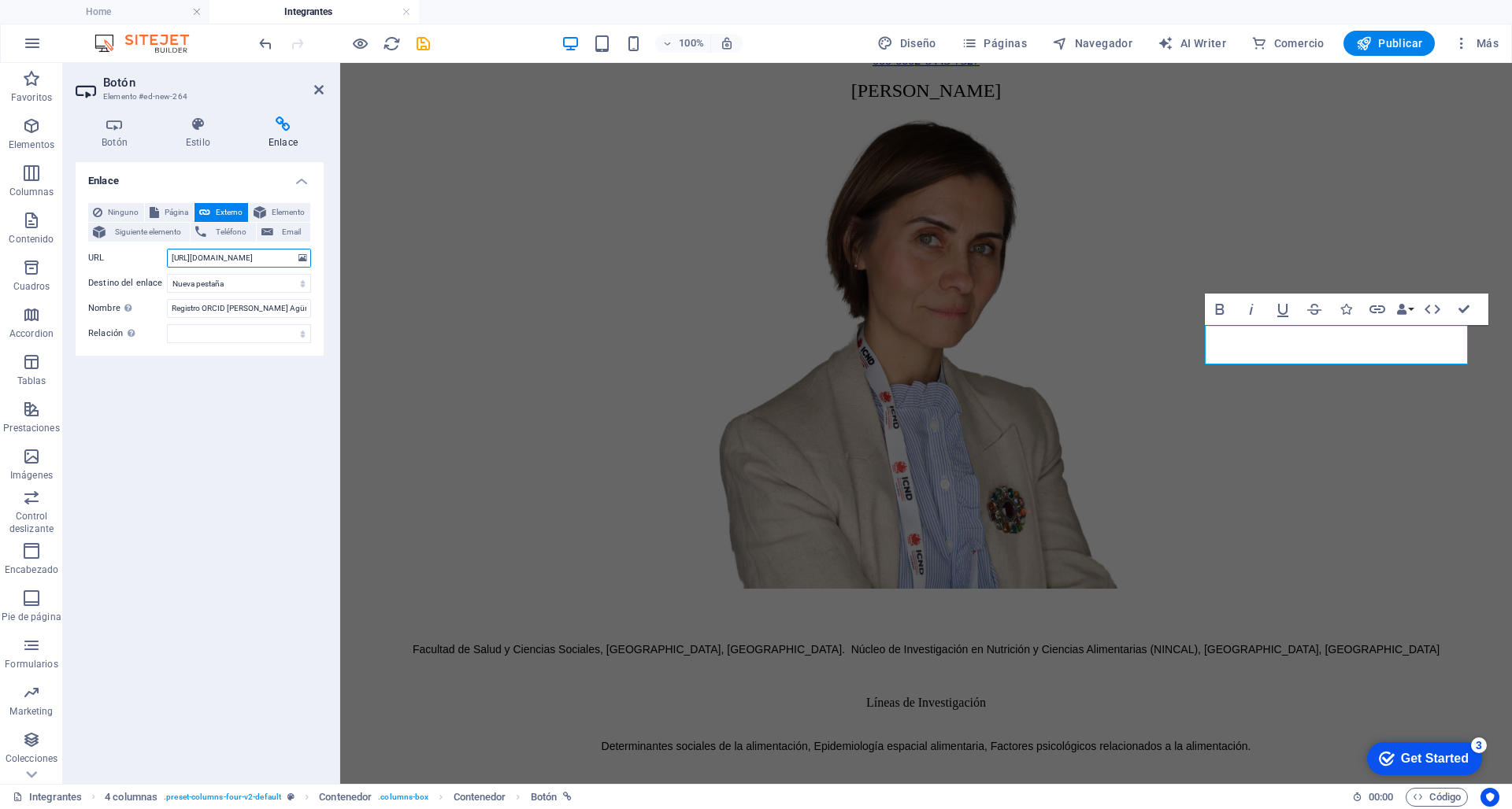
type input "[URL][DOMAIN_NAME]"
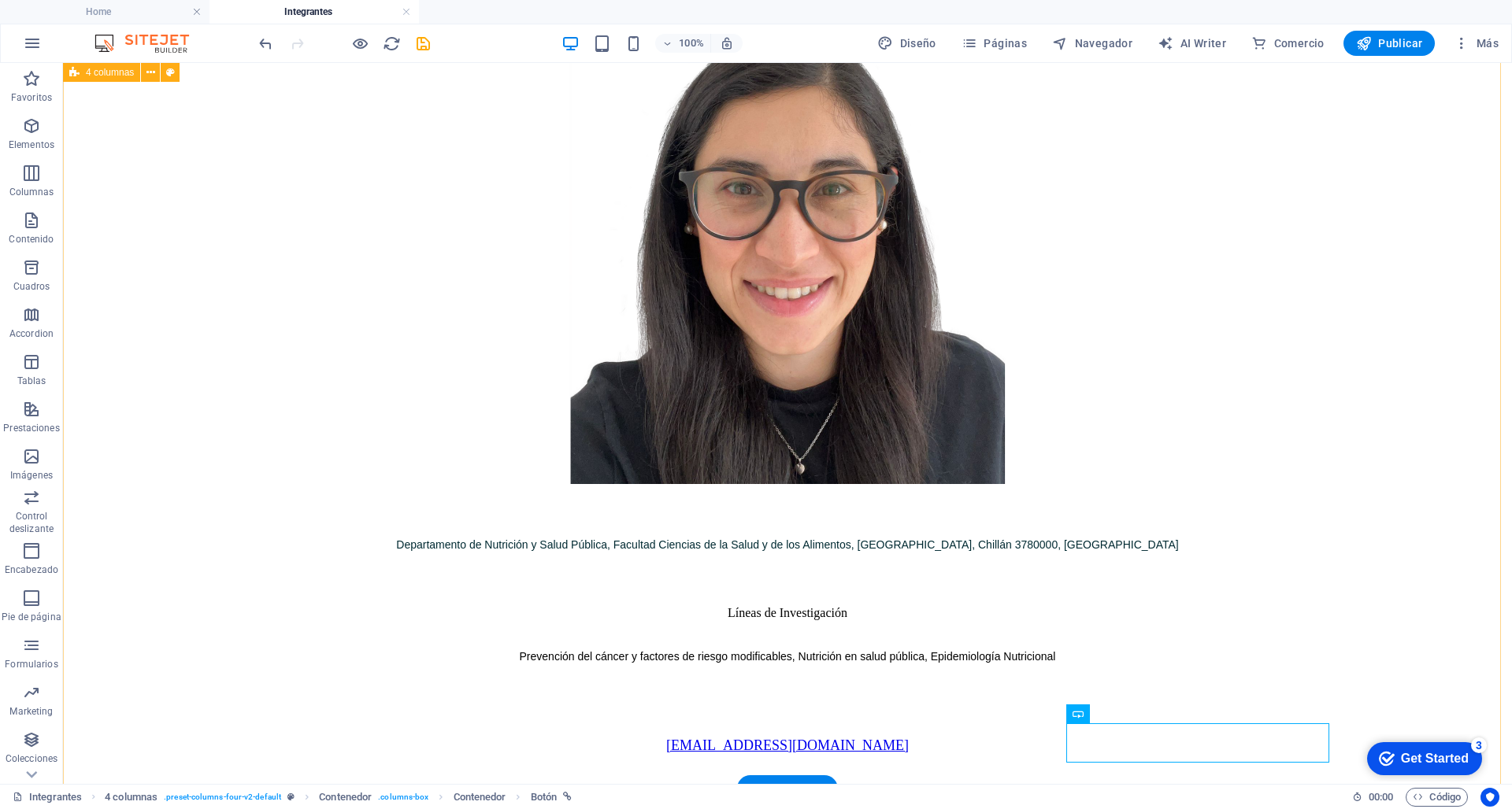
scroll to position [2569, 0]
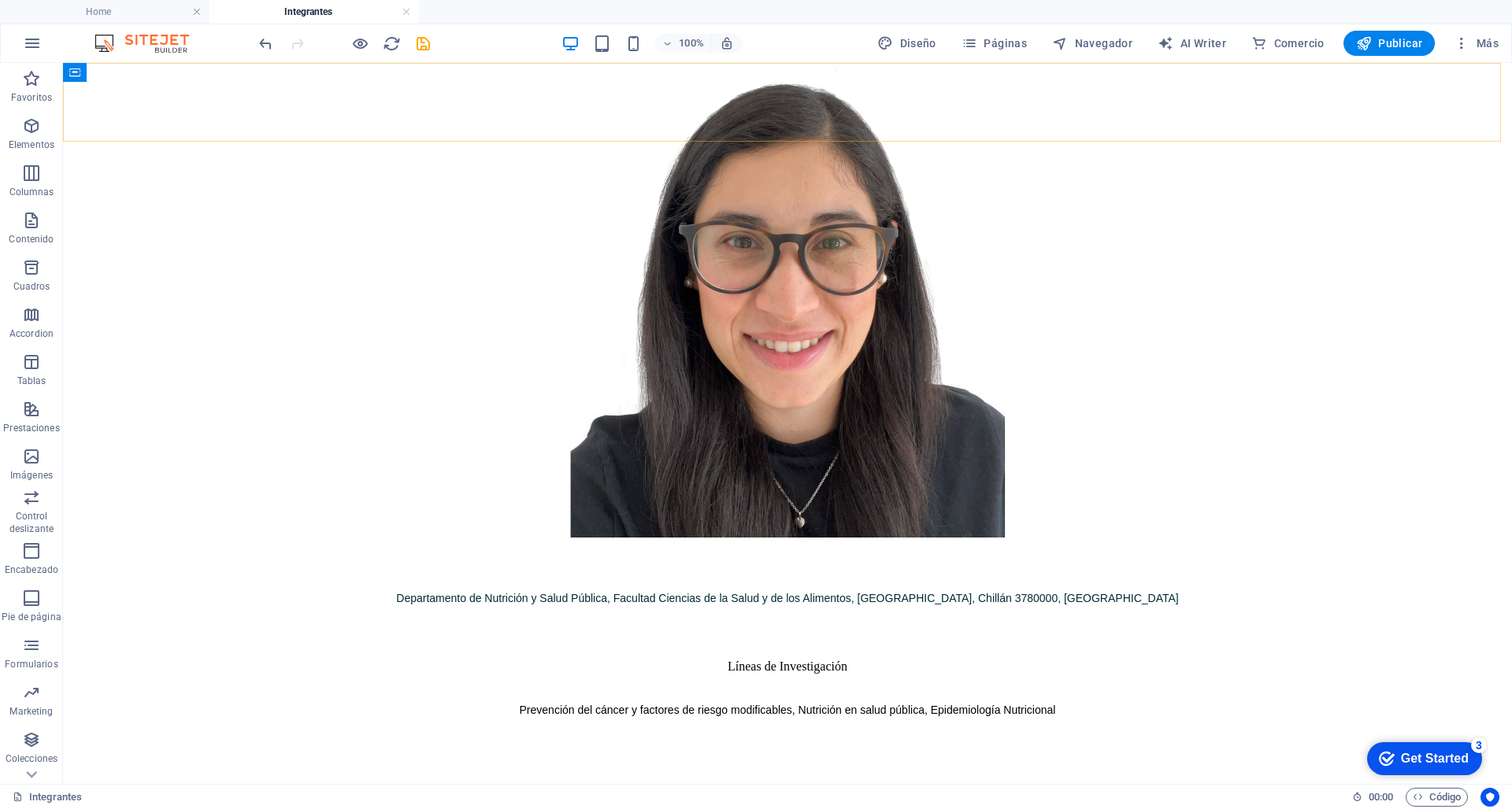
click at [1004, 34] on button "Páginas" at bounding box center [994, 43] width 78 height 25
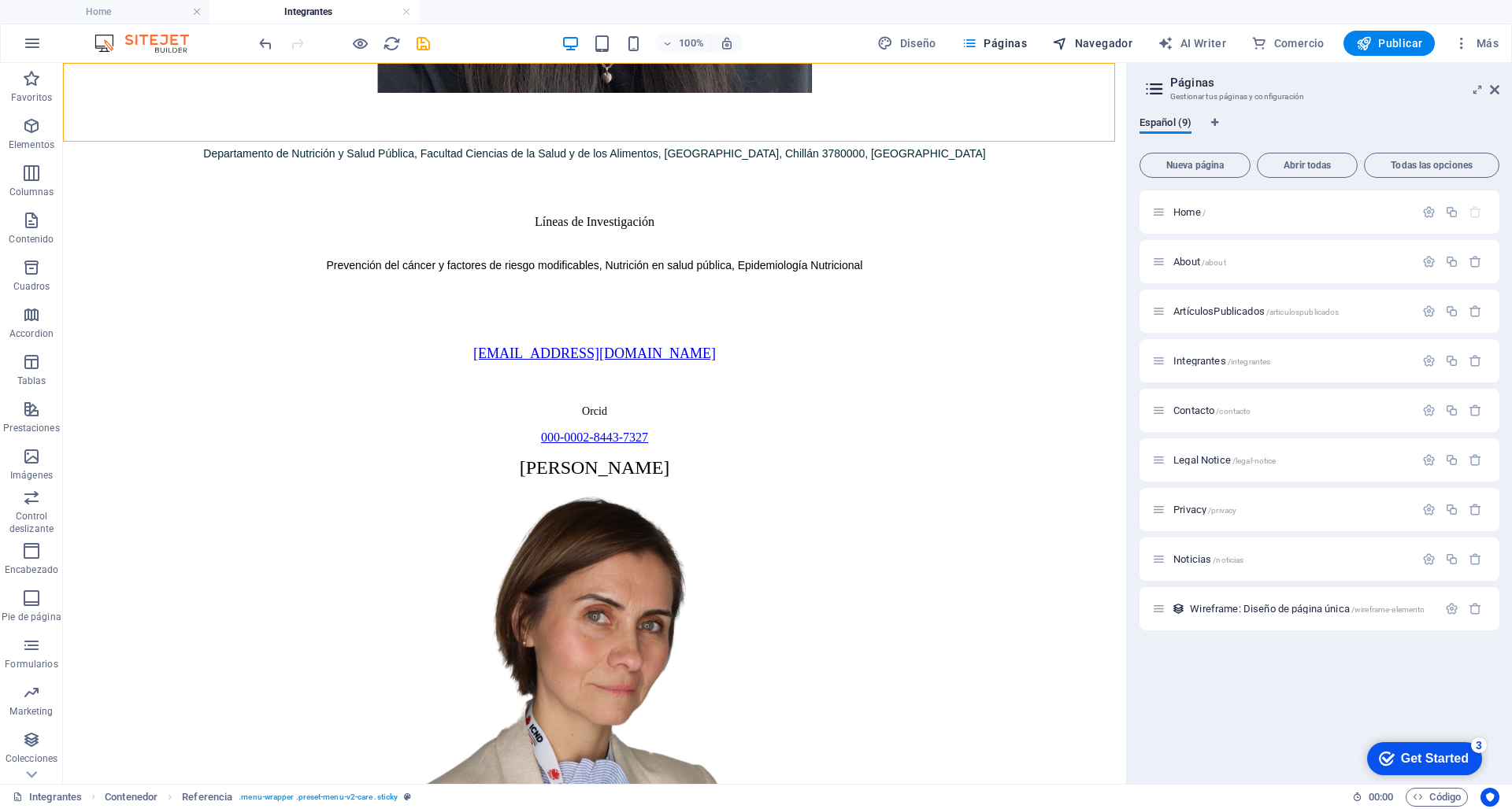
click at [1105, 38] on span "Navegador" at bounding box center [1093, 43] width 80 height 16
select select "15876217-es"
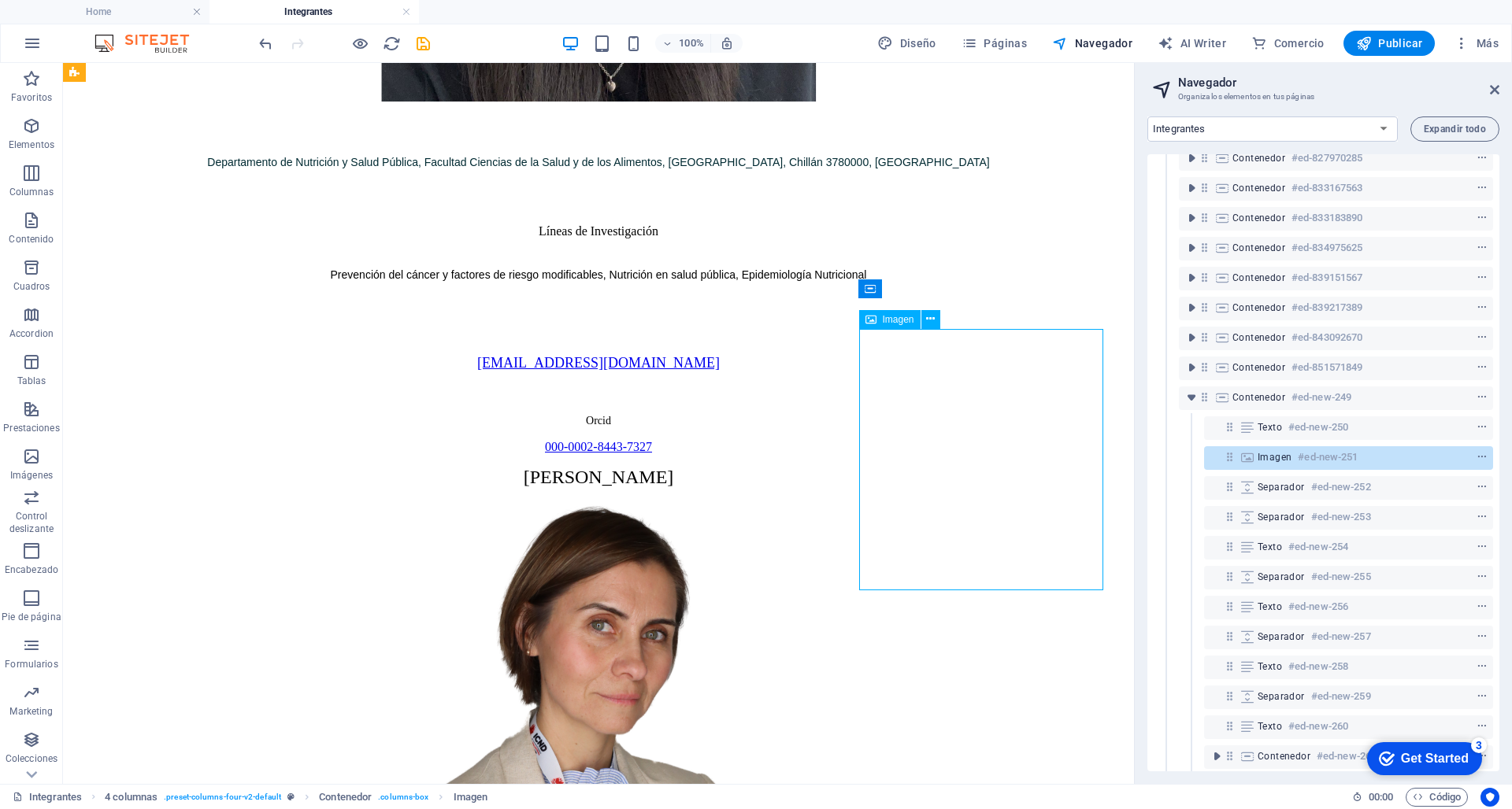
scroll to position [523, 0]
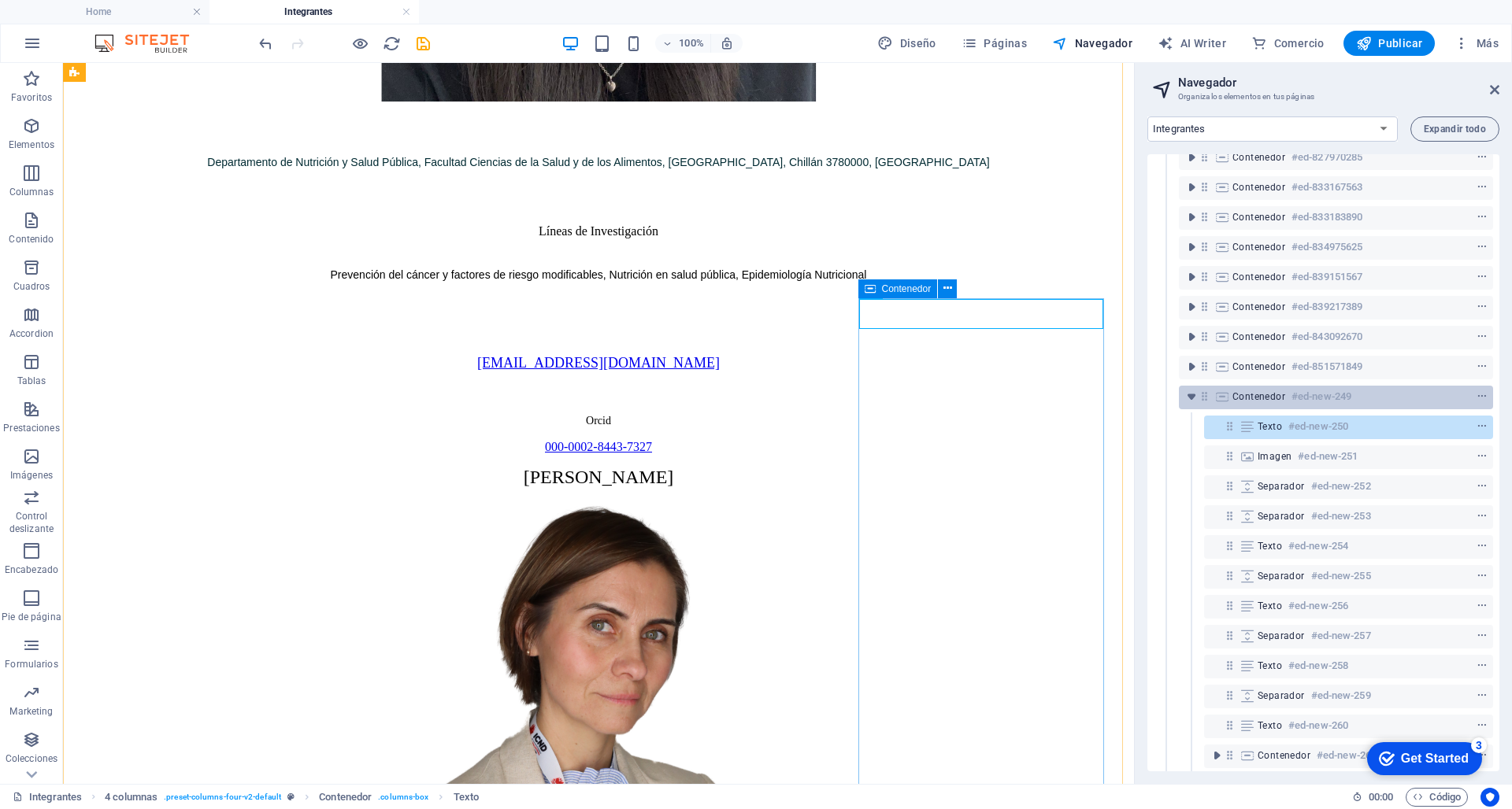
click at [1116, 398] on span "Contenedor" at bounding box center [1258, 396] width 52 height 12
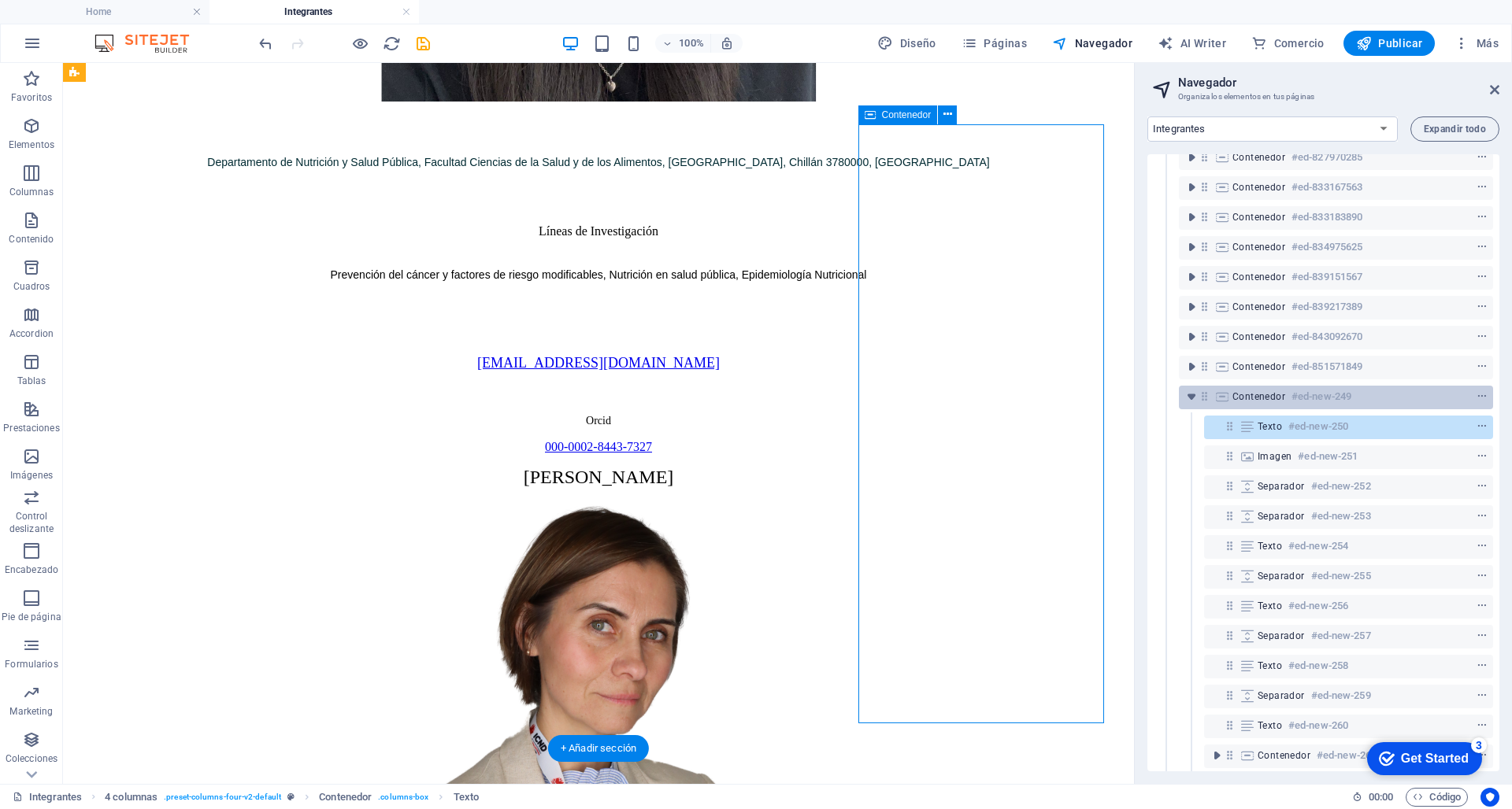
scroll to position [2743, 0]
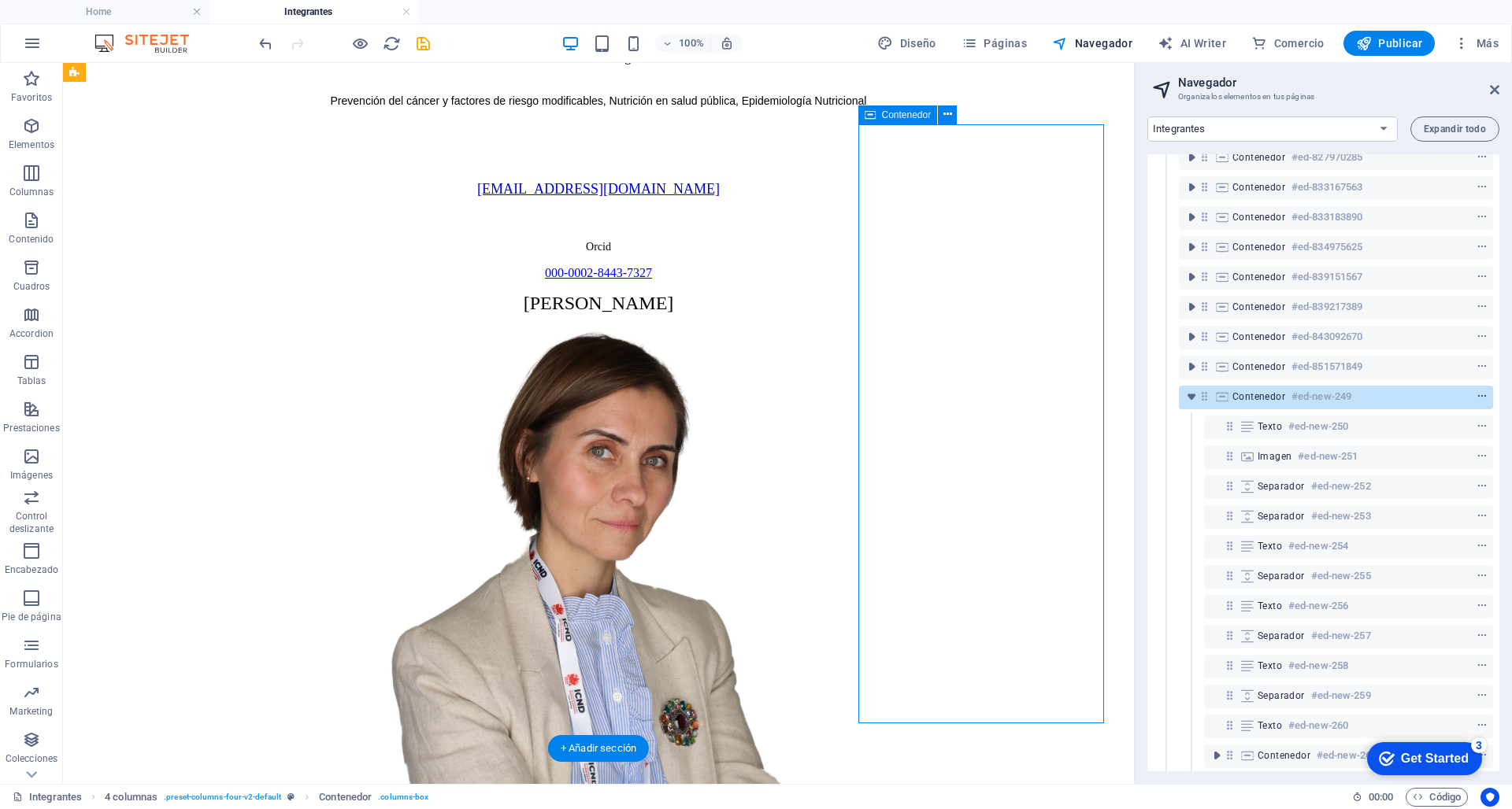
click at [1116, 397] on icon "context-menu" at bounding box center [1482, 397] width 11 height 11
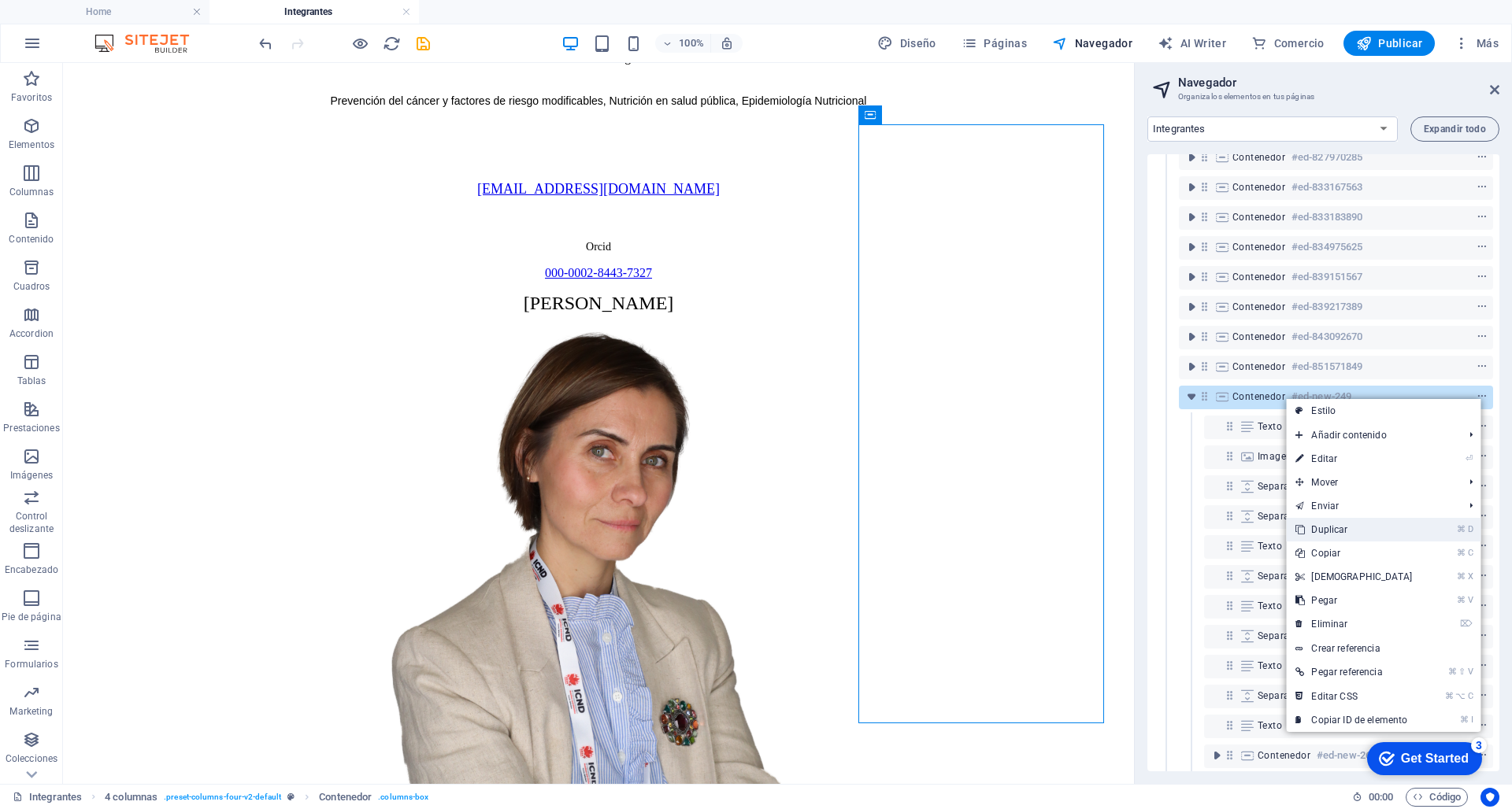
click at [1116, 532] on link "⌘ D Duplicar" at bounding box center [1354, 530] width 135 height 24
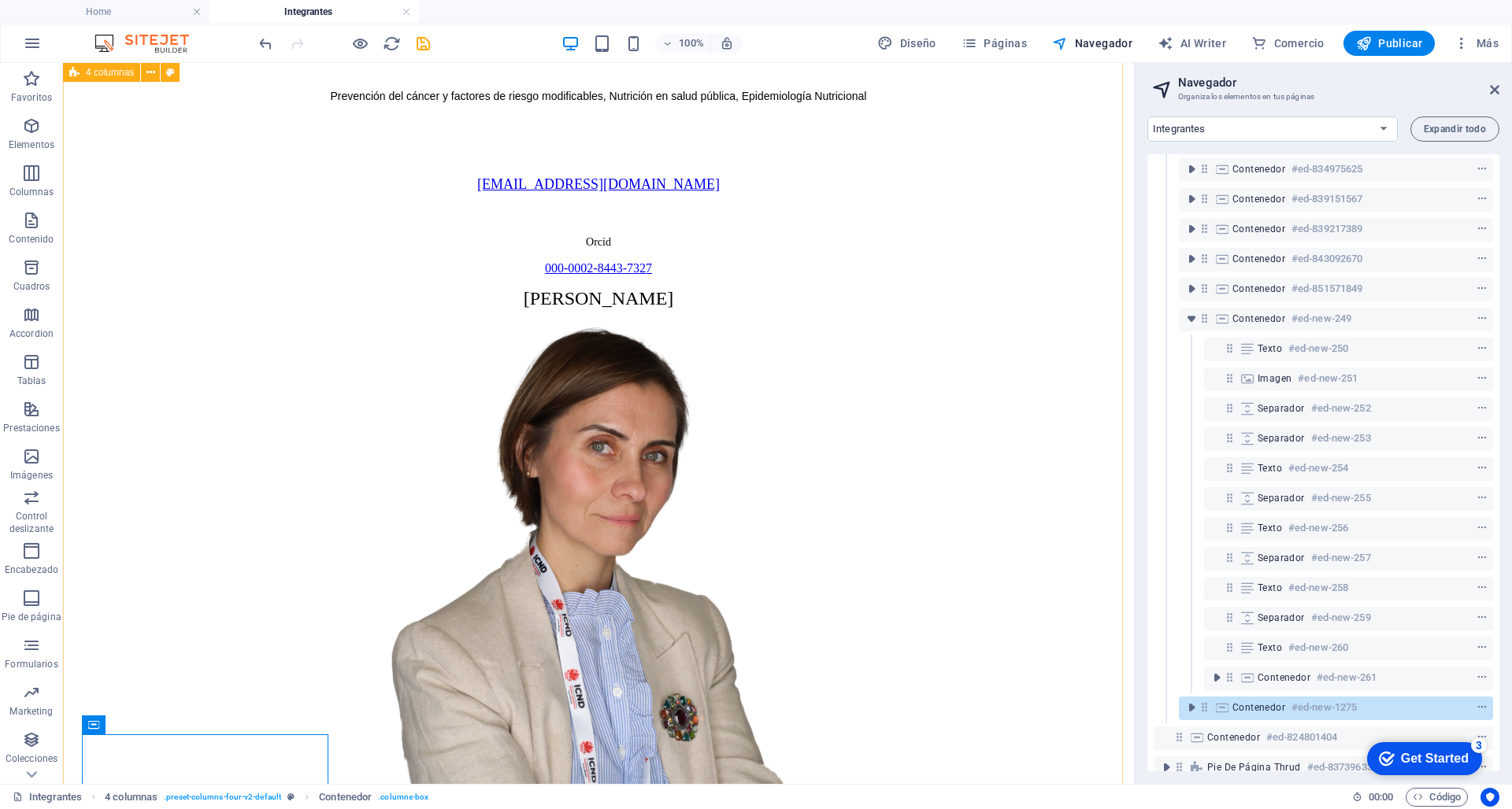
scroll to position [2755, 0]
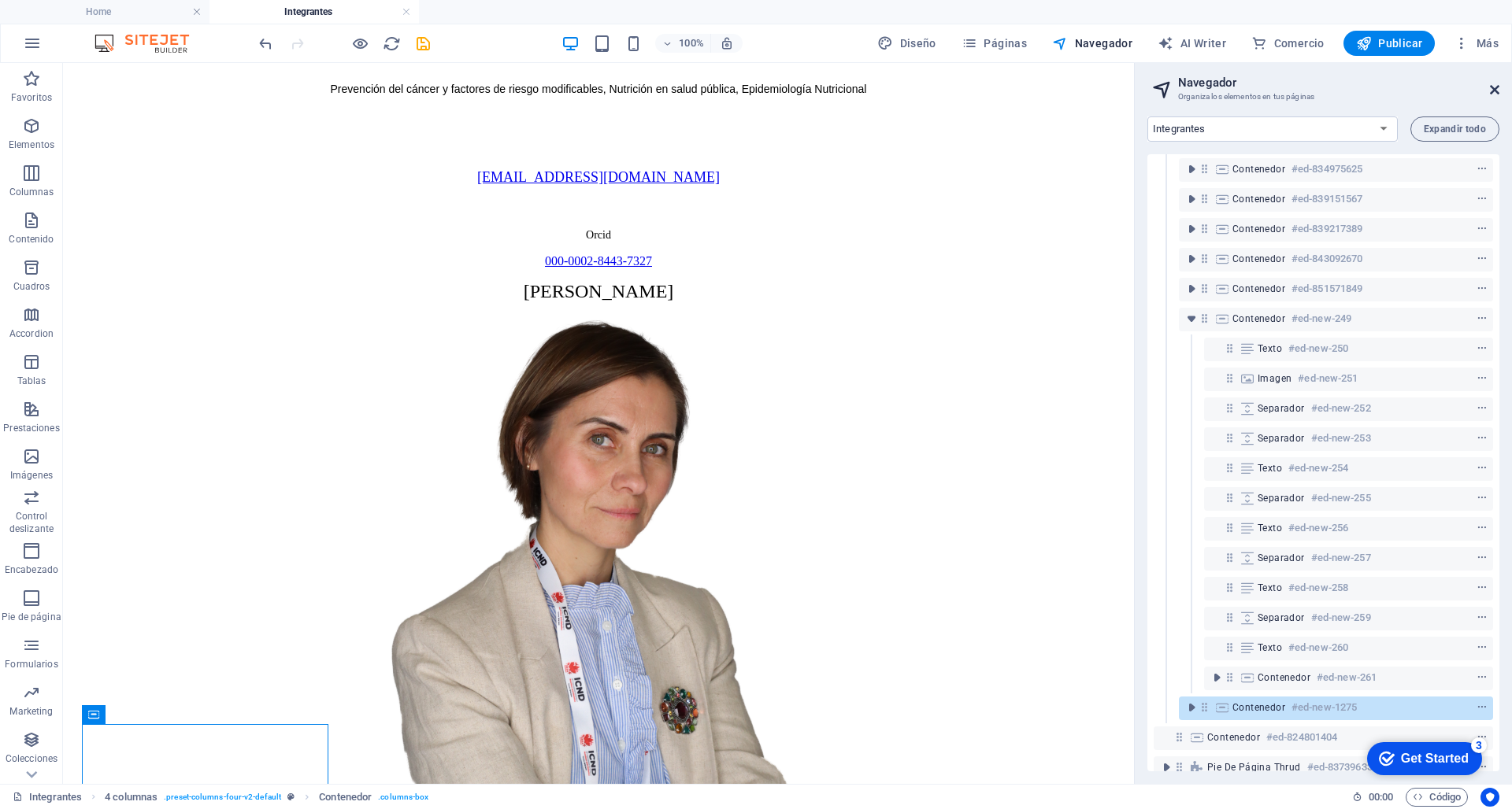
click at [1116, 91] on icon at bounding box center [1495, 90] width 10 height 12
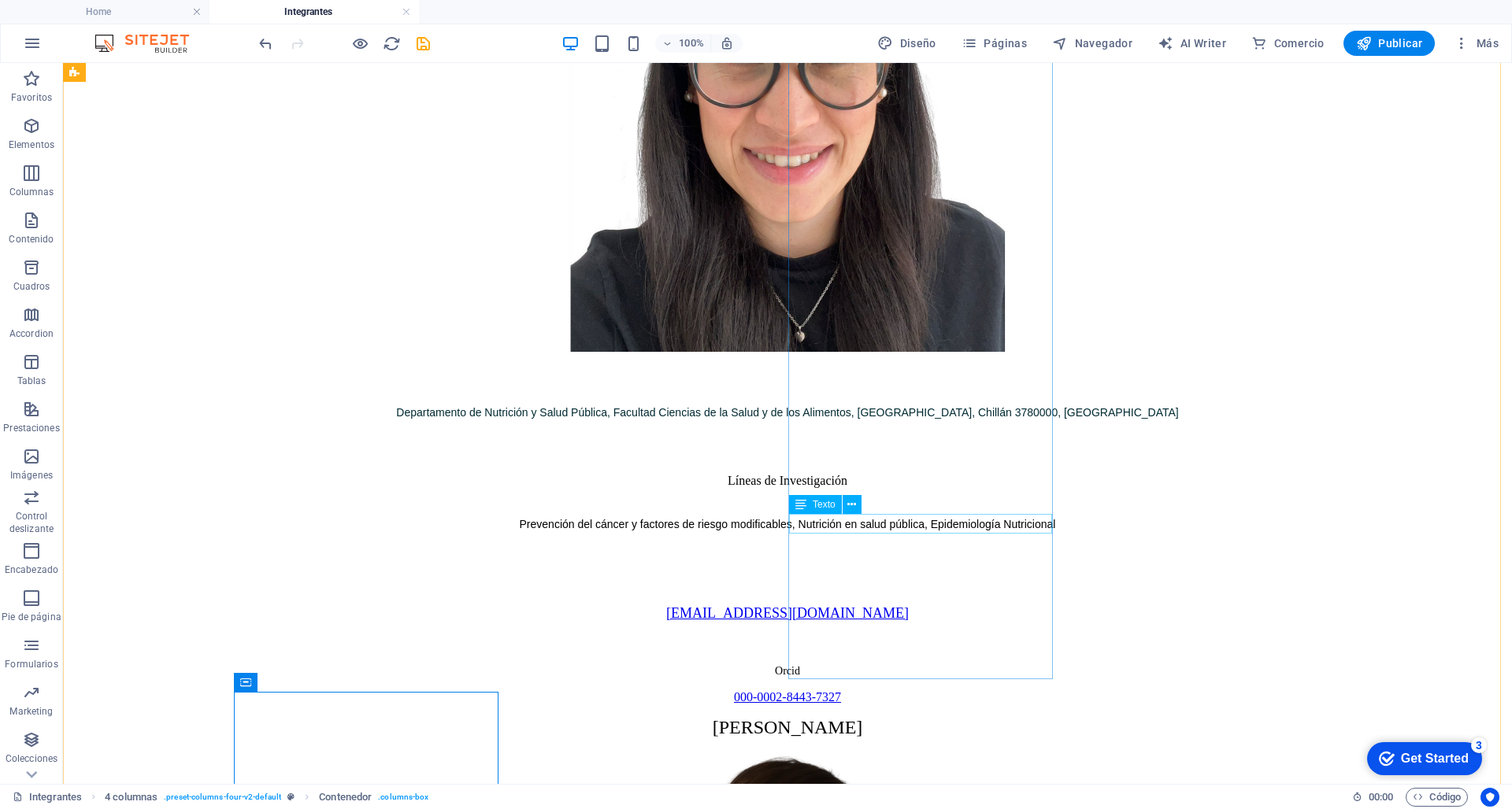
scroll to position [3061, 0]
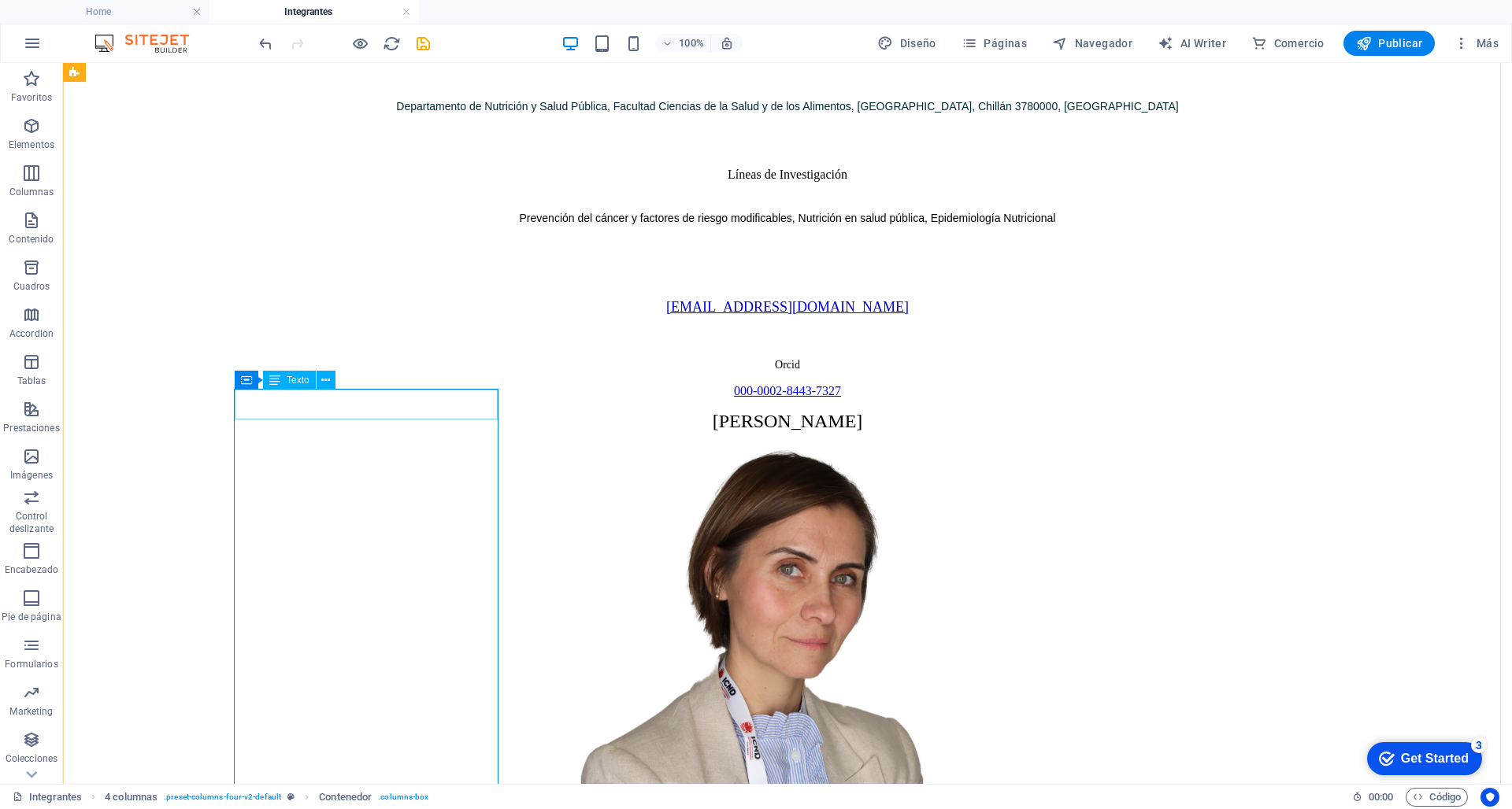
drag, startPoint x: 1473, startPoint y: 348, endPoint x: 352, endPoint y: 403, distance: 1122.3
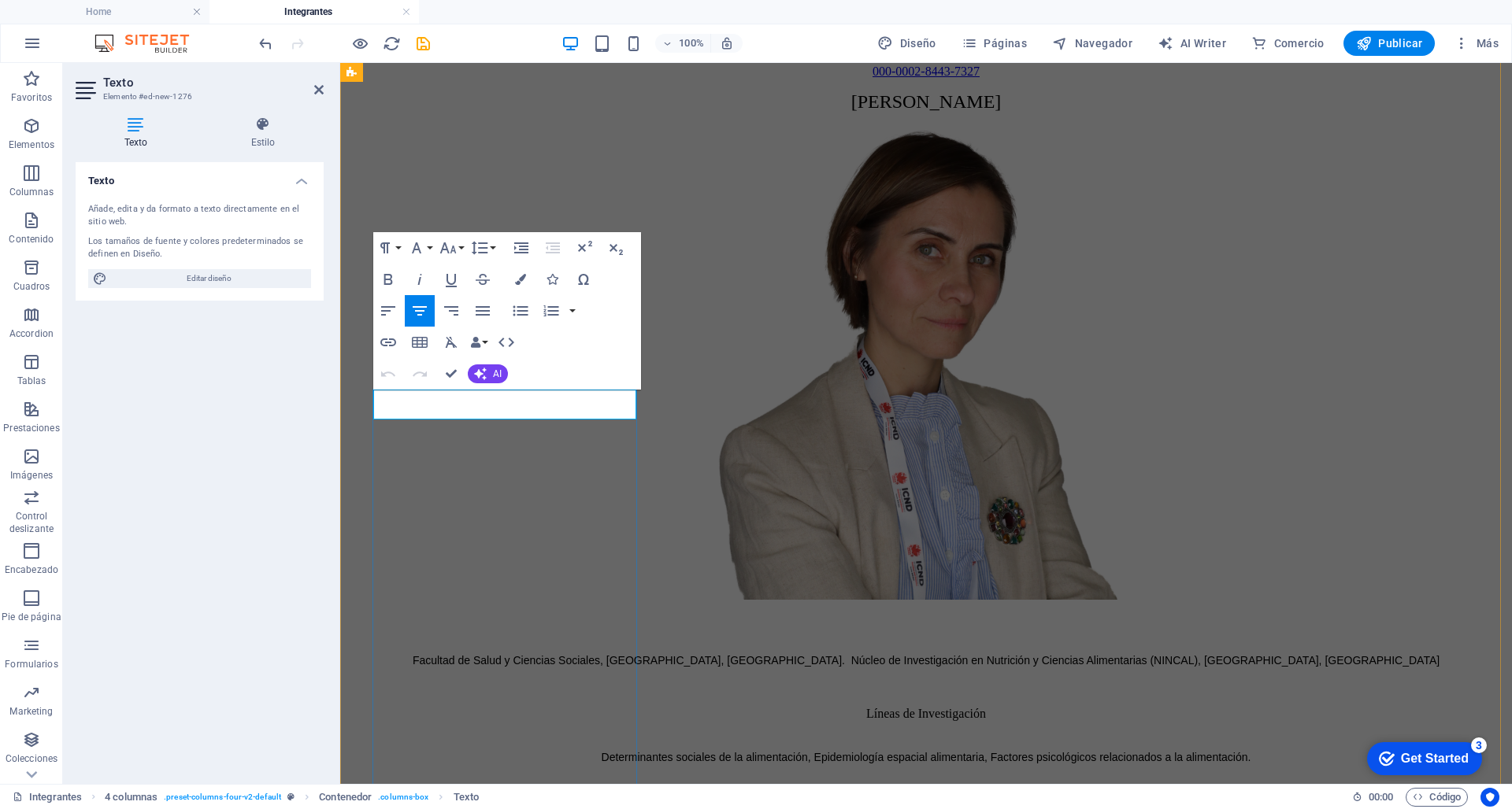
drag, startPoint x: 456, startPoint y: 405, endPoint x: 562, endPoint y: 405, distance: 106.0
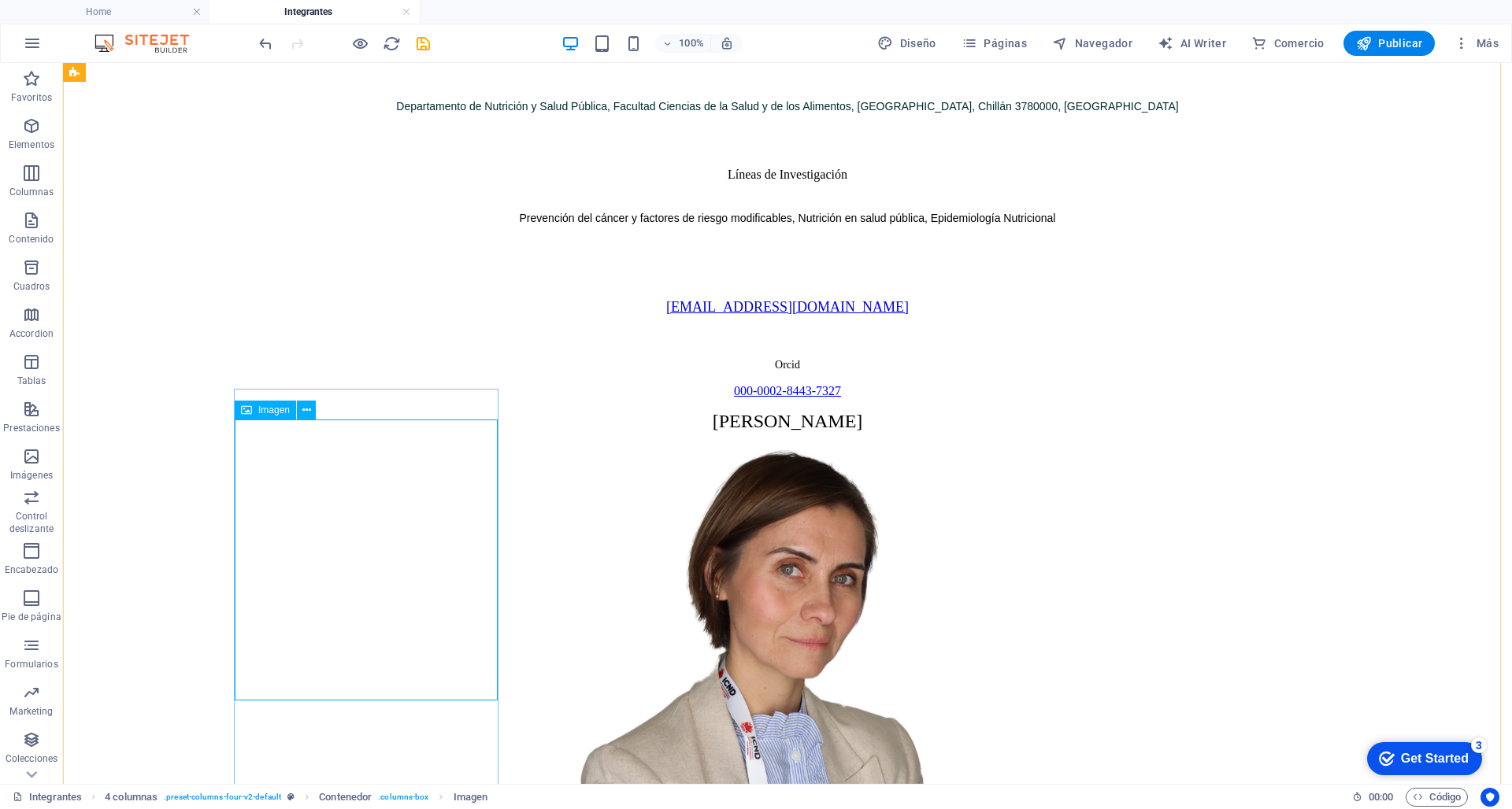
select select "px"
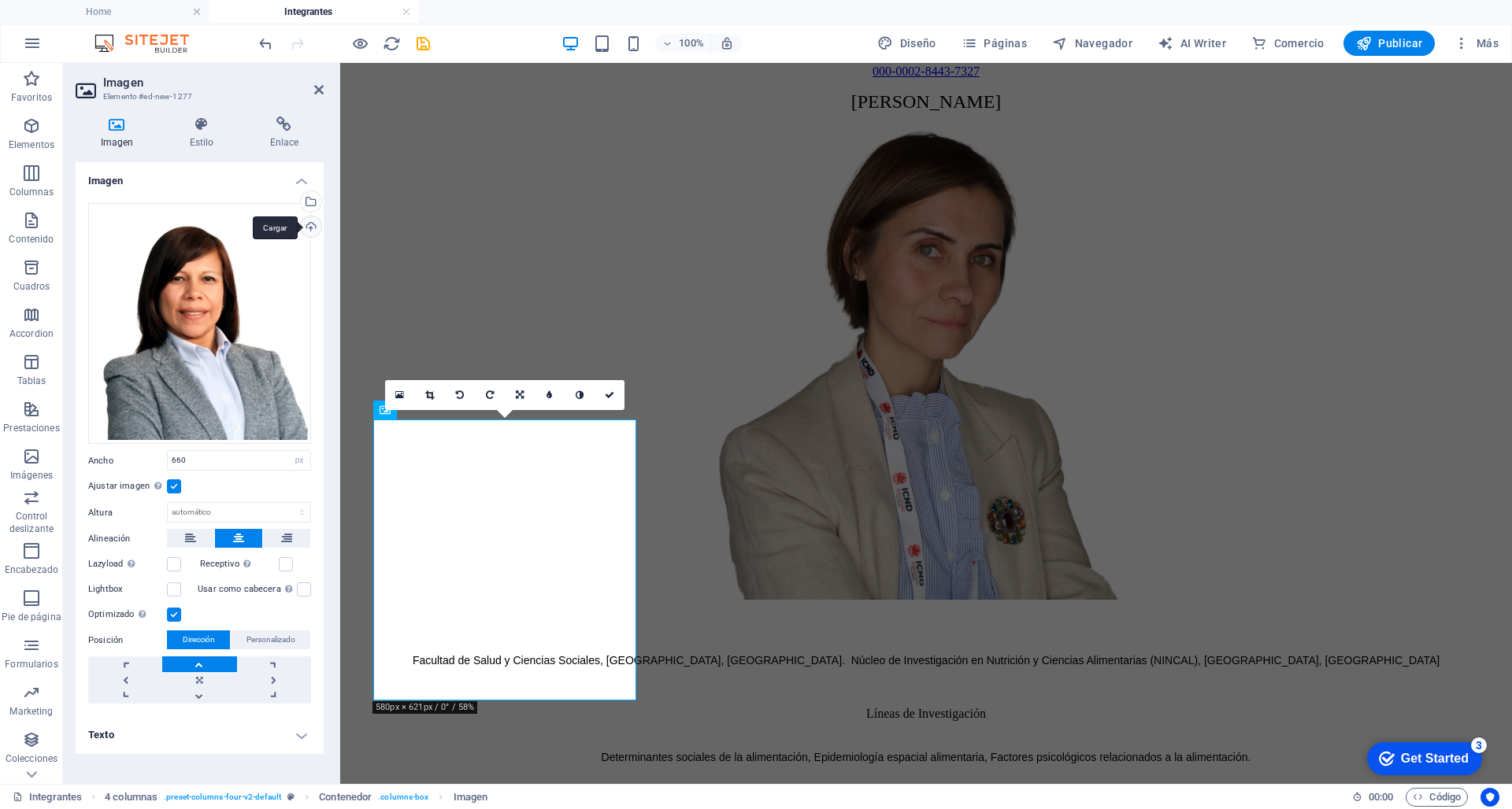
click at [314, 227] on div "Cargar" at bounding box center [309, 228] width 24 height 24
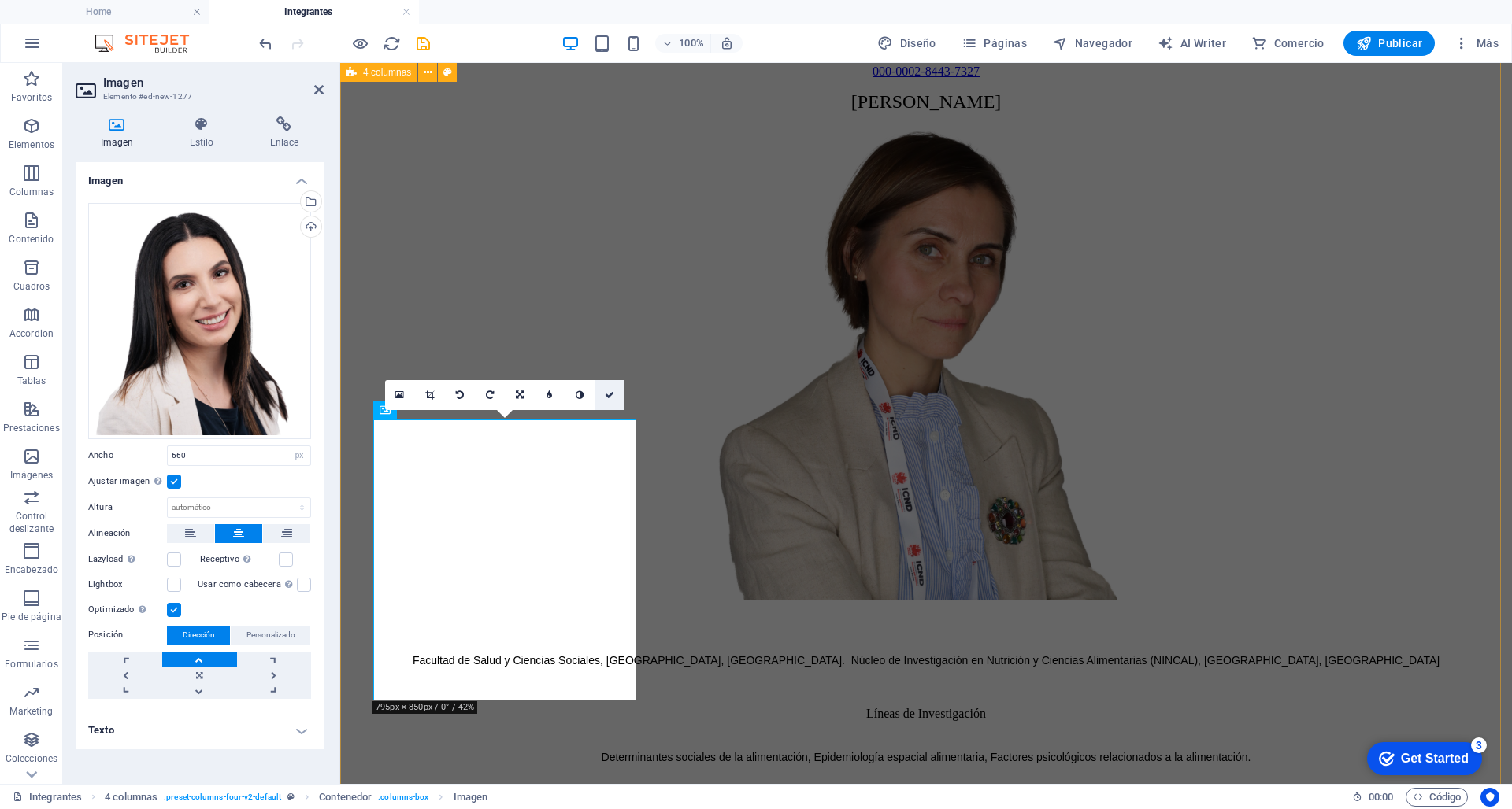
click at [605, 394] on icon at bounding box center [610, 395] width 10 height 10
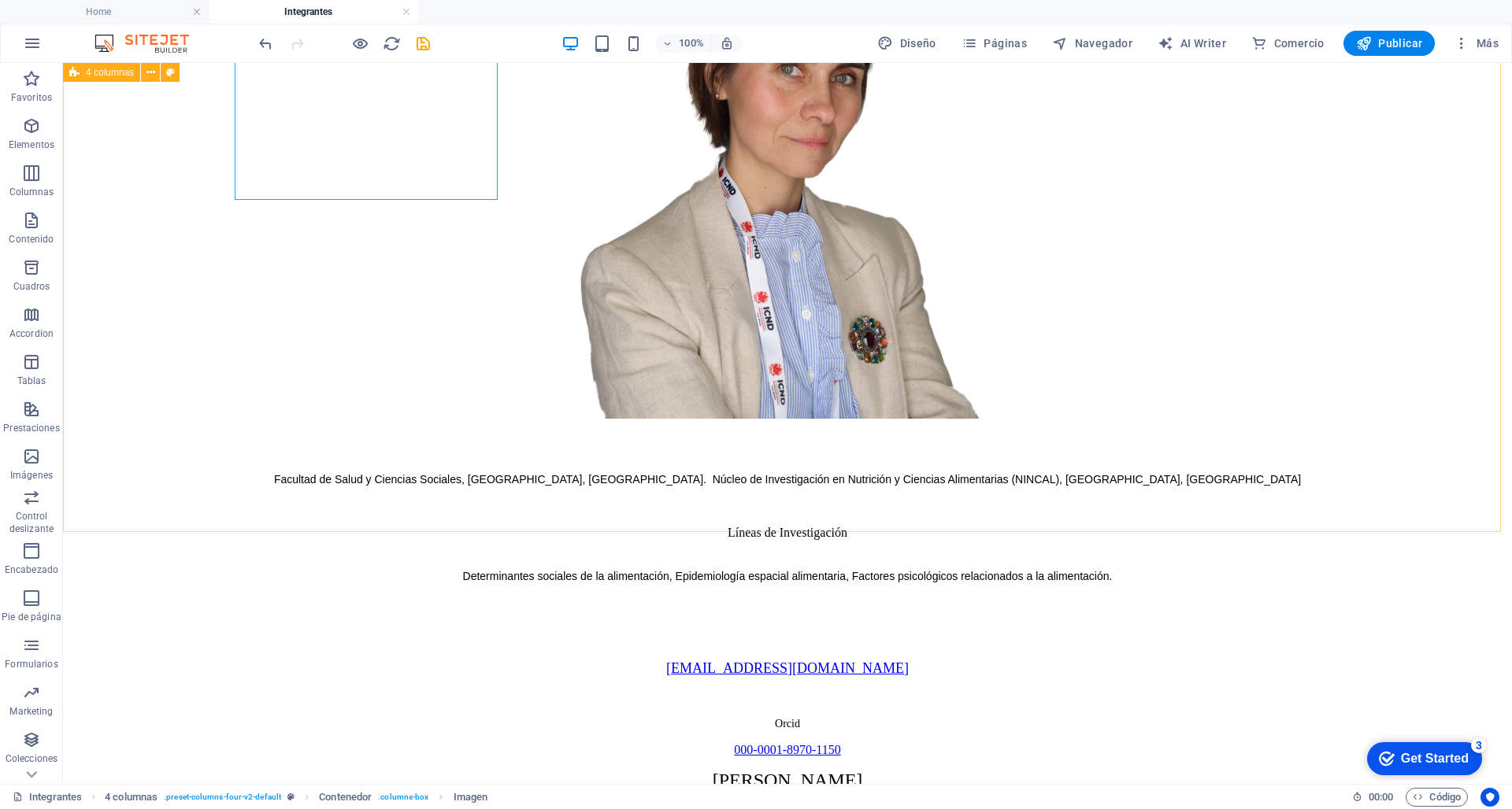
scroll to position [3448, 0]
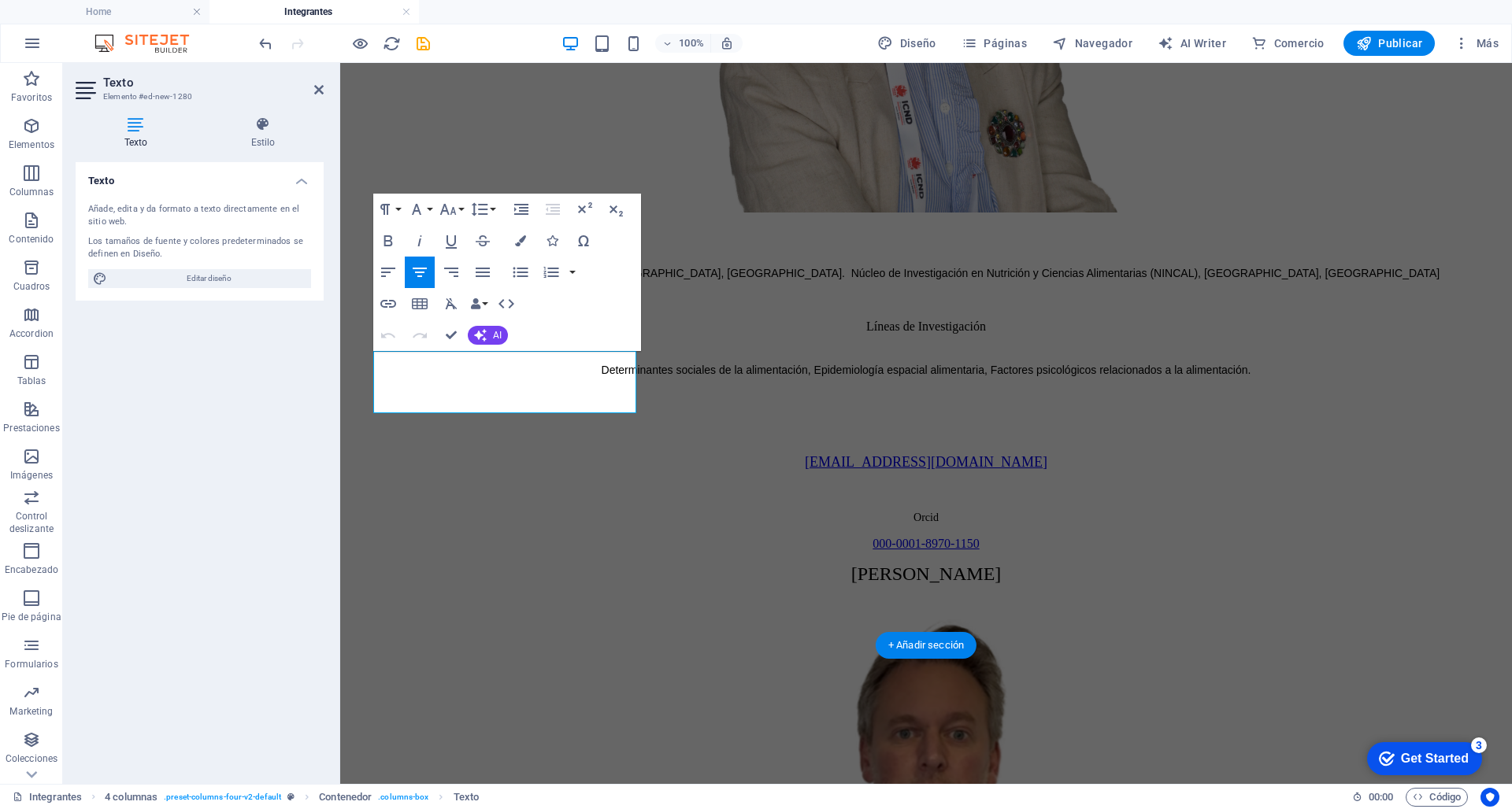
drag, startPoint x: 398, startPoint y: 361, endPoint x: 606, endPoint y: 383, distance: 209.2
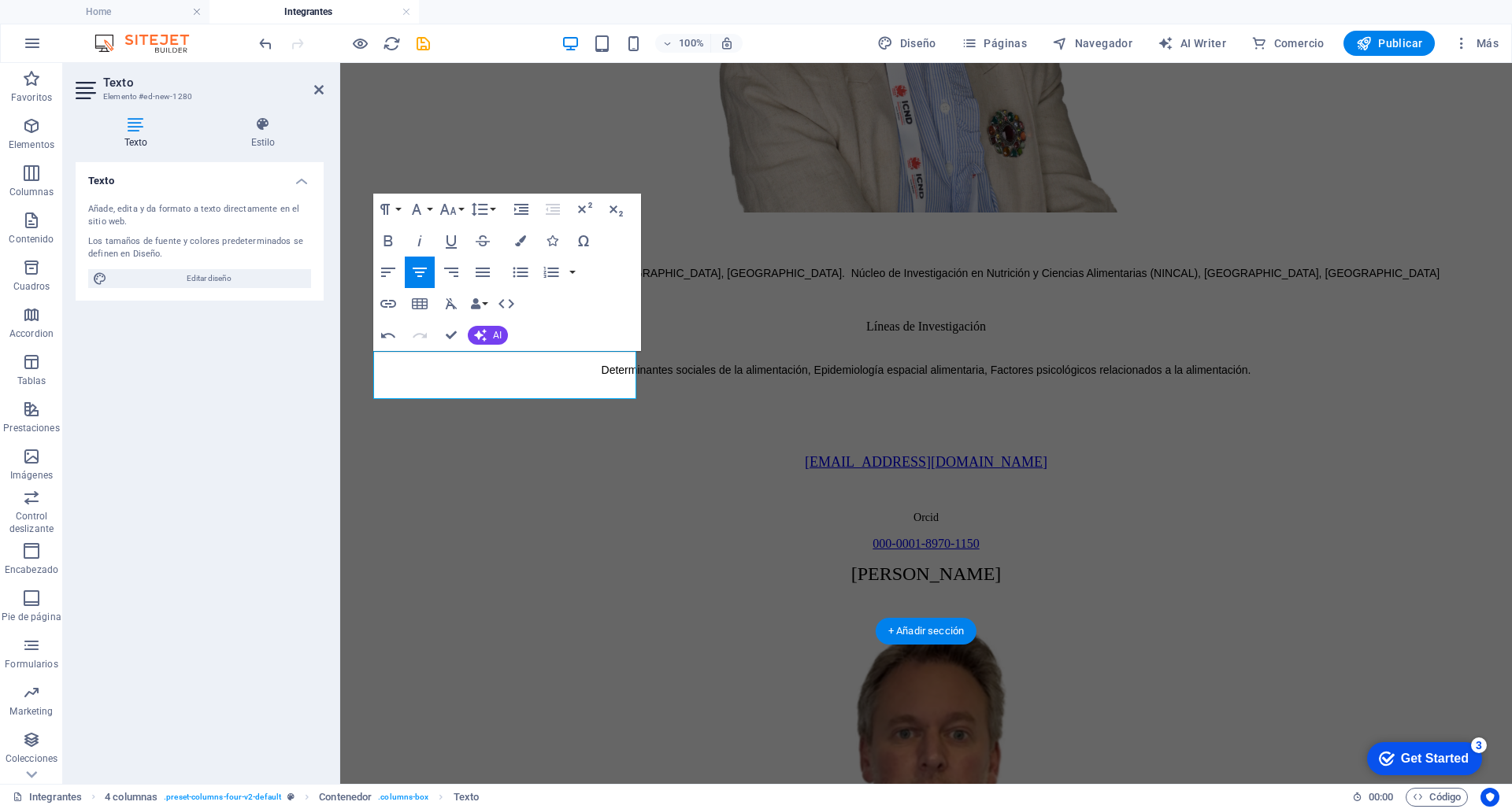
scroll to position [405, 7]
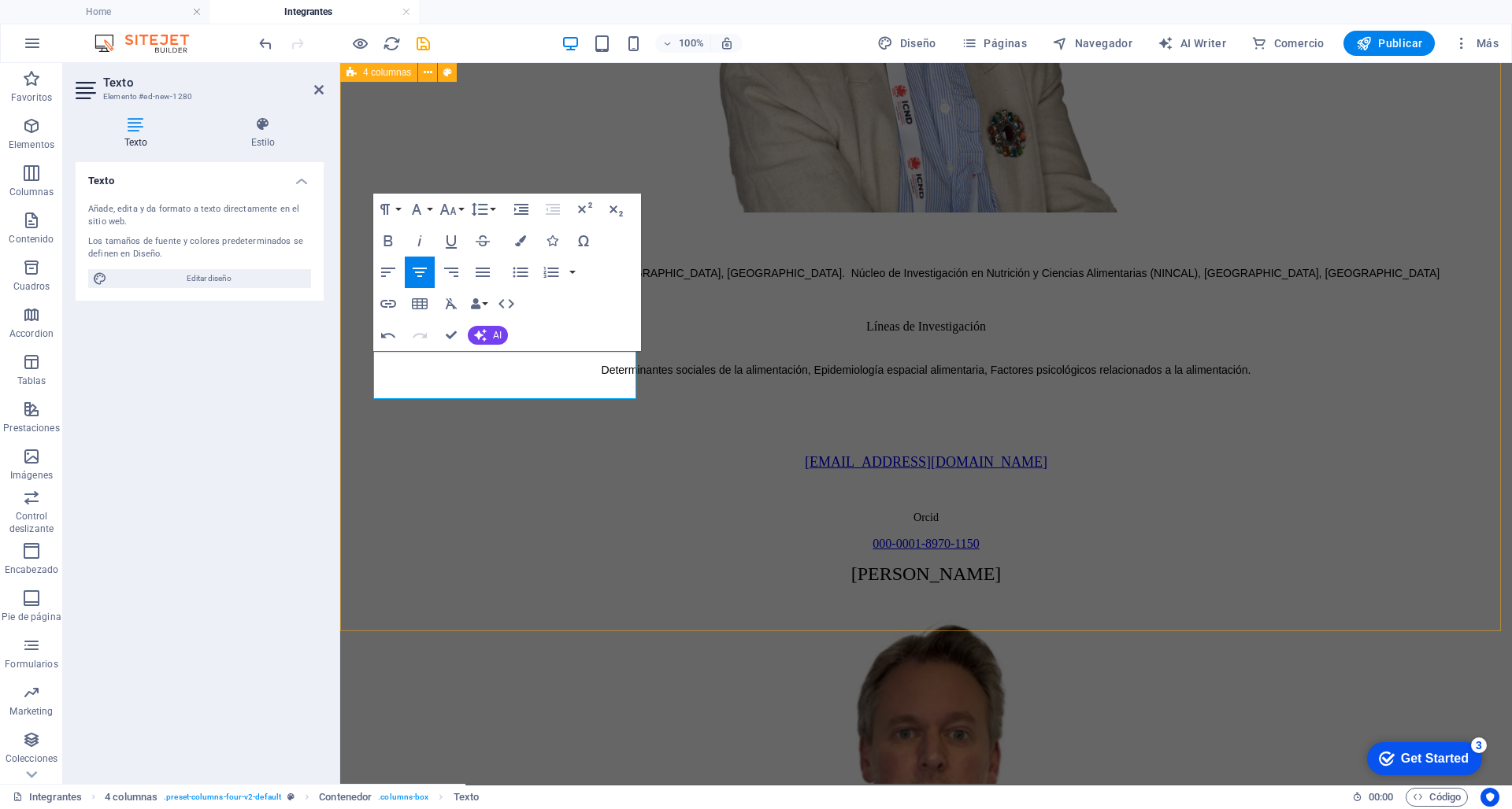
scroll to position [3446, 0]
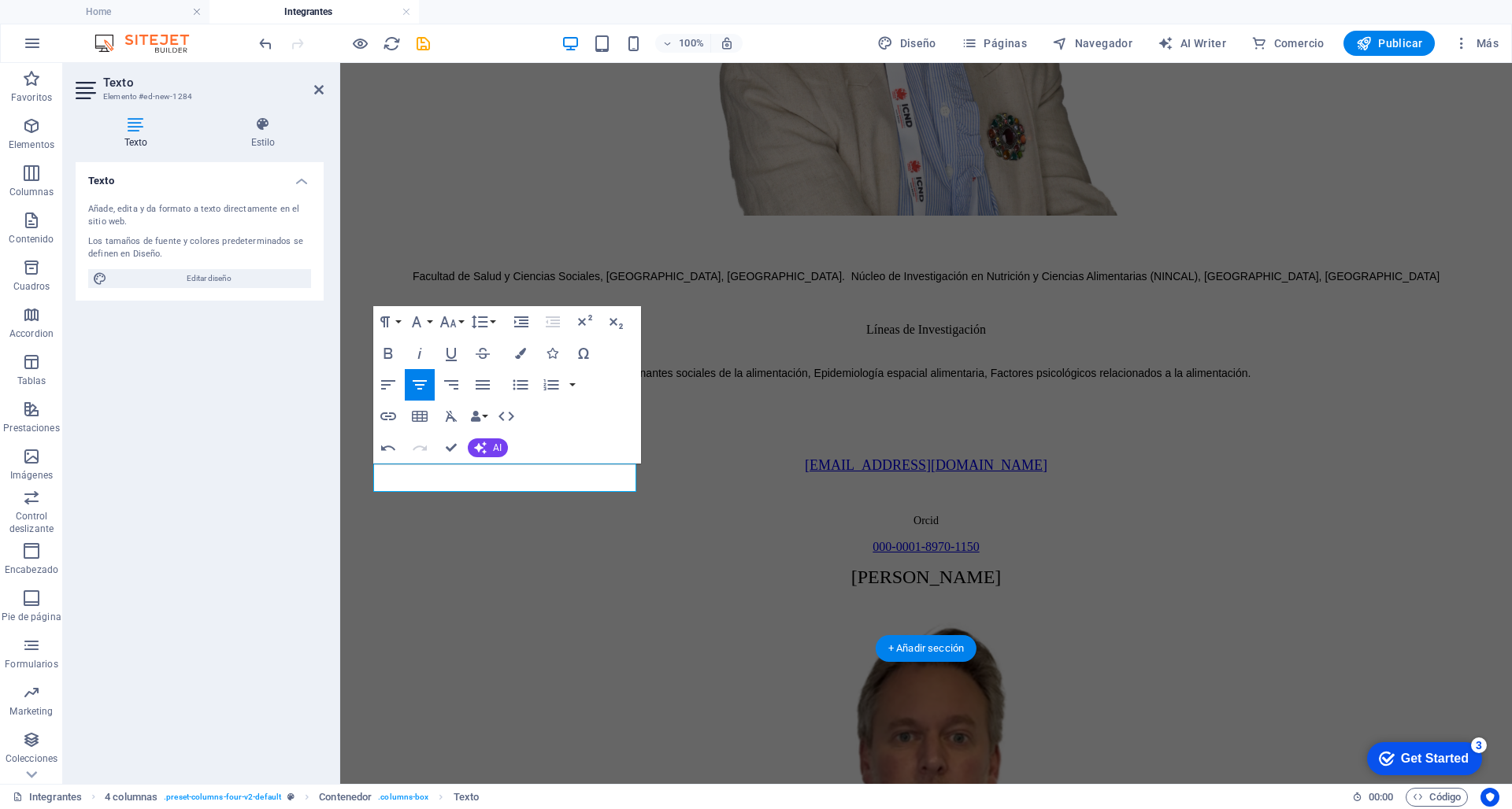
scroll to position [111, 7]
drag, startPoint x: 544, startPoint y: 486, endPoint x: 373, endPoint y: 469, distance: 171.8
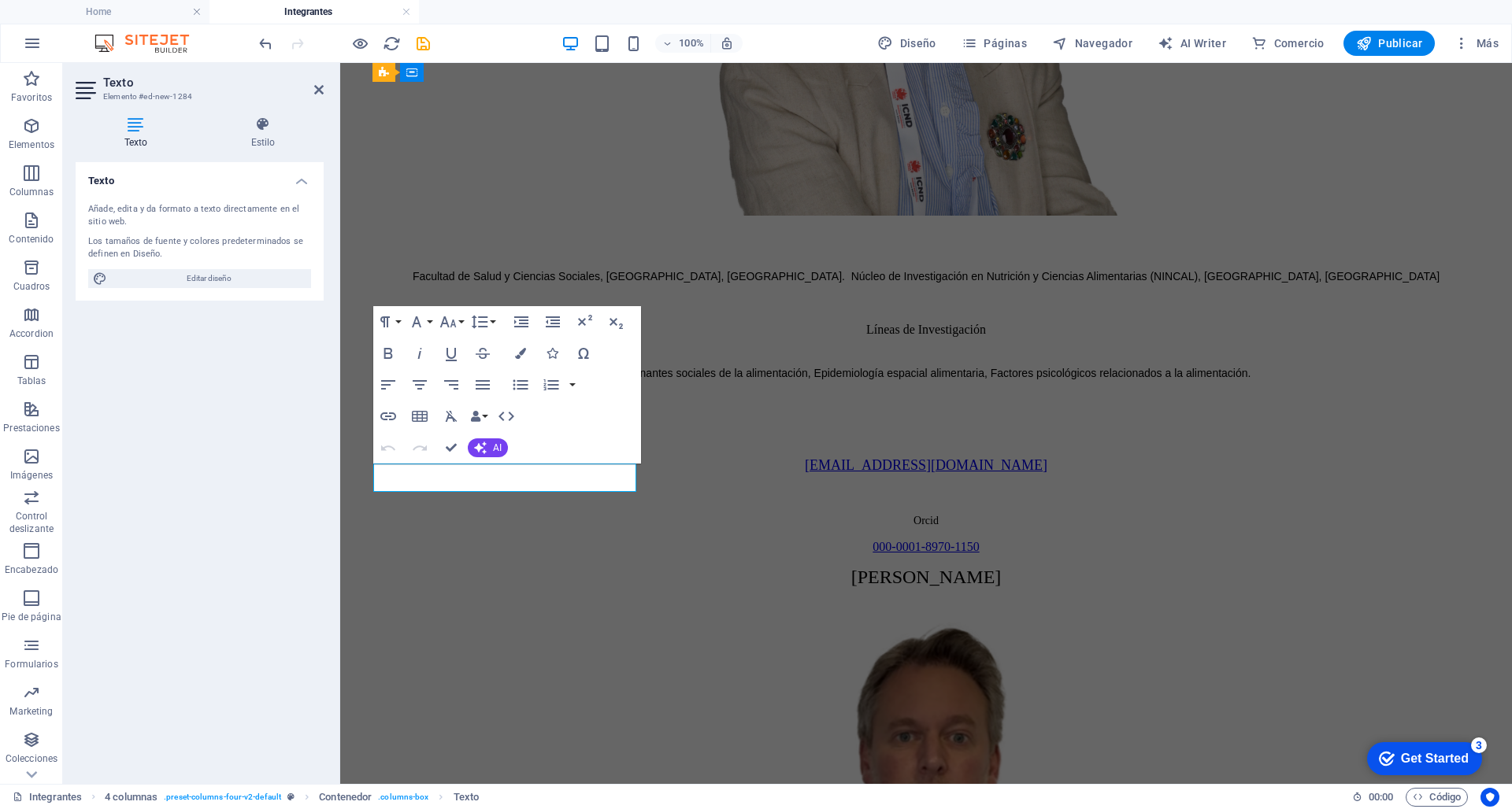
click at [431, 319] on button "Font Family" at bounding box center [419, 321] width 30 height 31
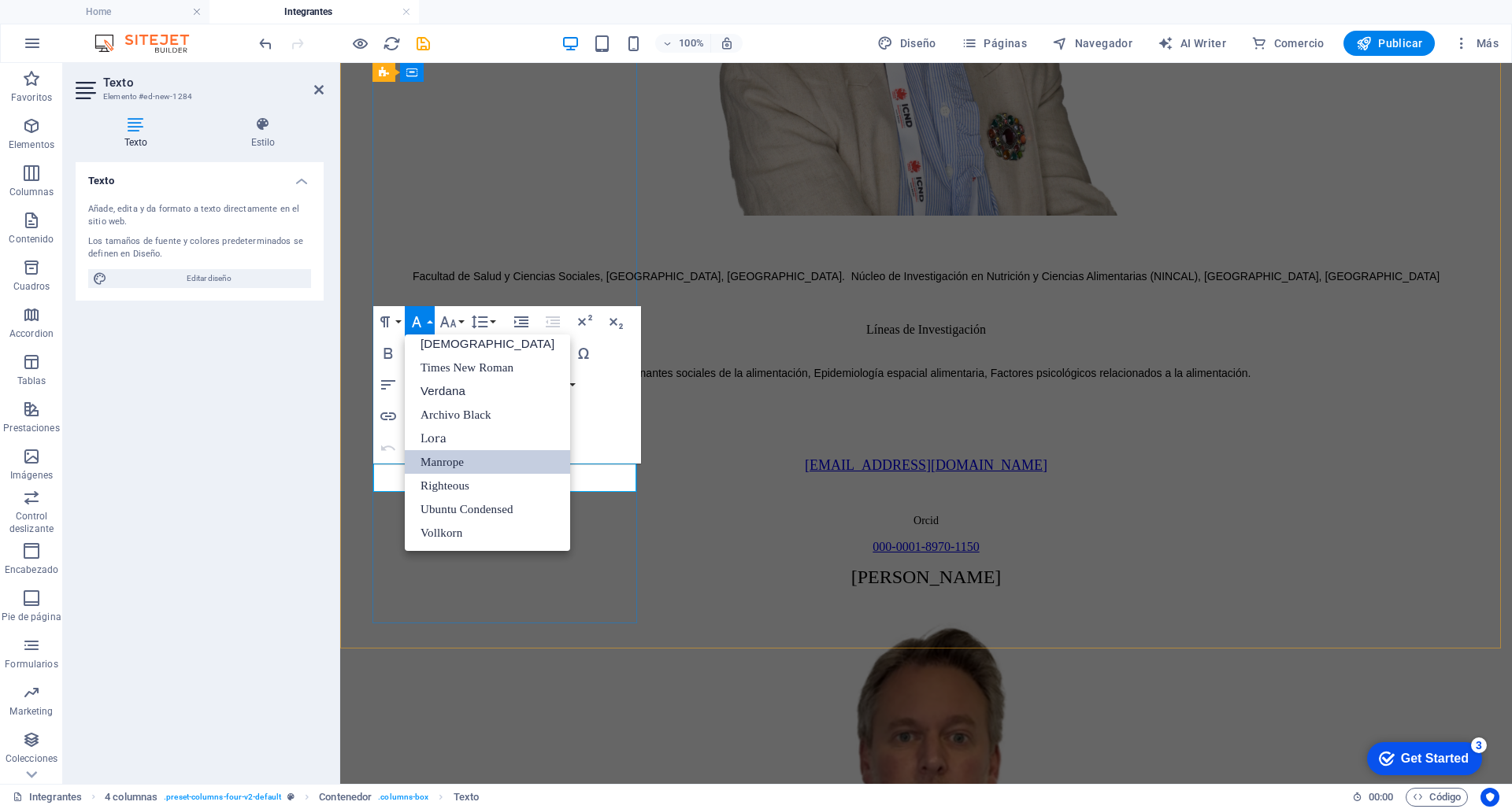
scroll to position [79, 0]
click at [440, 348] on link "[DEMOGRAPHIC_DATA]" at bounding box center [488, 344] width 166 height 24
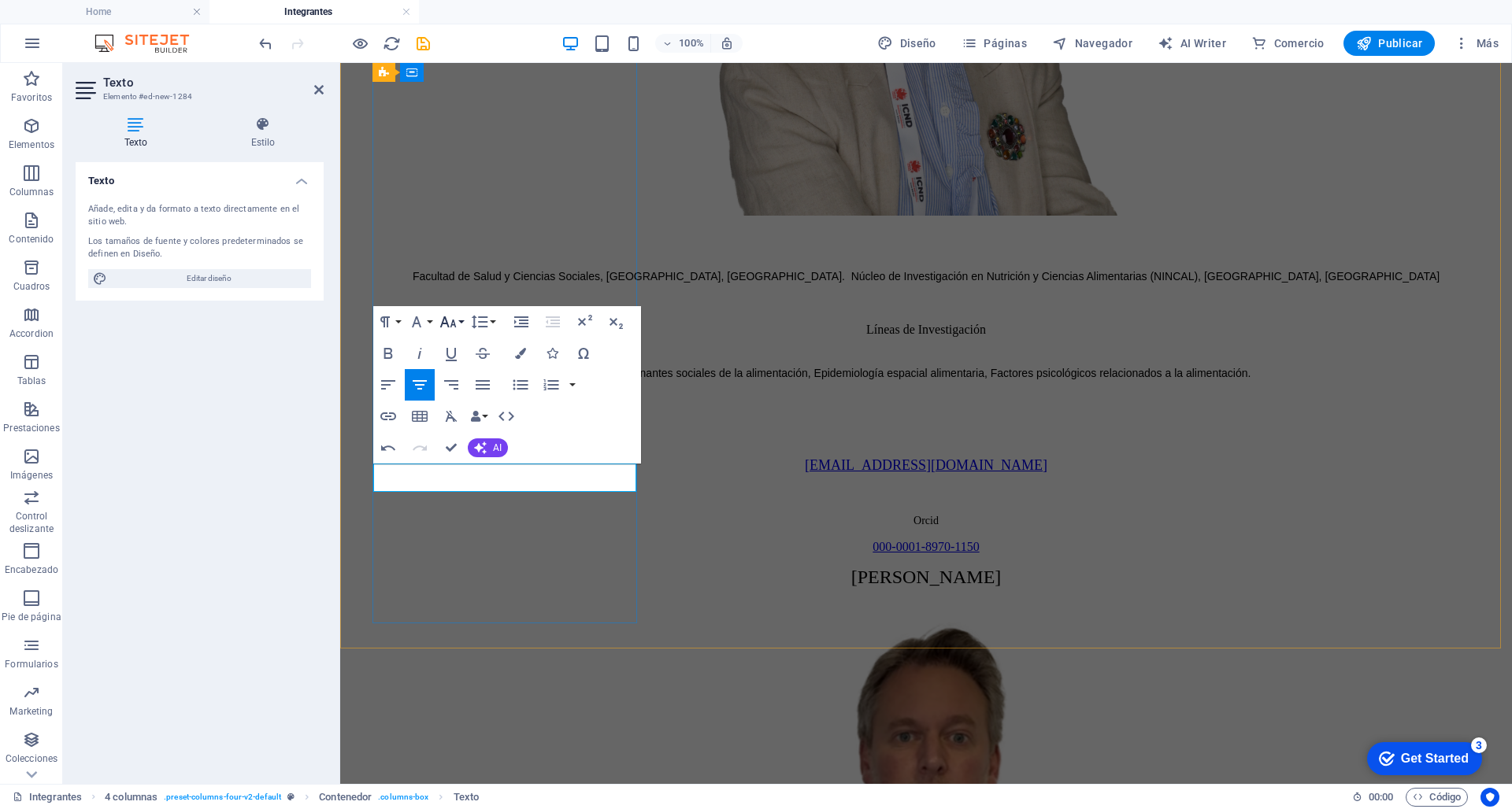
click at [457, 324] on icon "button" at bounding box center [448, 322] width 19 height 19
click at [464, 467] on link "14" at bounding box center [464, 471] width 56 height 24
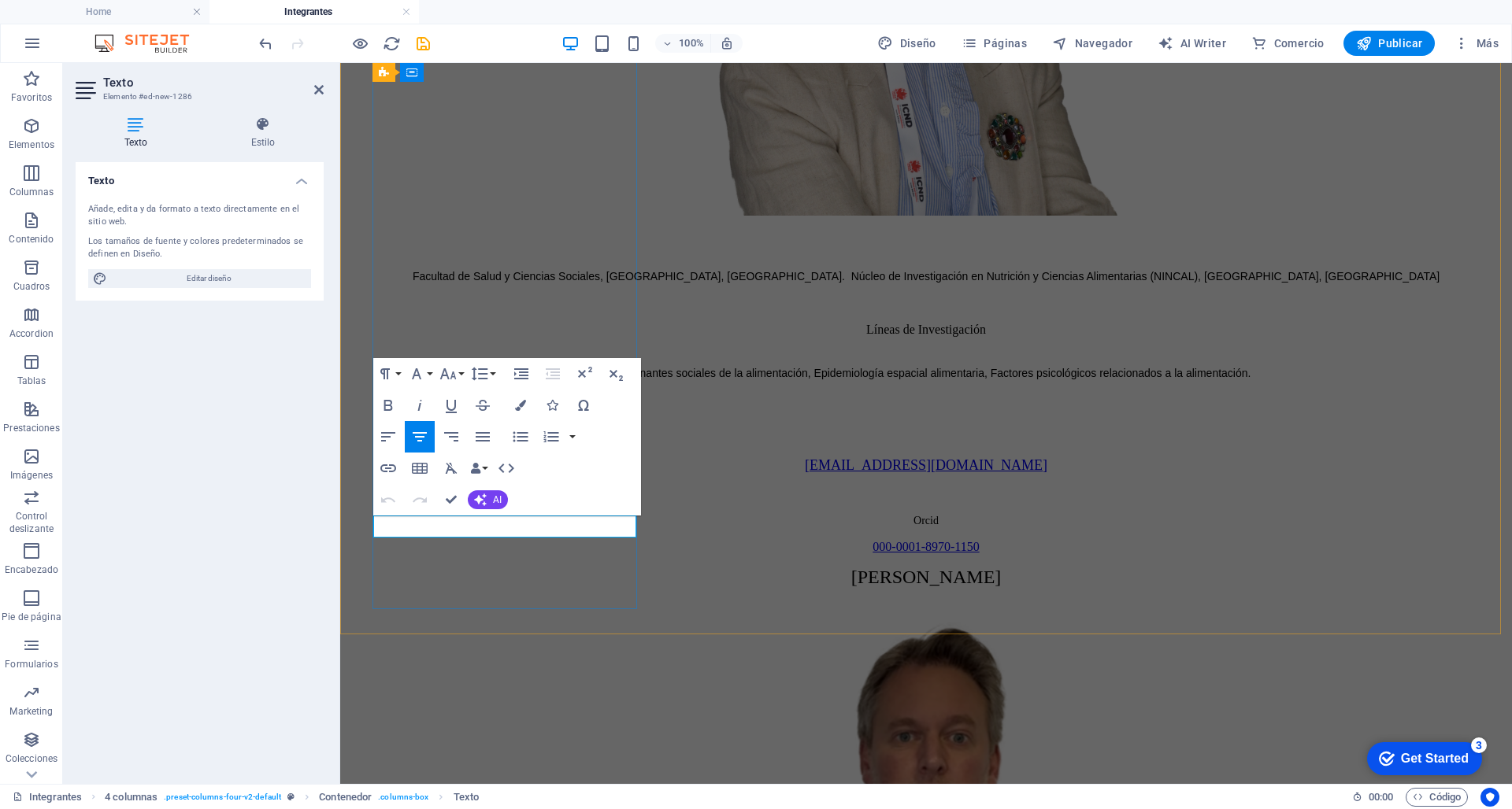
drag, startPoint x: 583, startPoint y: 530, endPoint x: 441, endPoint y: 526, distance: 142.1
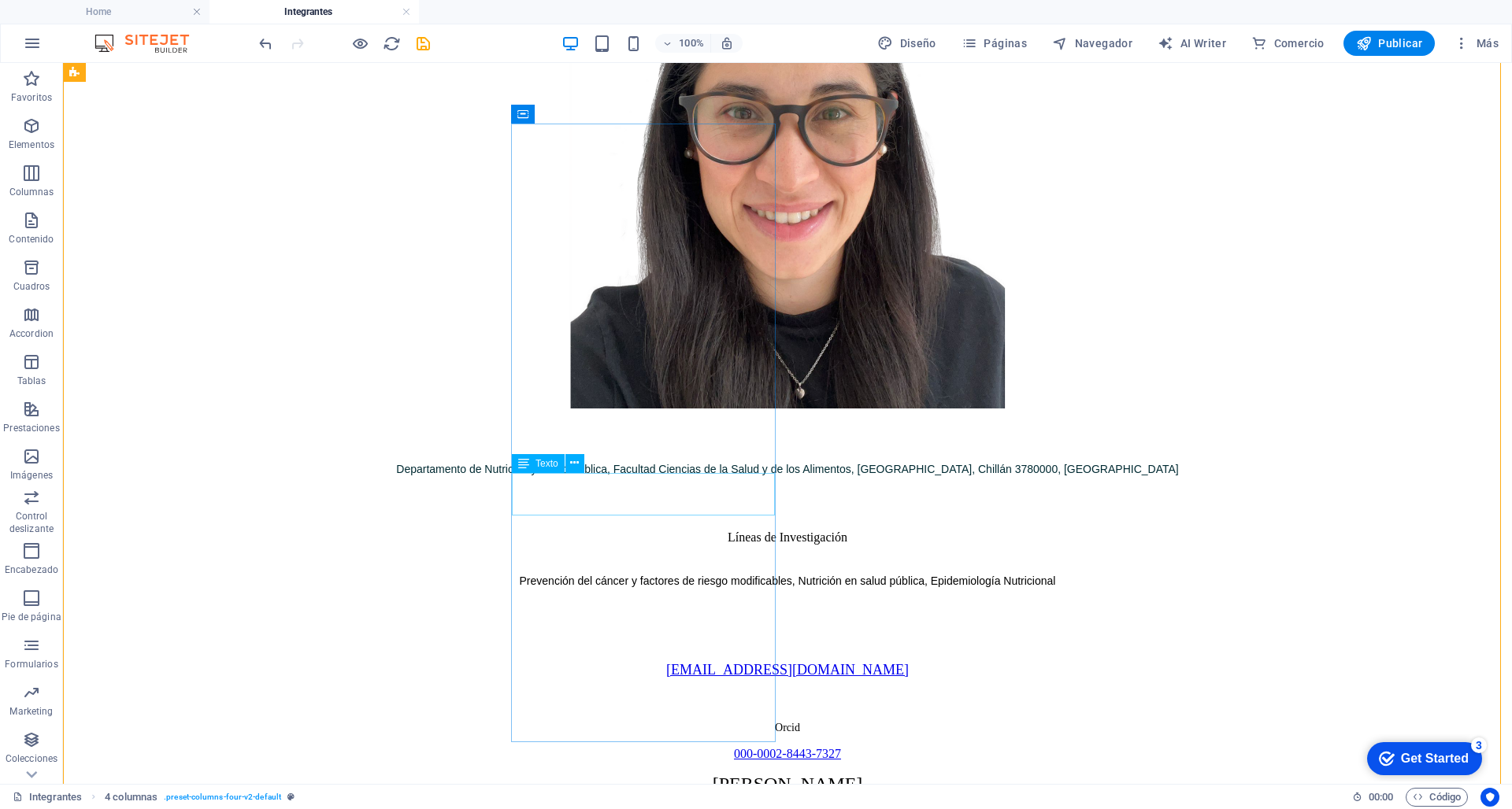
scroll to position [3407, 0]
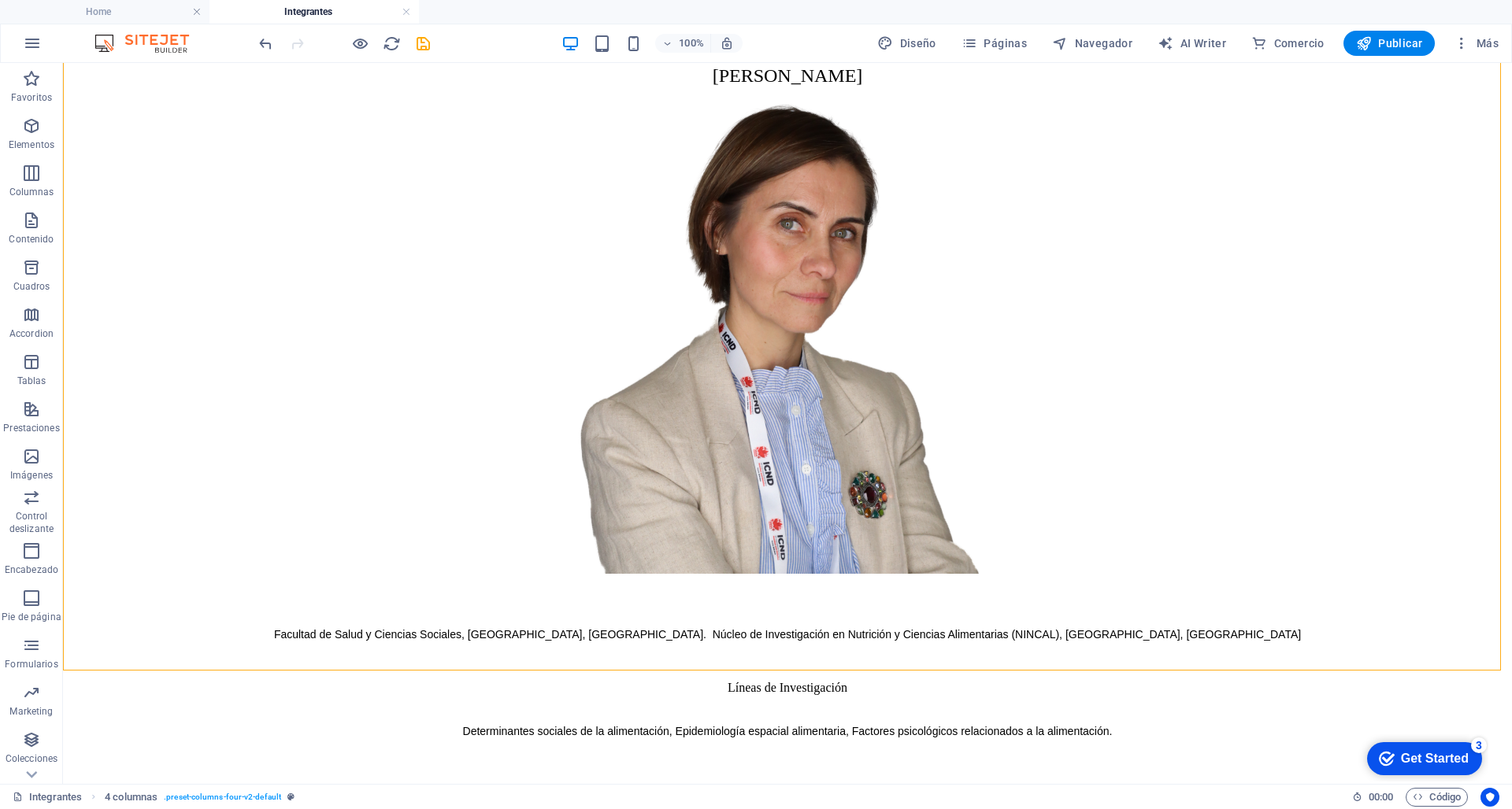
select select "%"
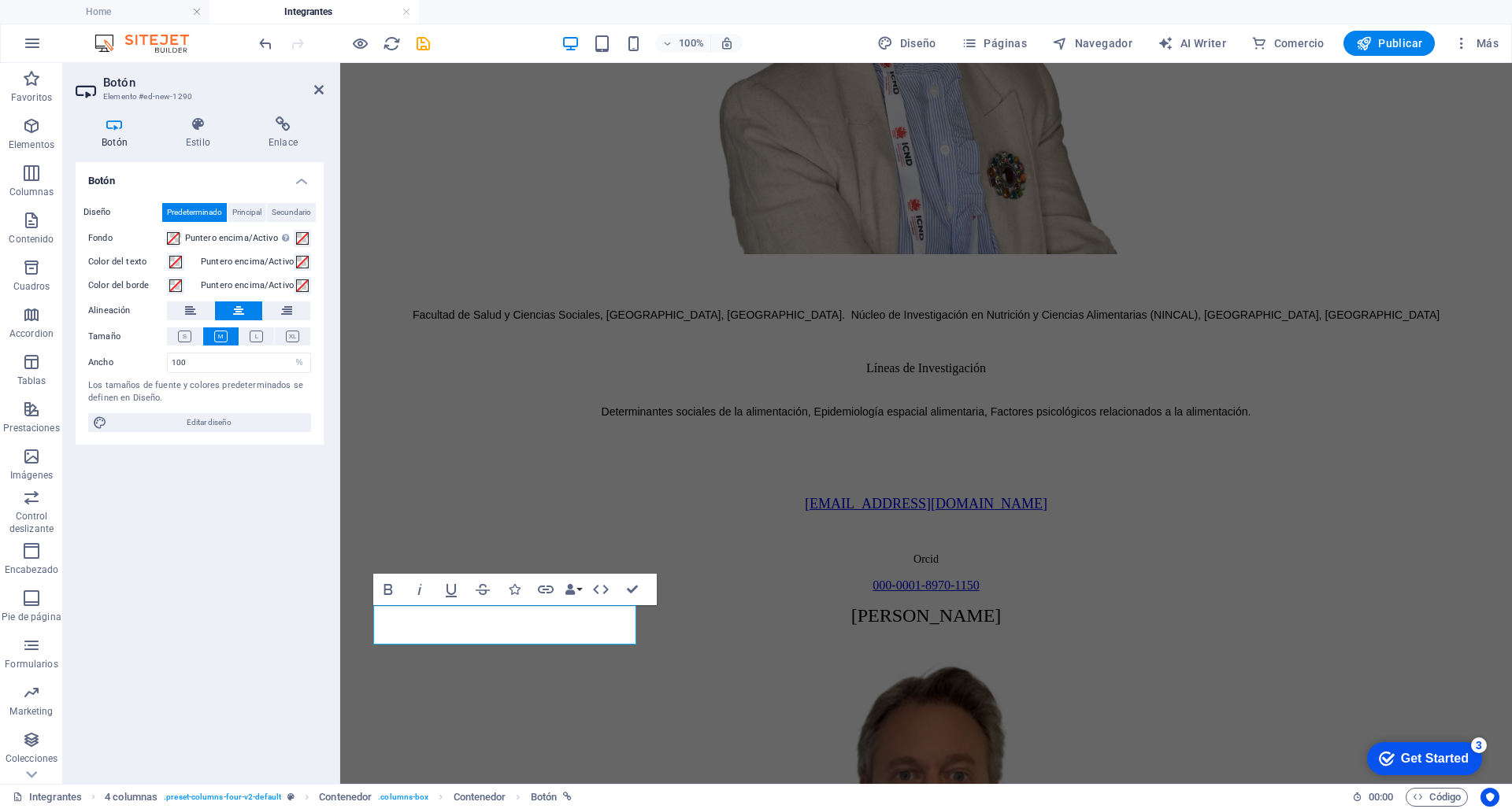
scroll to position [0, 7]
click at [541, 590] on icon "button" at bounding box center [546, 590] width 19 height 19
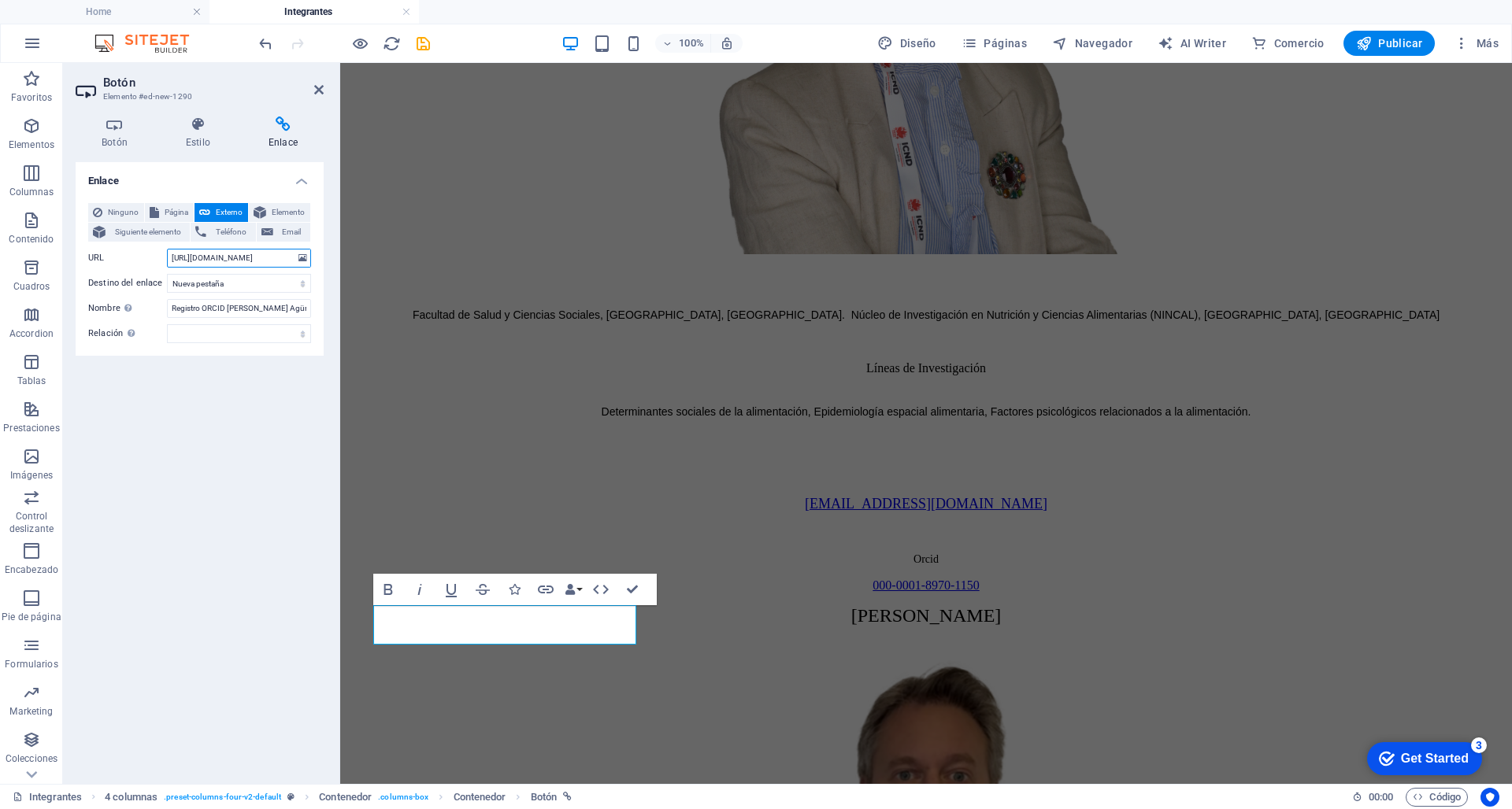
drag, startPoint x: 234, startPoint y: 256, endPoint x: 317, endPoint y: 256, distance: 83.0
click at [317, 256] on div "Ninguno Página Externo Elemento Siguiente elemento Teléfono Email Página Home A…" at bounding box center [199, 273] width 248 height 166
type input "[URL][DOMAIN_NAME]"
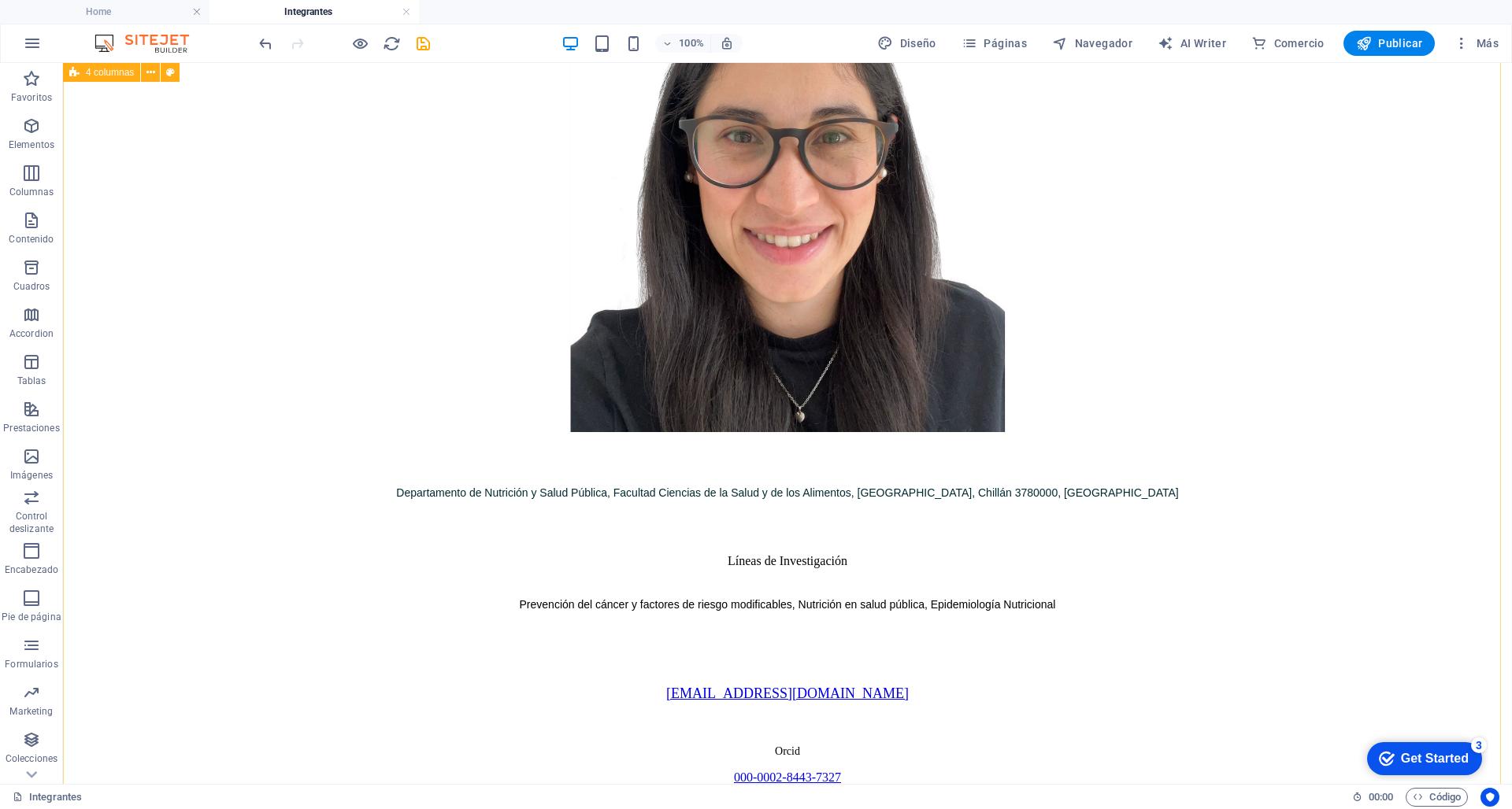
scroll to position [2671, 0]
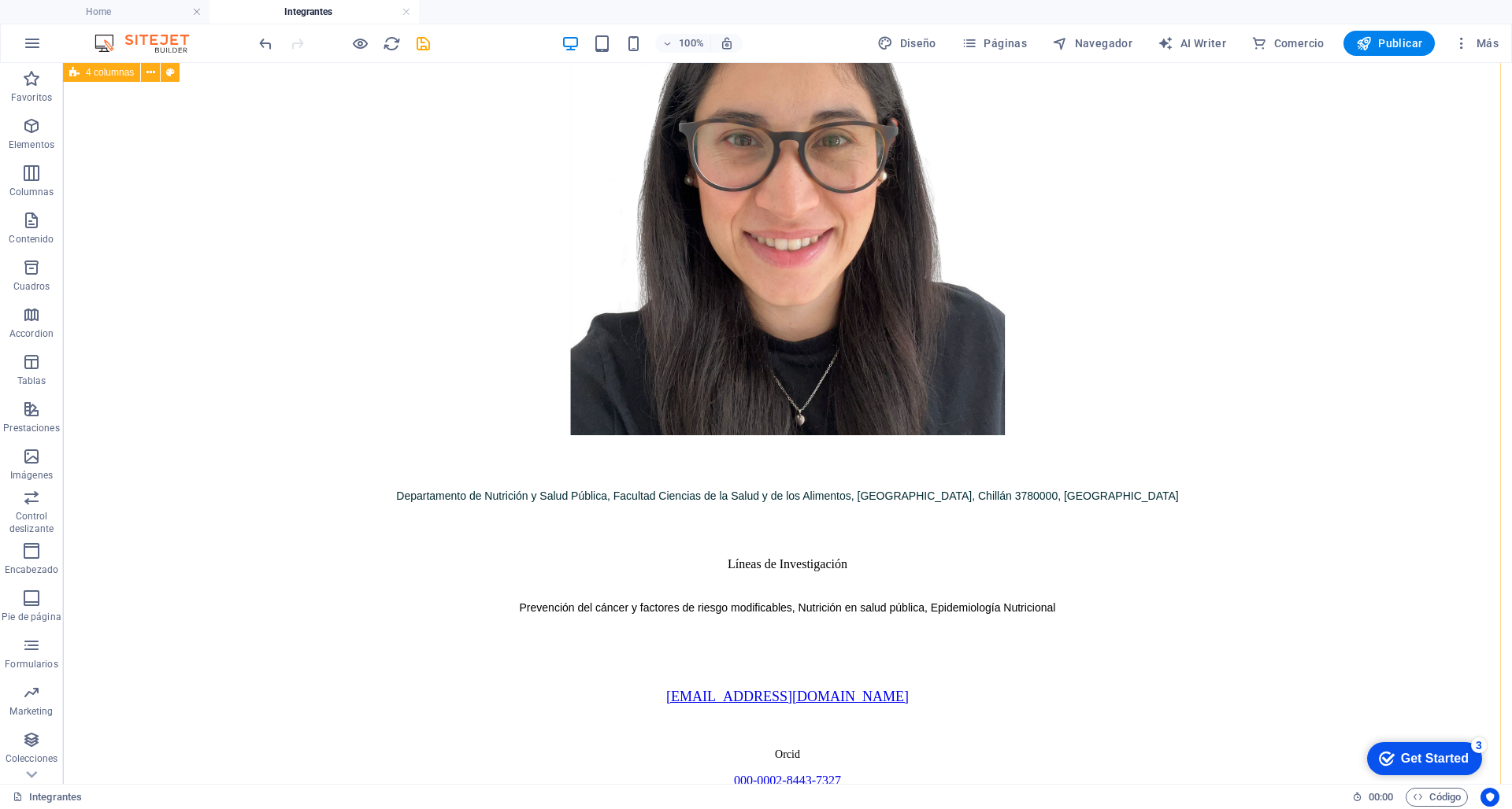
click at [1116, 46] on span "Publicar" at bounding box center [1390, 43] width 67 height 16
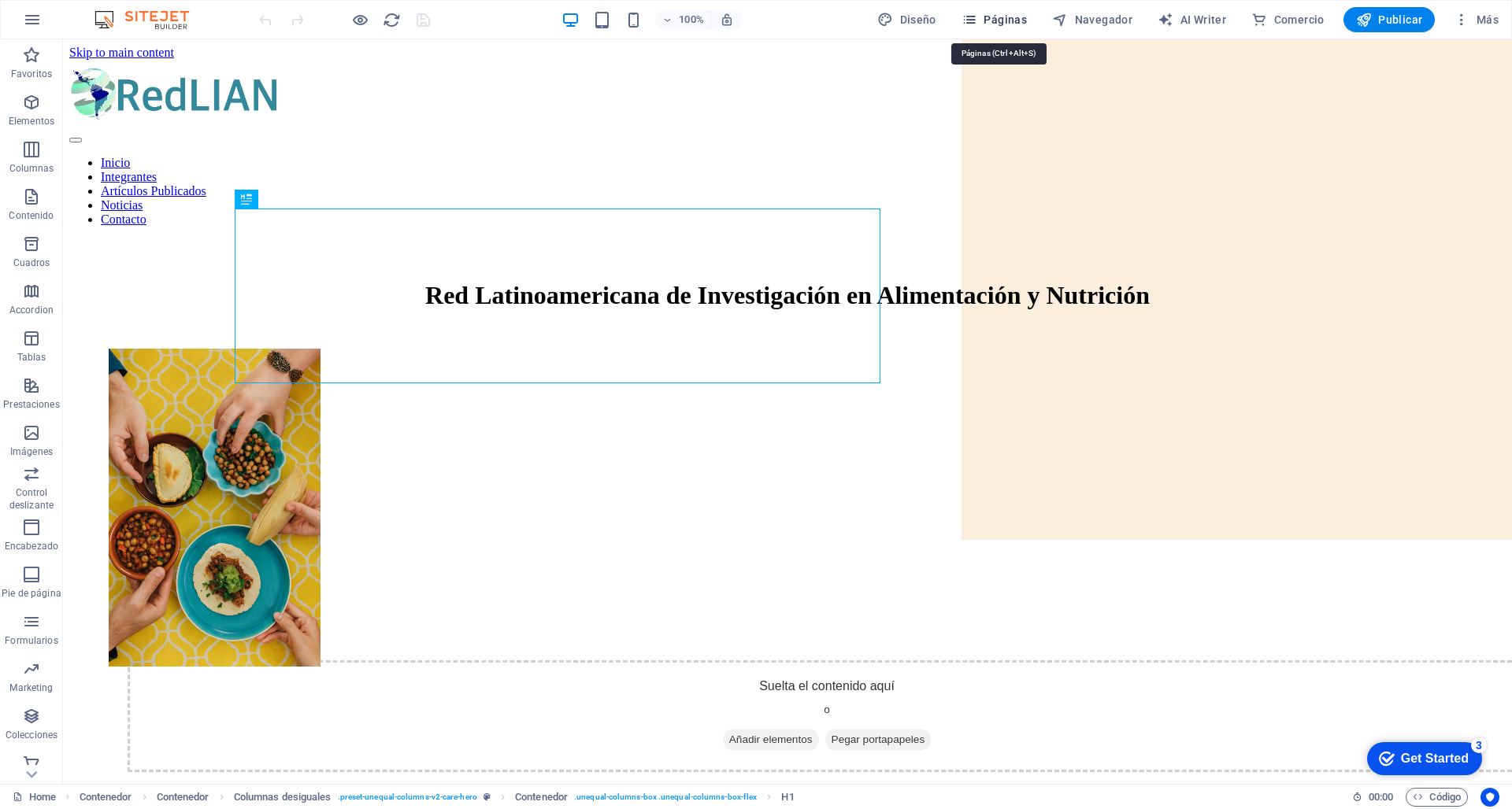
click at [999, 23] on span "Páginas" at bounding box center [994, 19] width 66 height 16
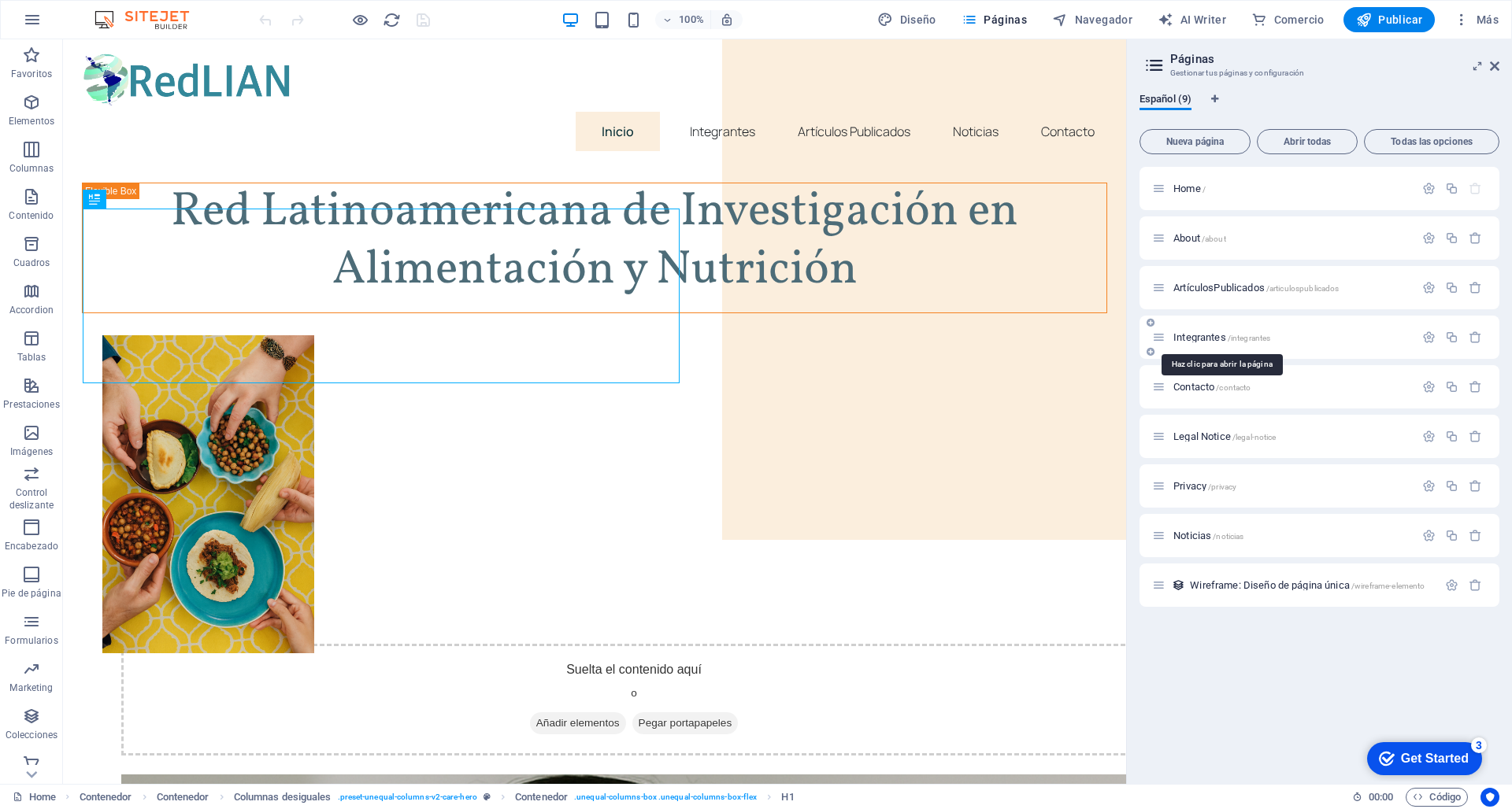
click at [1190, 333] on span "Integrantes /integrantes" at bounding box center [1222, 337] width 97 height 11
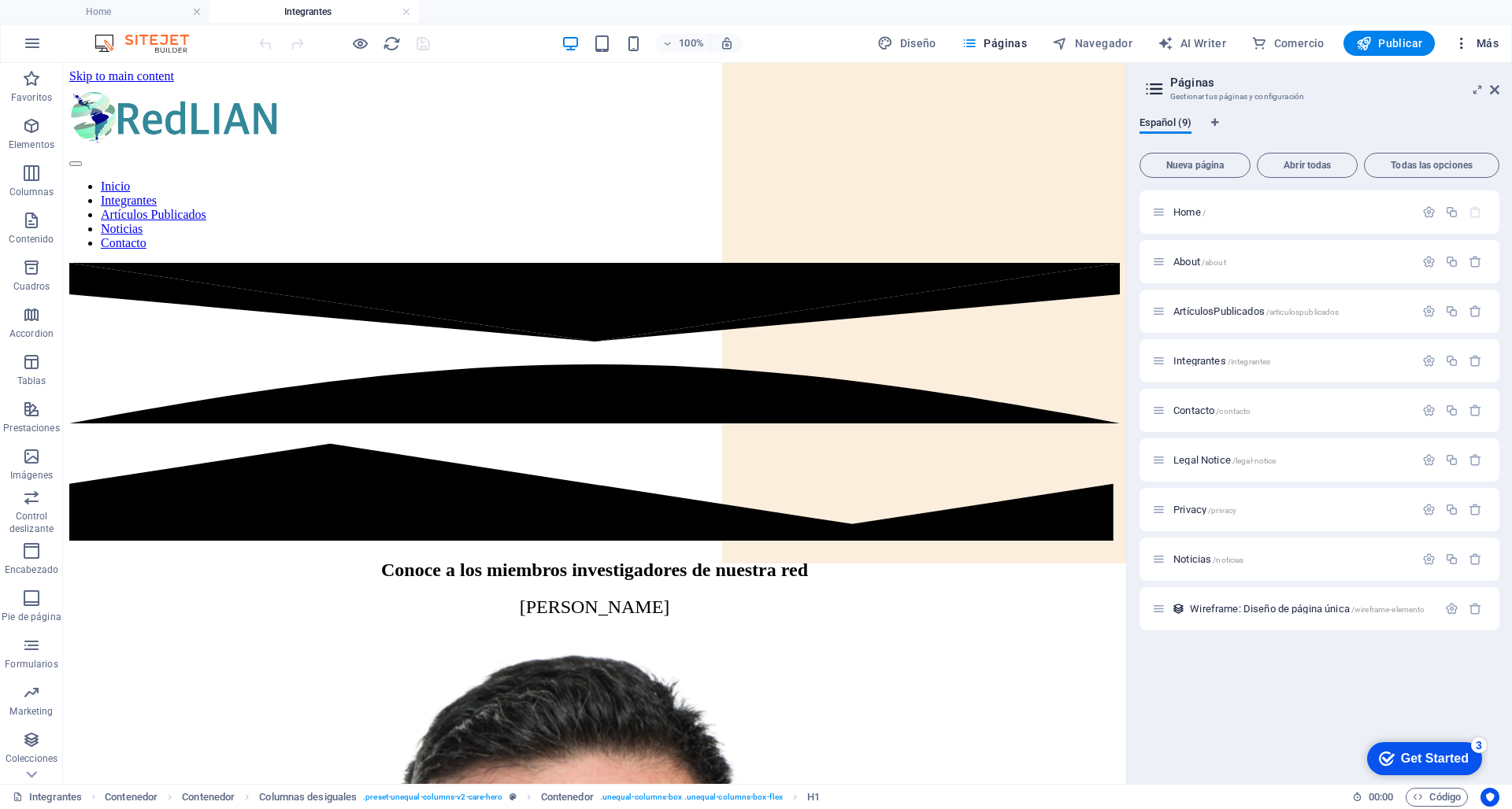
click at [1499, 50] on span "Más" at bounding box center [1476, 43] width 45 height 16
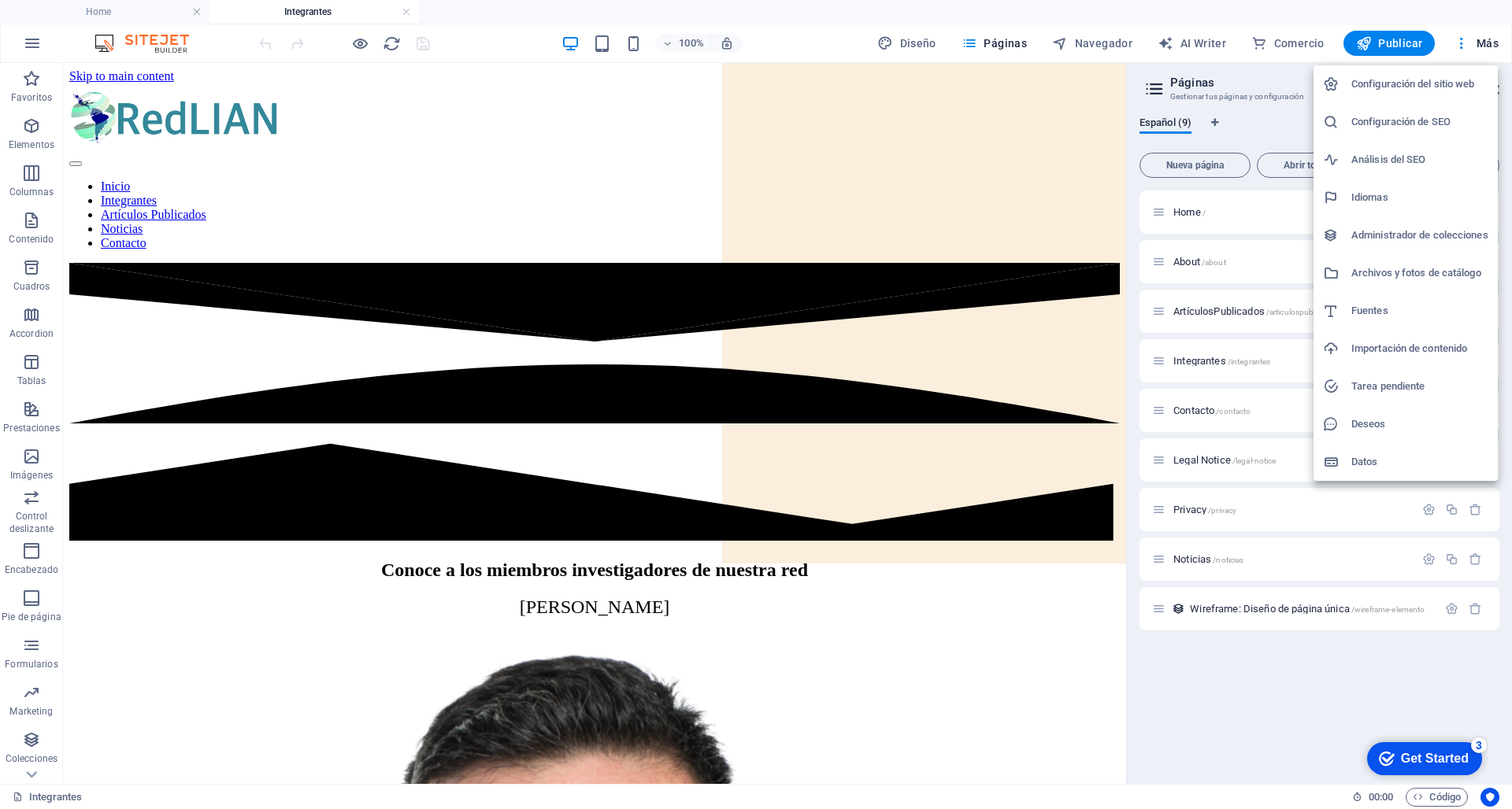
click at [1120, 274] on div at bounding box center [756, 404] width 1512 height 809
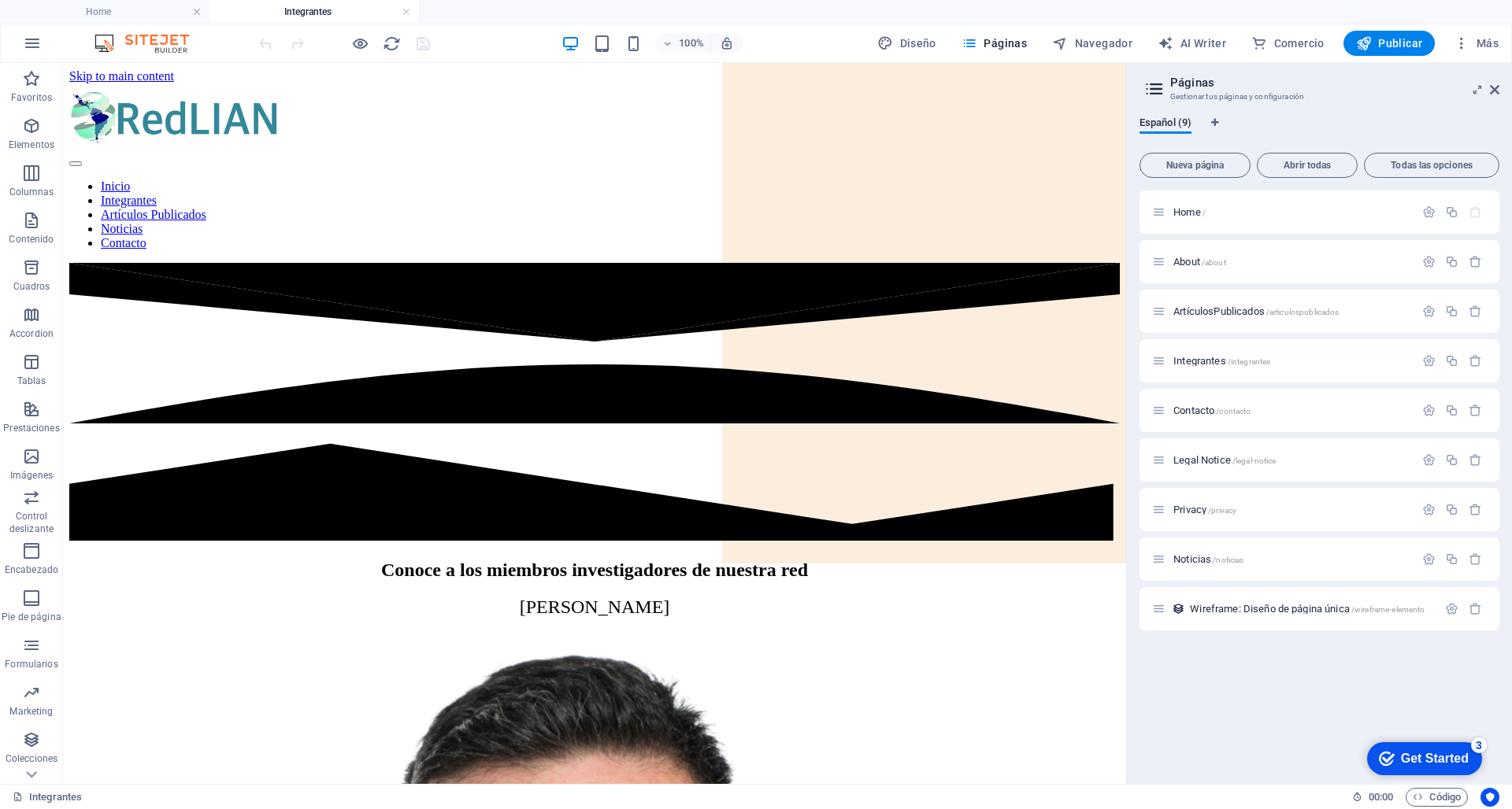
click at [1489, 89] on h2 "Páginas" at bounding box center [1335, 82] width 329 height 14
click at [1497, 89] on icon at bounding box center [1495, 90] width 10 height 12
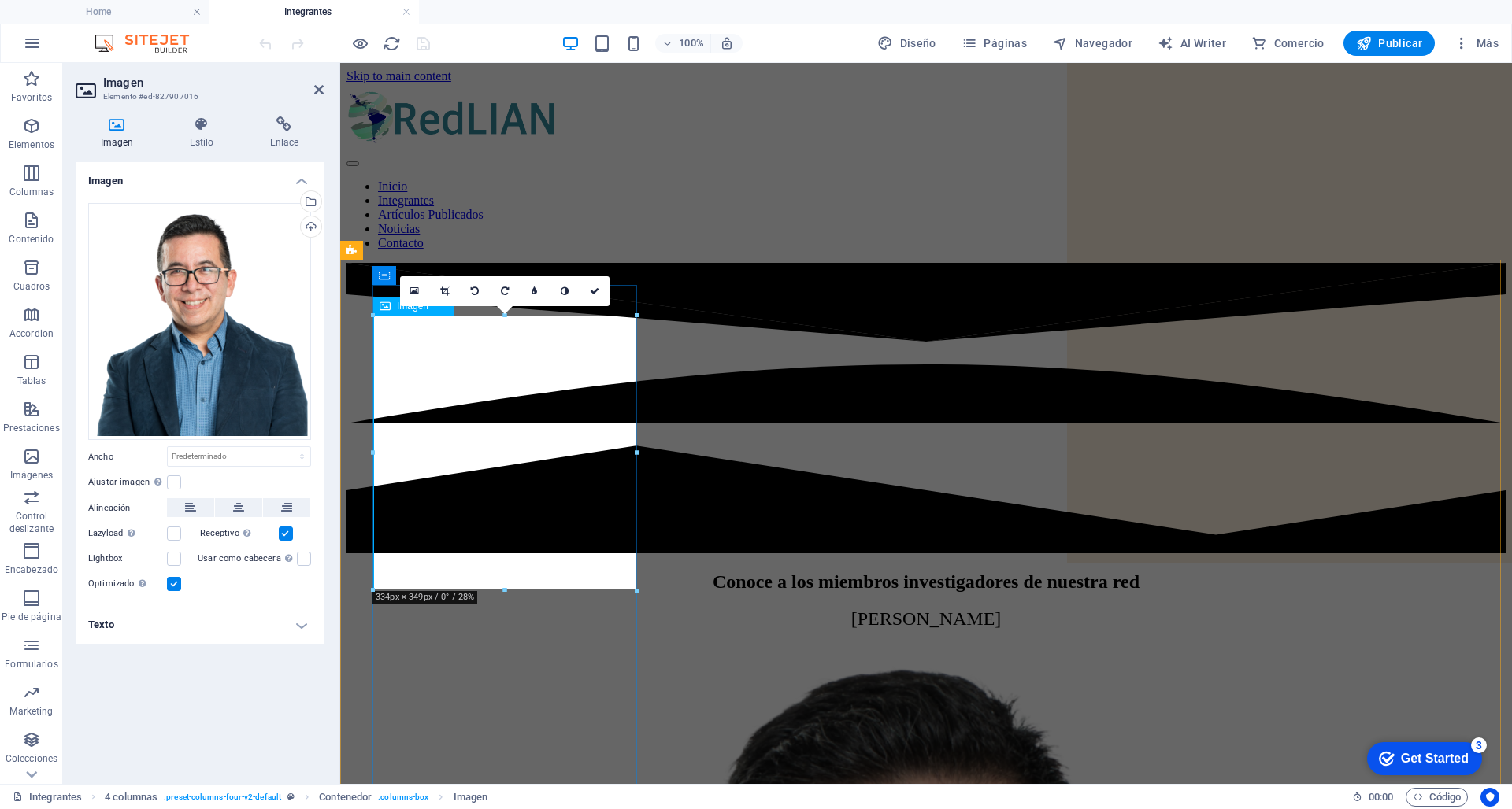
click at [313, 227] on div "Cargar" at bounding box center [309, 228] width 24 height 24
click at [592, 289] on icon at bounding box center [595, 292] width 10 height 10
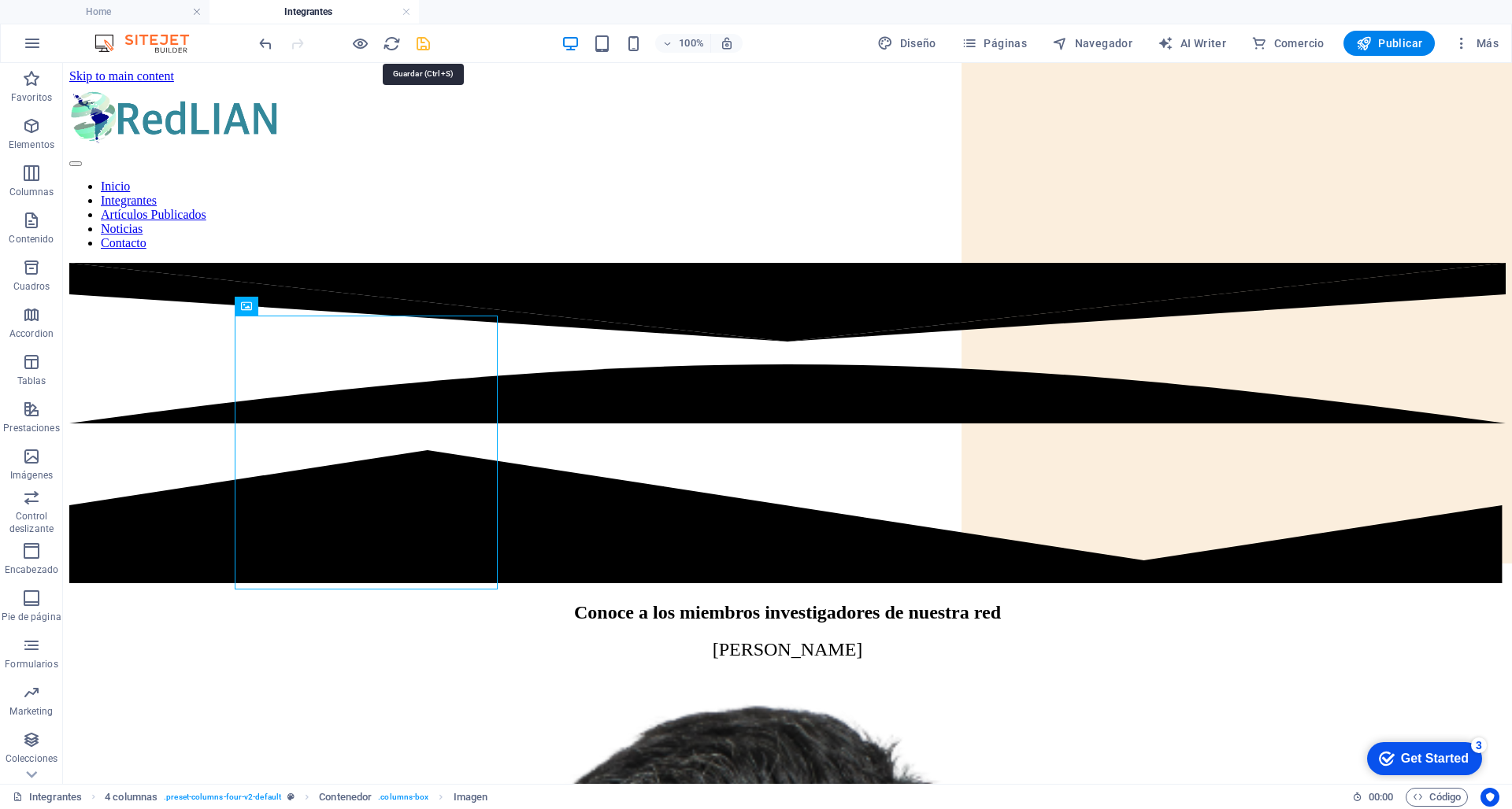
click at [421, 43] on icon "save" at bounding box center [423, 43] width 18 height 18
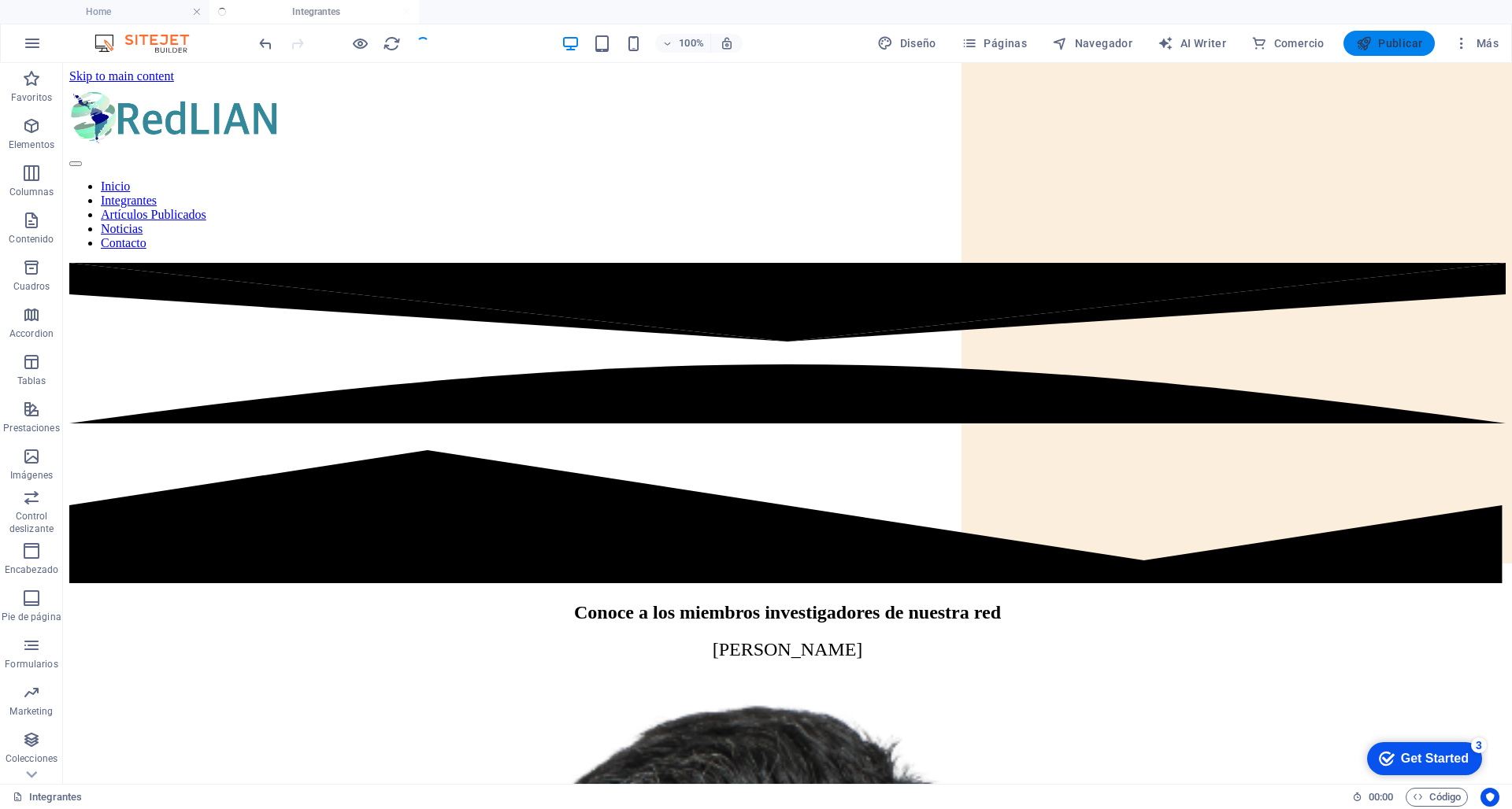
click at [1378, 41] on span "Publicar" at bounding box center [1390, 43] width 67 height 16
